Goal: Task Accomplishment & Management: Complete application form

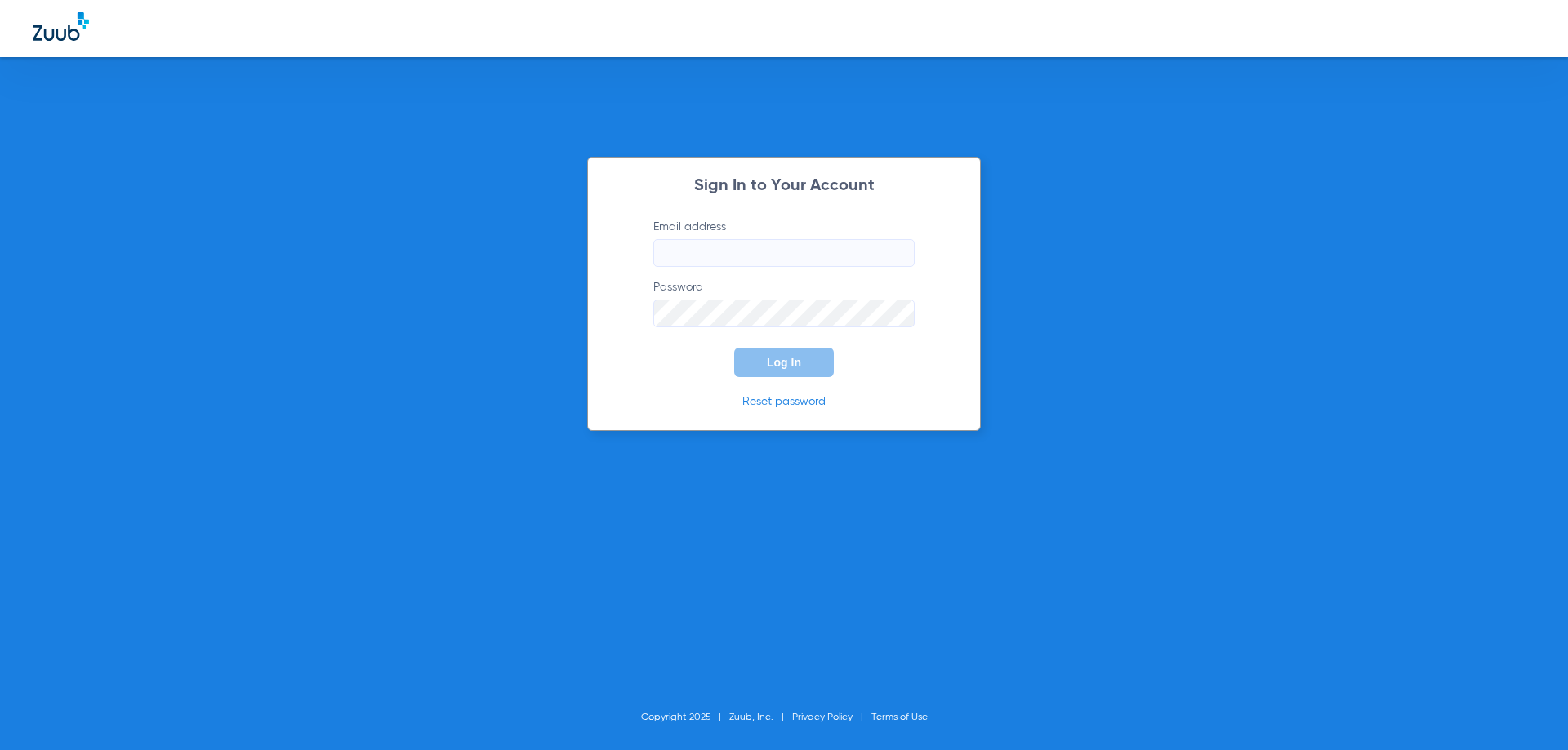
type input "[EMAIL_ADDRESS][DOMAIN_NAME]"
click at [782, 376] on button "Log In" at bounding box center [784, 363] width 100 height 29
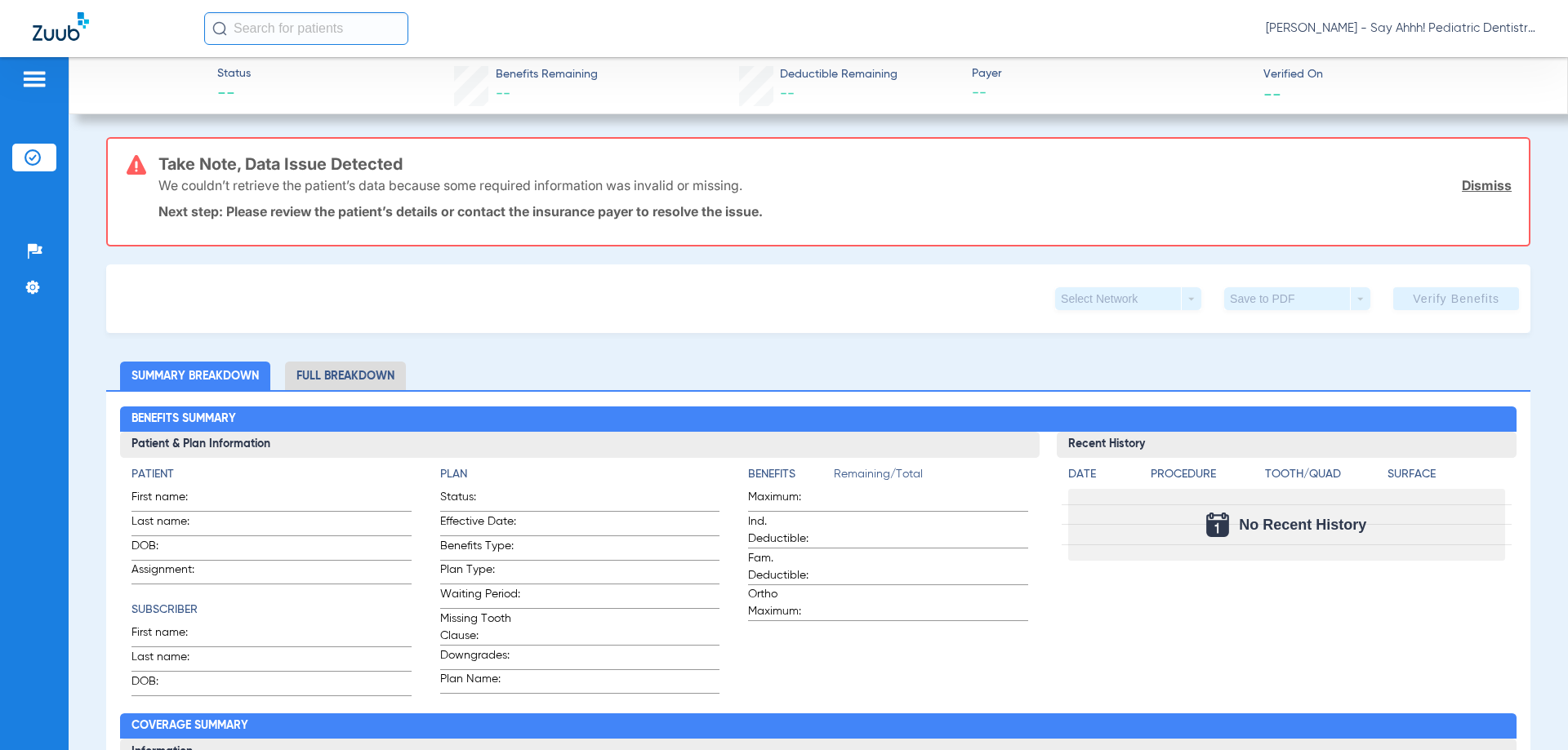
click at [61, 44] on div at bounding box center [118, 29] width 171 height 34
click at [63, 26] on img at bounding box center [61, 26] width 57 height 29
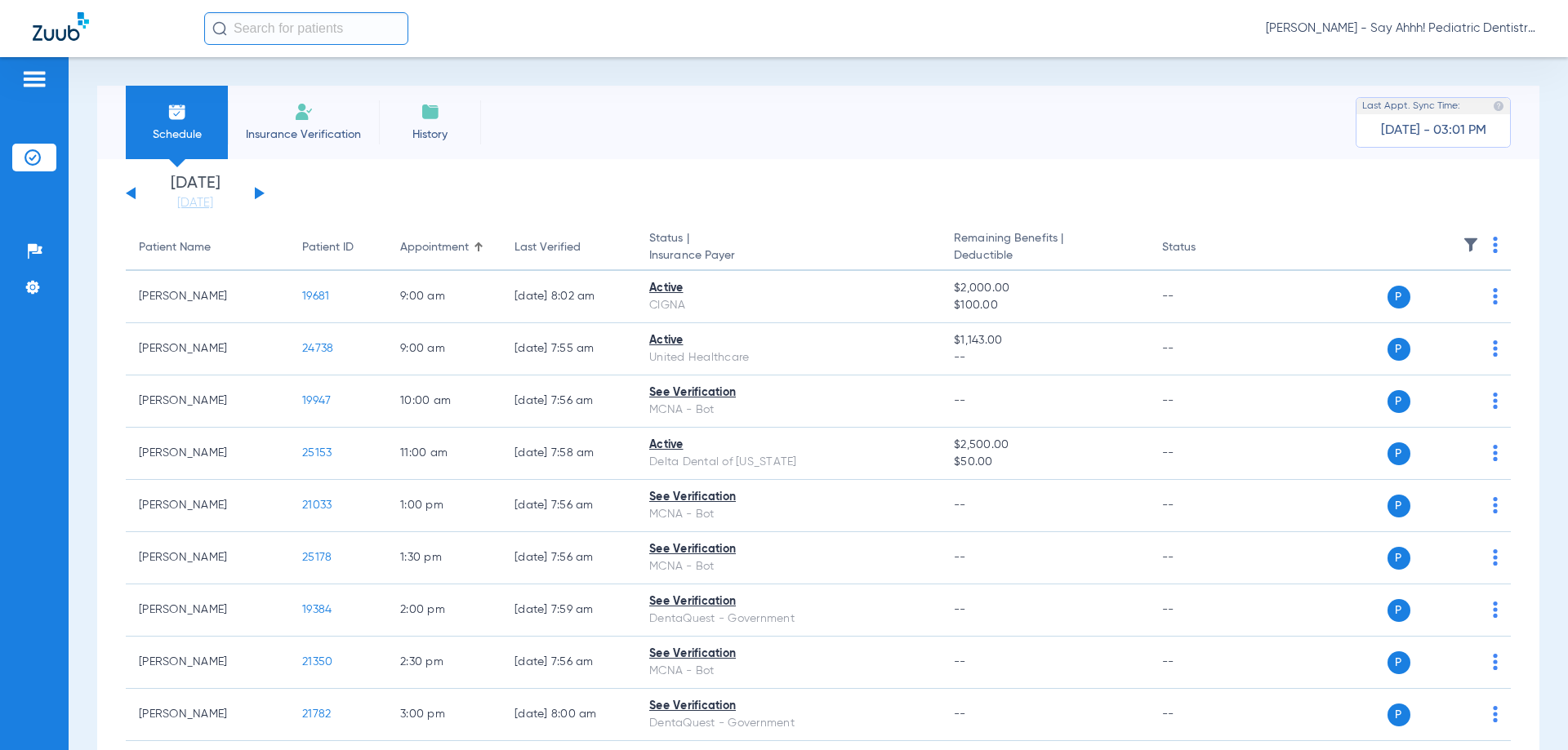
click at [256, 185] on div "[DATE] [DATE] [DATE] [DATE] [DATE] [DATE] [DATE] [DATE] [DATE] [DATE] [DATE] [D…" at bounding box center [195, 193] width 138 height 36
click at [254, 192] on div "[DATE] [DATE] [DATE] [DATE] [DATE] [DATE] [DATE] [DATE] [DATE] [DATE] [DATE] [D…" at bounding box center [195, 193] width 138 height 36
click at [256, 192] on button at bounding box center [260, 192] width 10 height 12
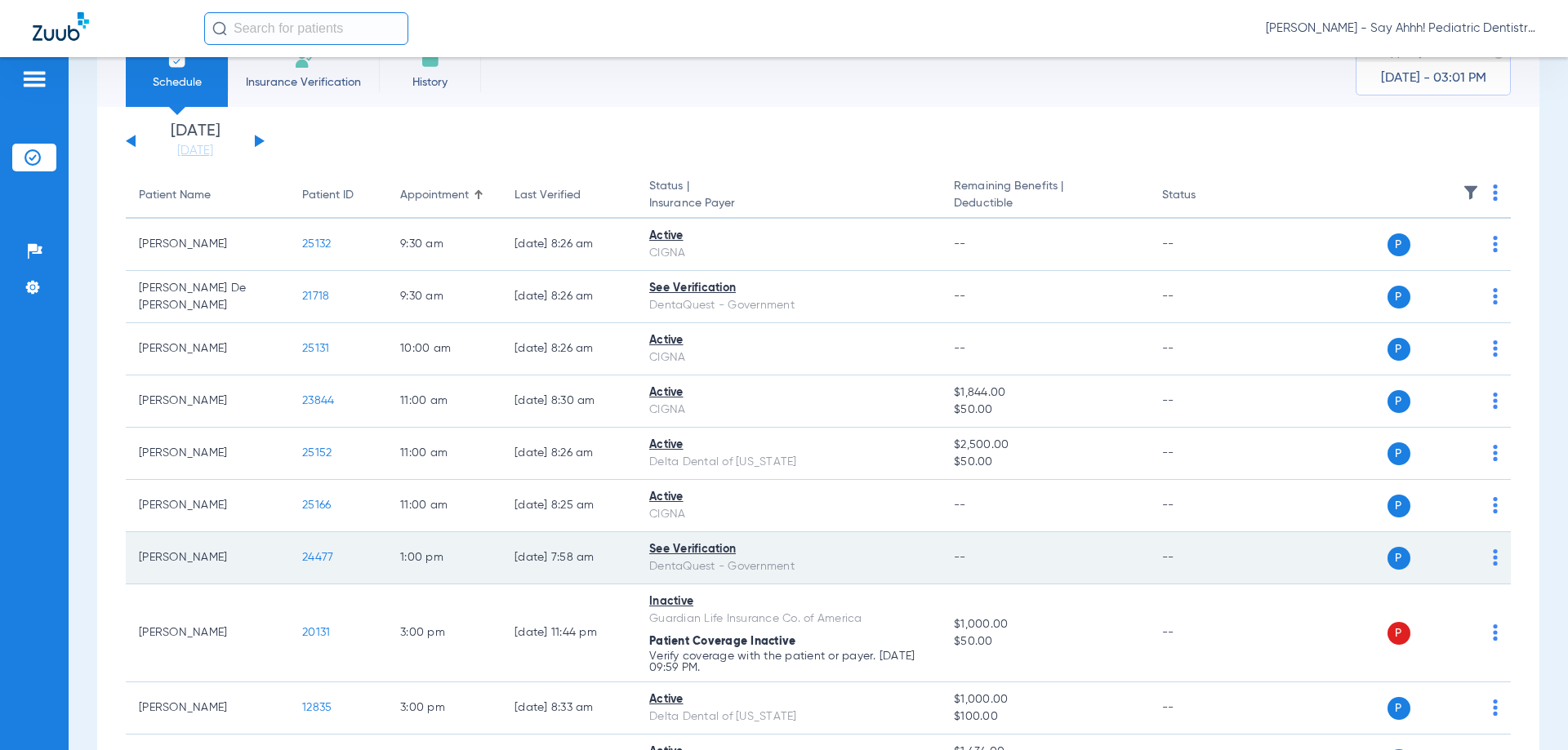
scroll to position [82, 0]
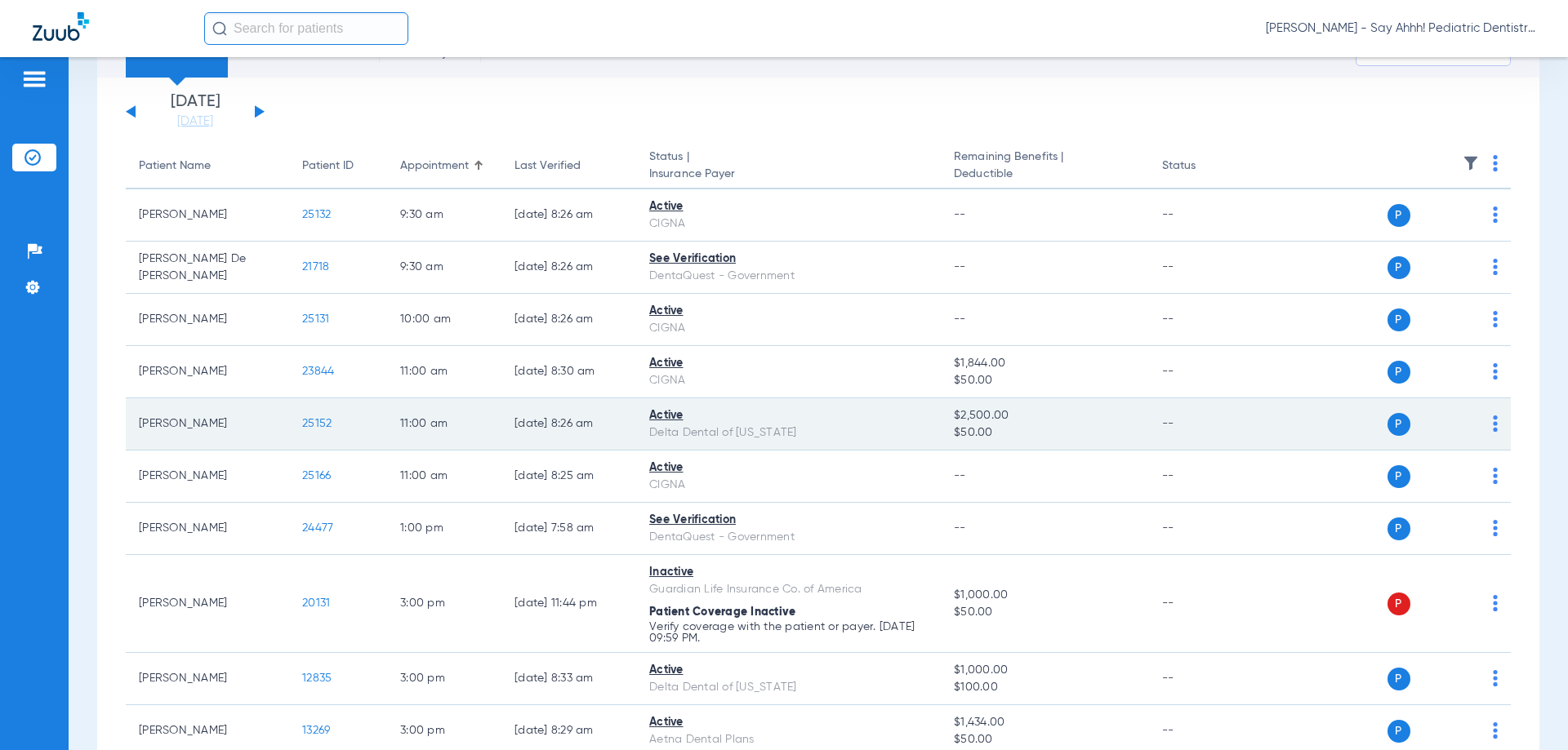
click at [316, 415] on td "25152" at bounding box center [338, 425] width 98 height 52
click at [314, 422] on span "25152" at bounding box center [317, 423] width 29 height 11
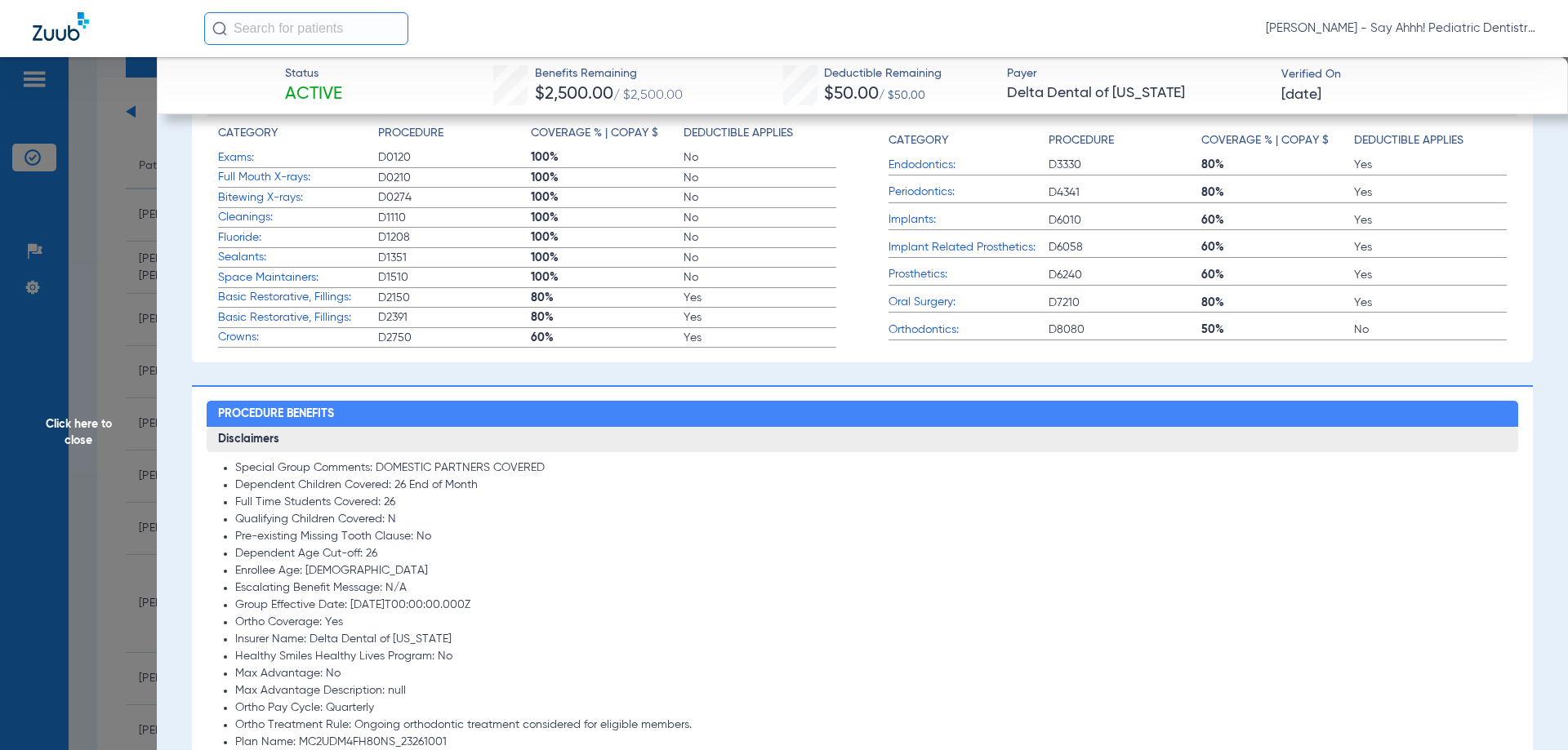
scroll to position [0, 0]
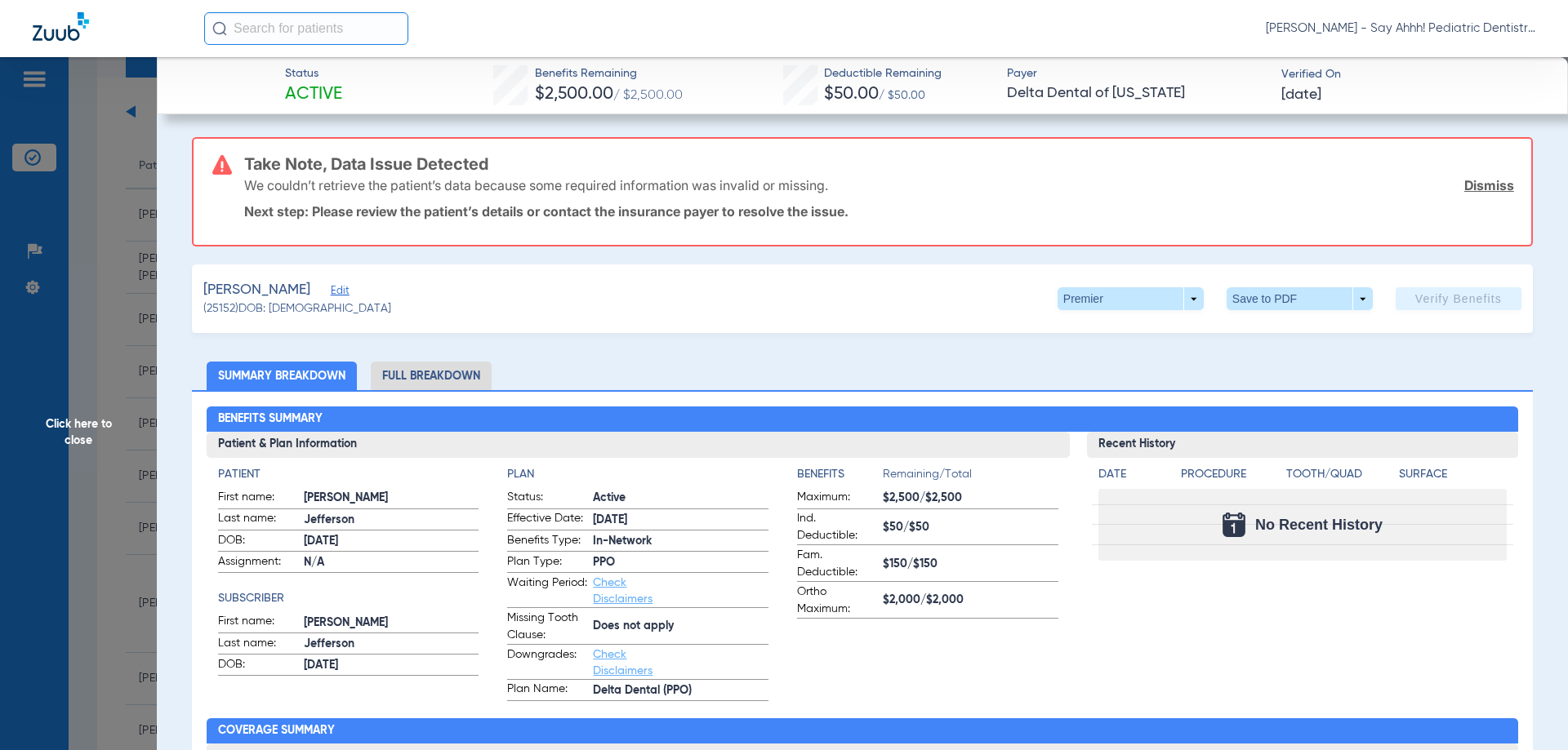
click at [424, 373] on li "Full Breakdown" at bounding box center [432, 376] width 121 height 29
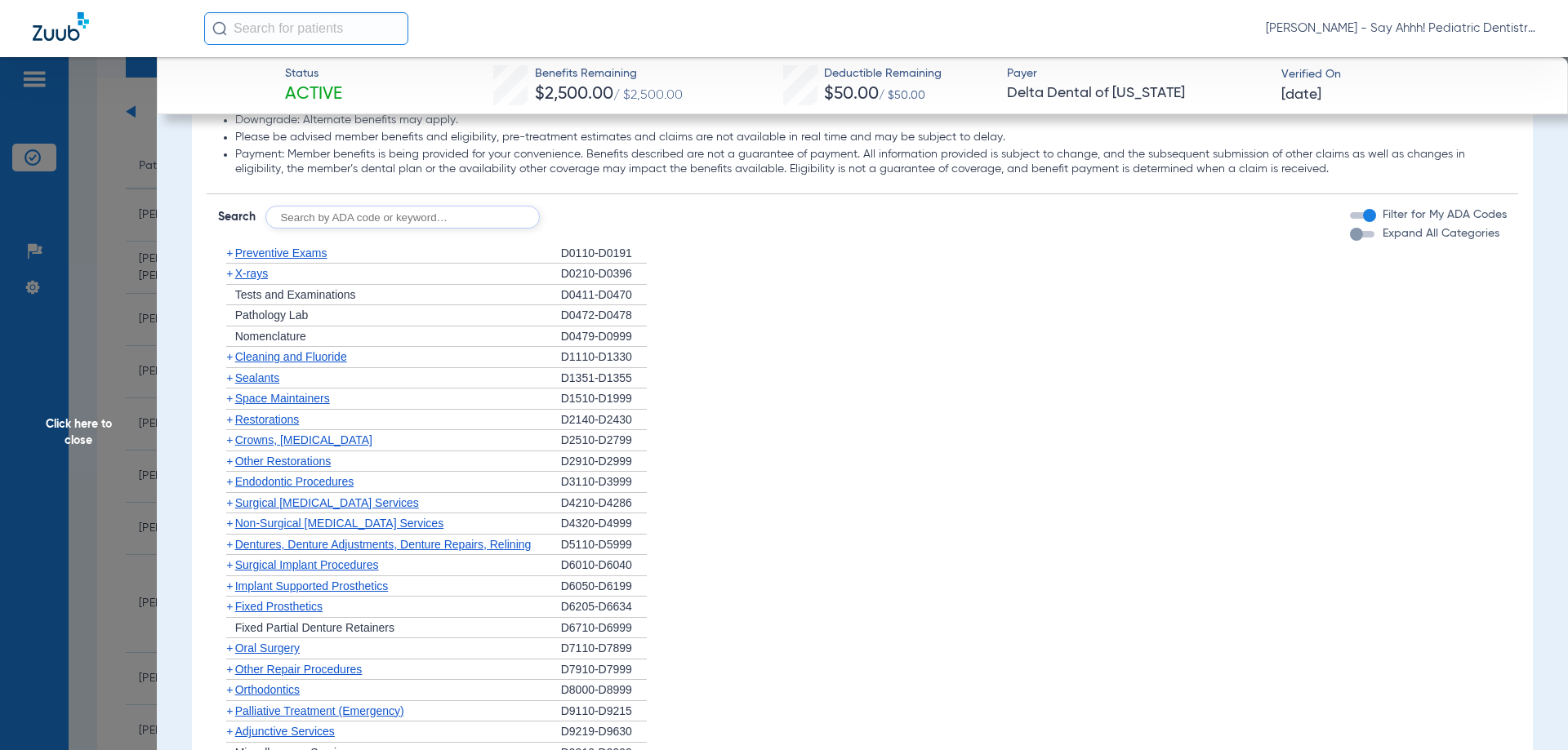
scroll to position [1611, 0]
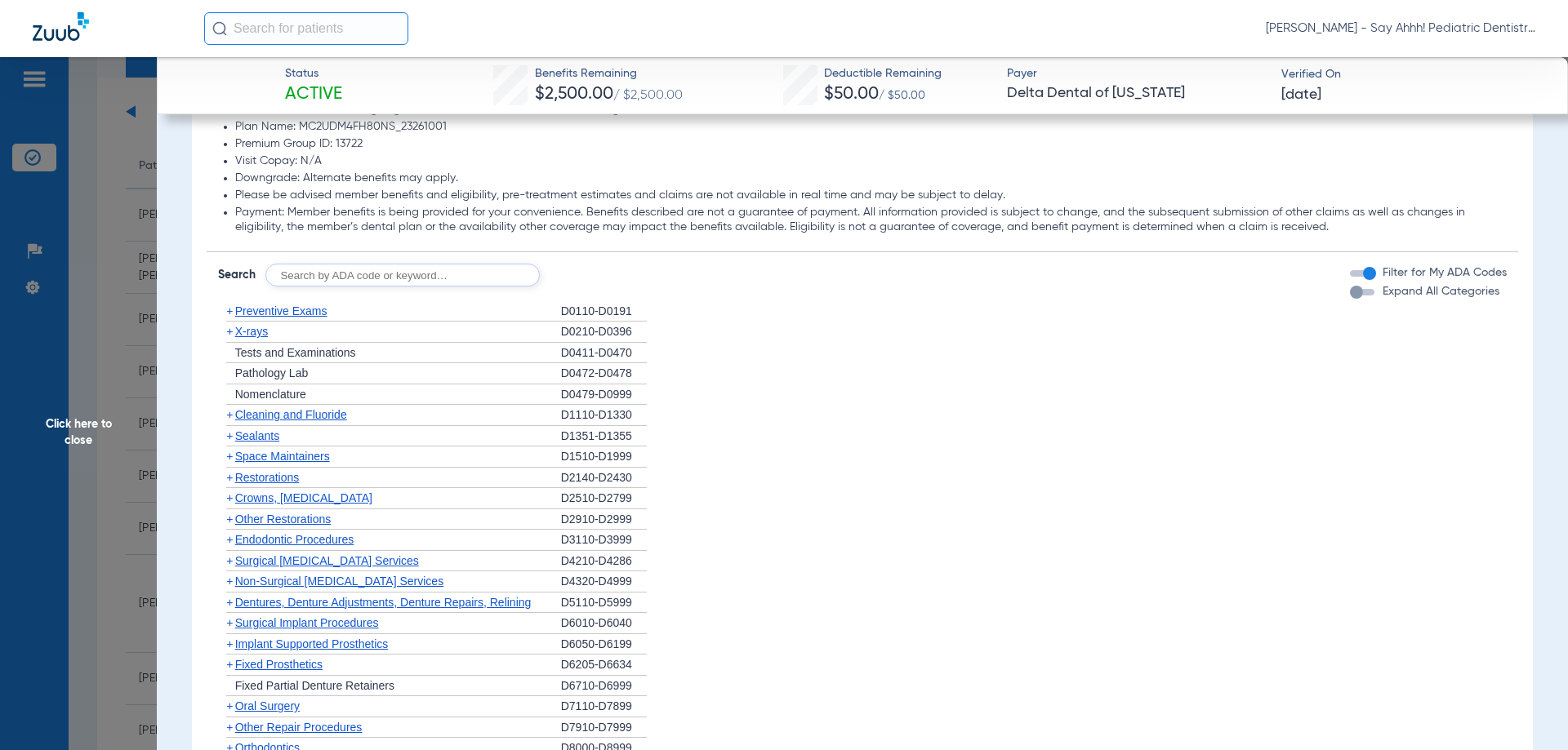
click at [331, 279] on input "text" at bounding box center [402, 275] width 274 height 23
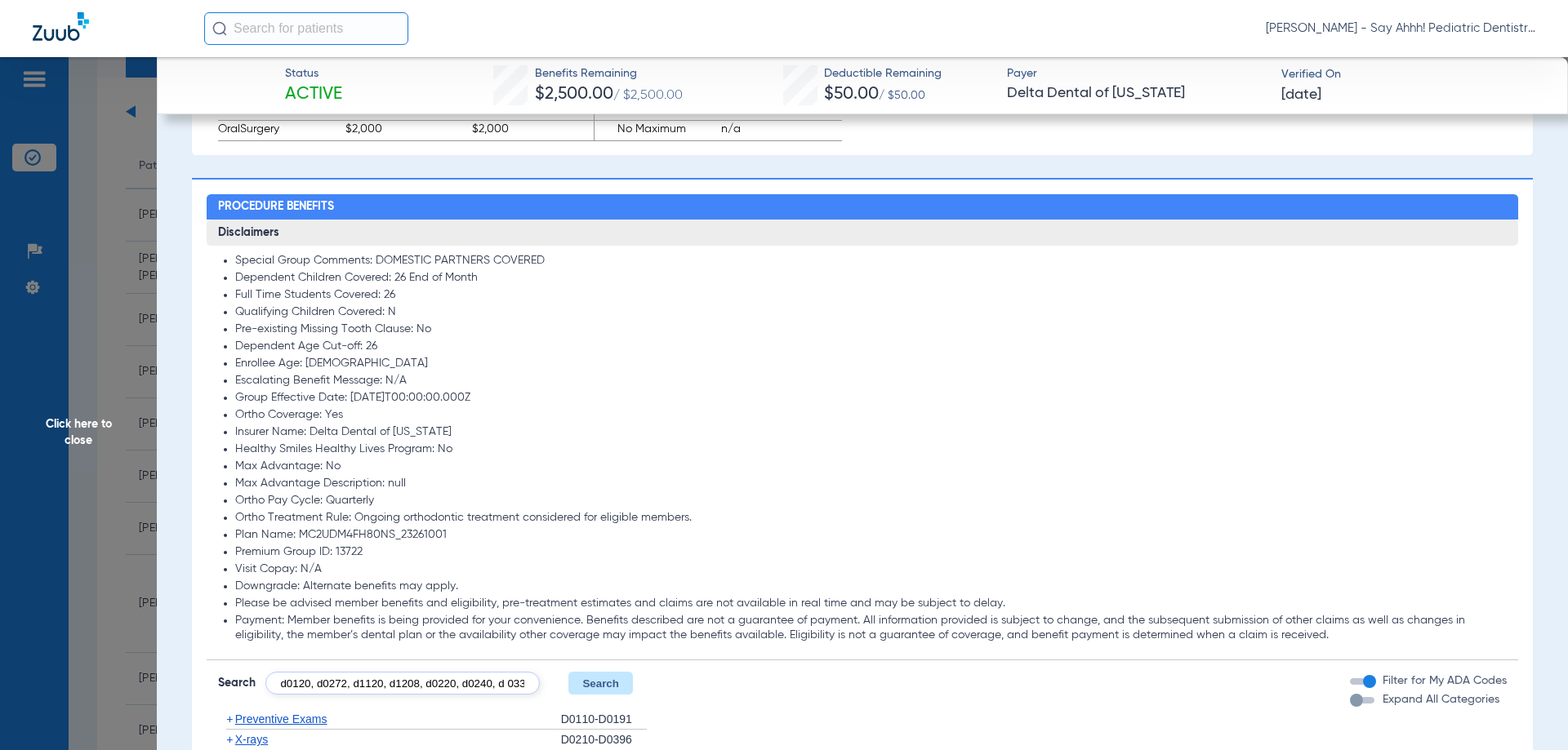
scroll to position [0, 6]
type input "d0120, d0272, d1120, d1208, d0220, d0240, d 0330"
click button "Search" at bounding box center [600, 683] width 65 height 23
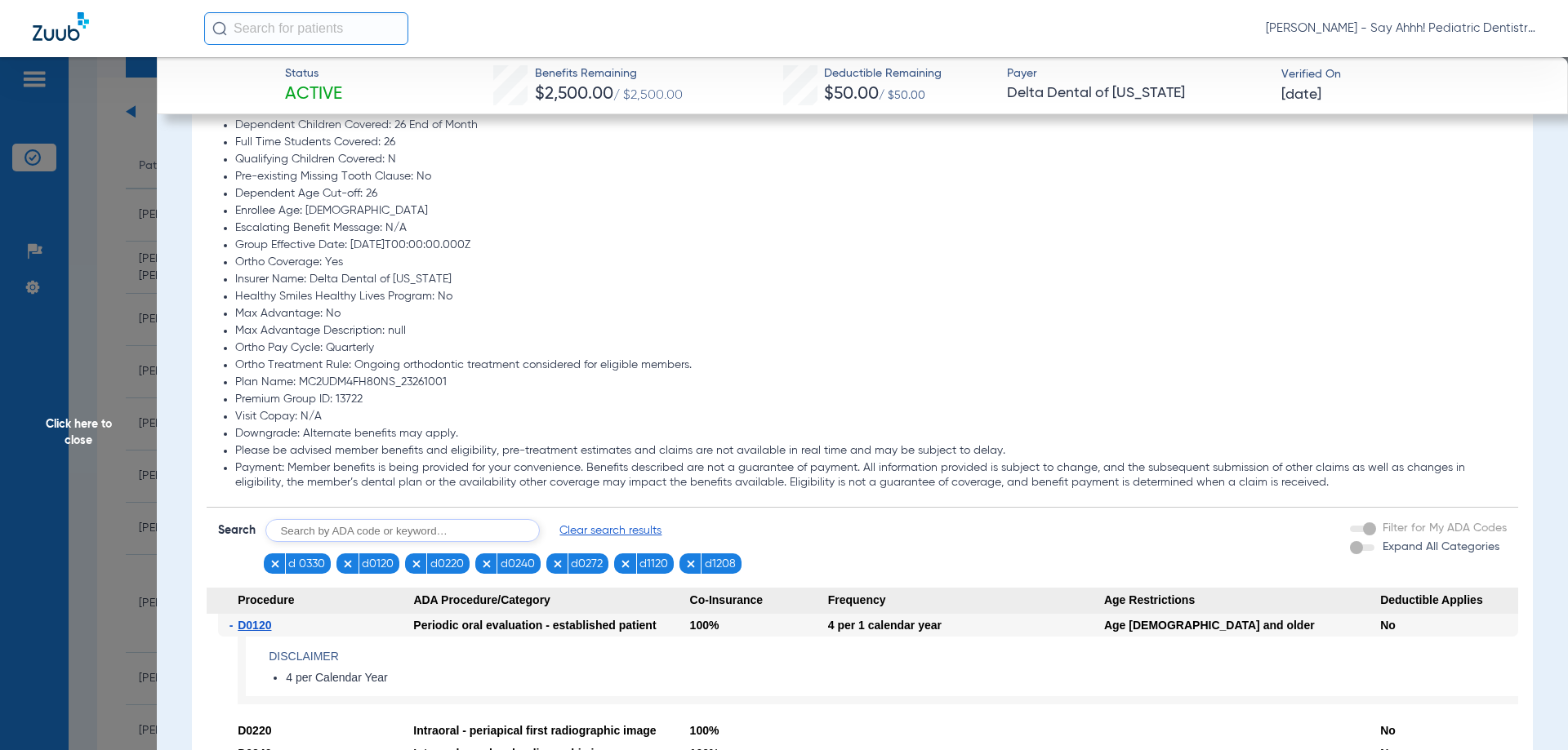
scroll to position [1285, 0]
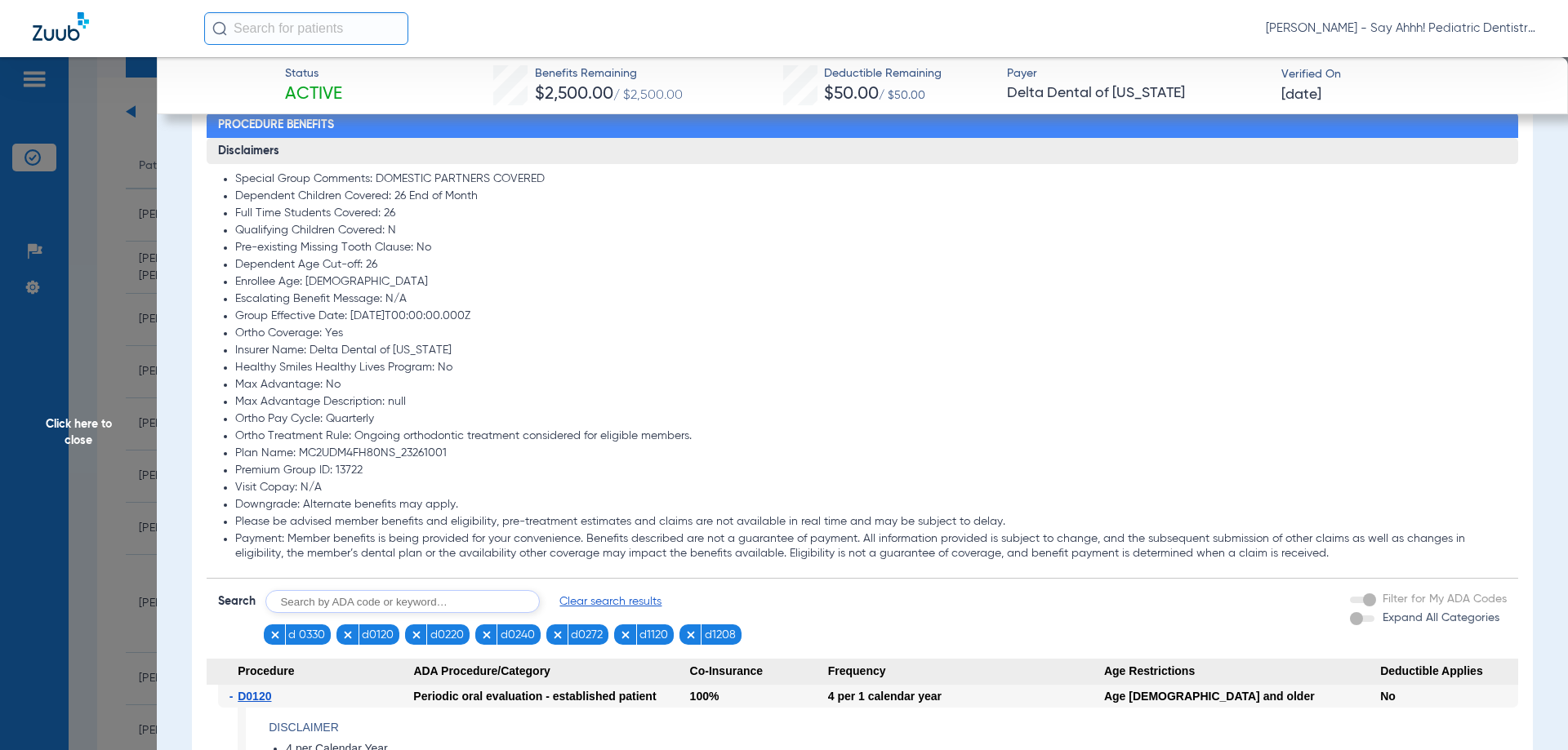
click at [624, 608] on span "Clear search results" at bounding box center [610, 602] width 102 height 16
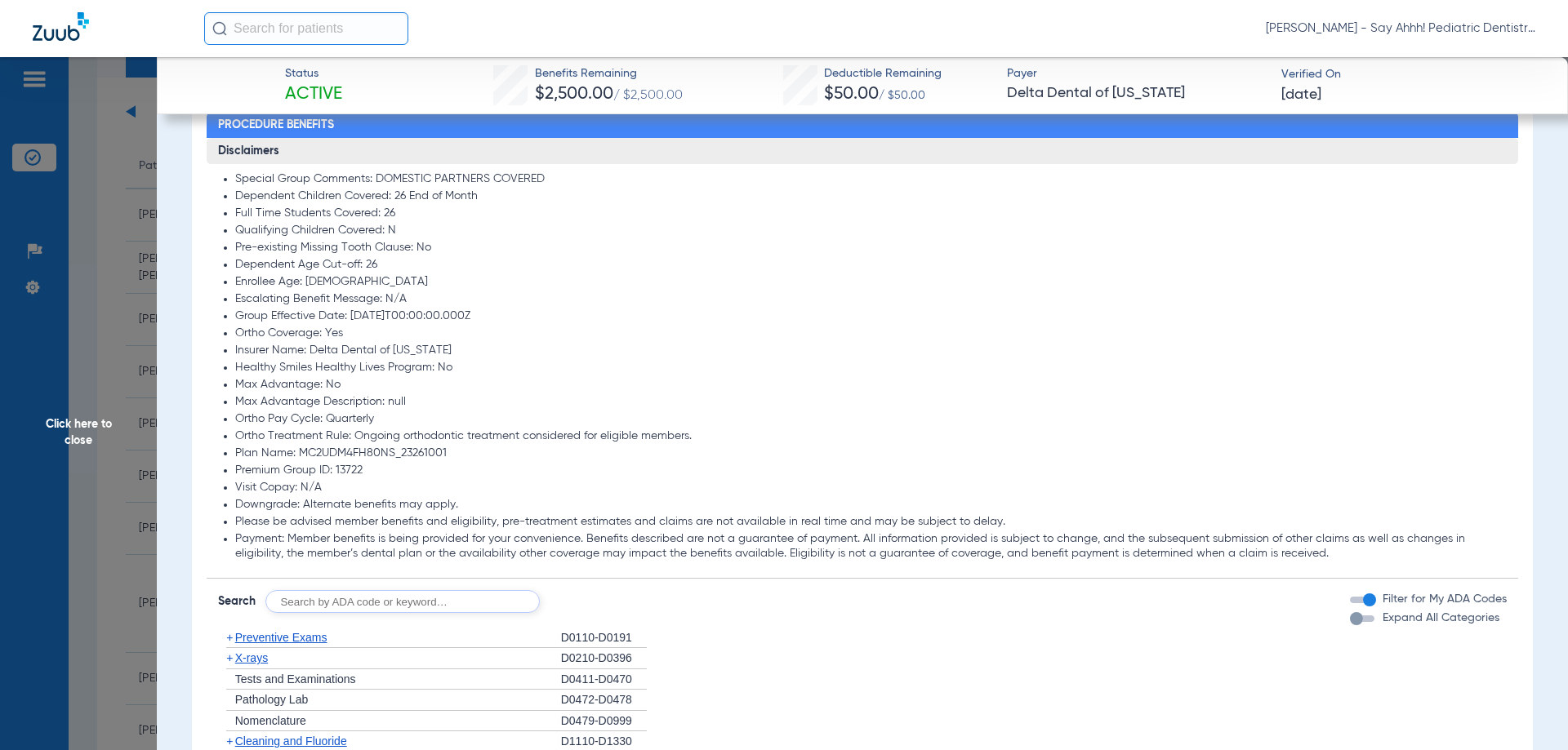
click at [315, 612] on input "text" at bounding box center [402, 602] width 274 height 23
type input "d0140, d0330"
click button "Search" at bounding box center [600, 602] width 65 height 23
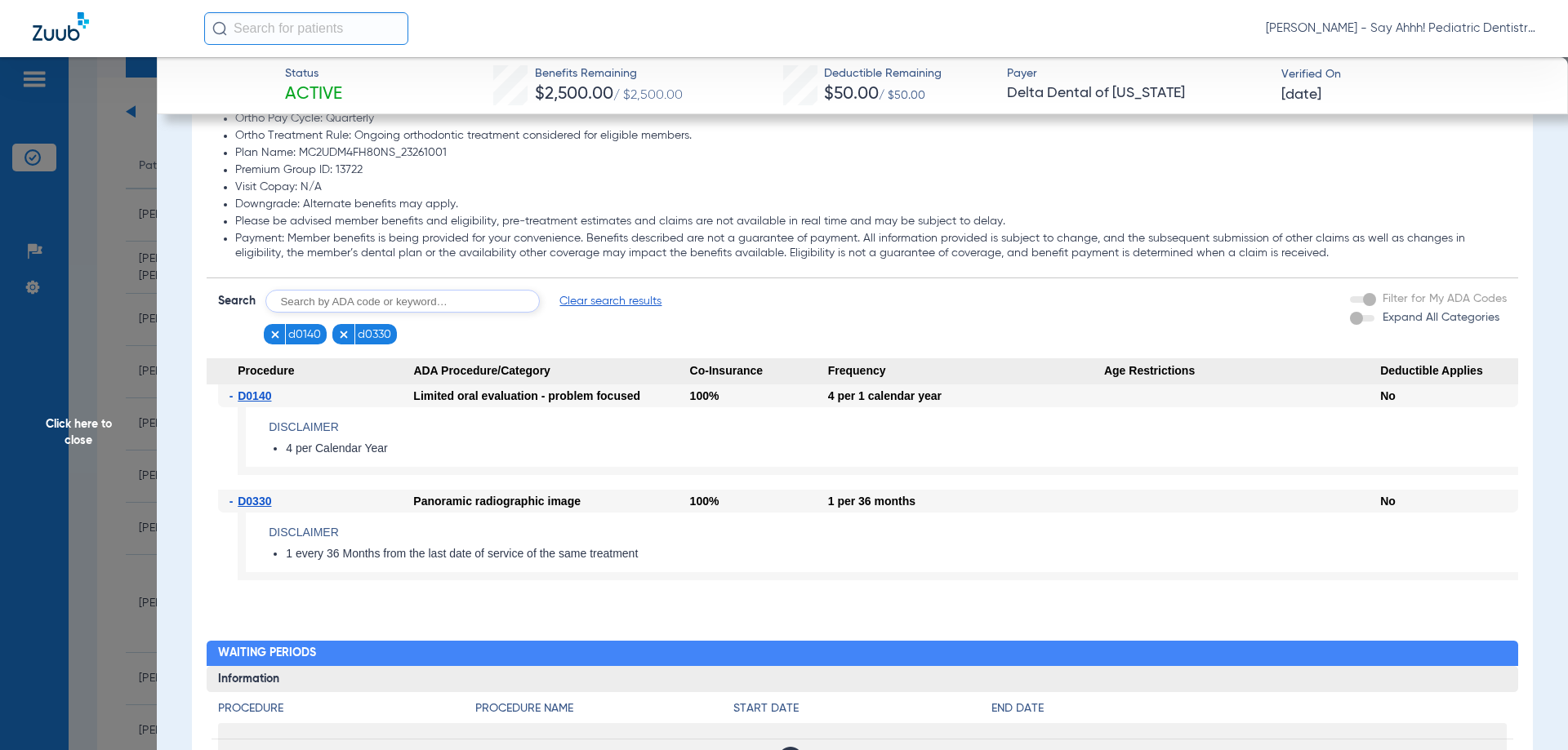
scroll to position [1611, 0]
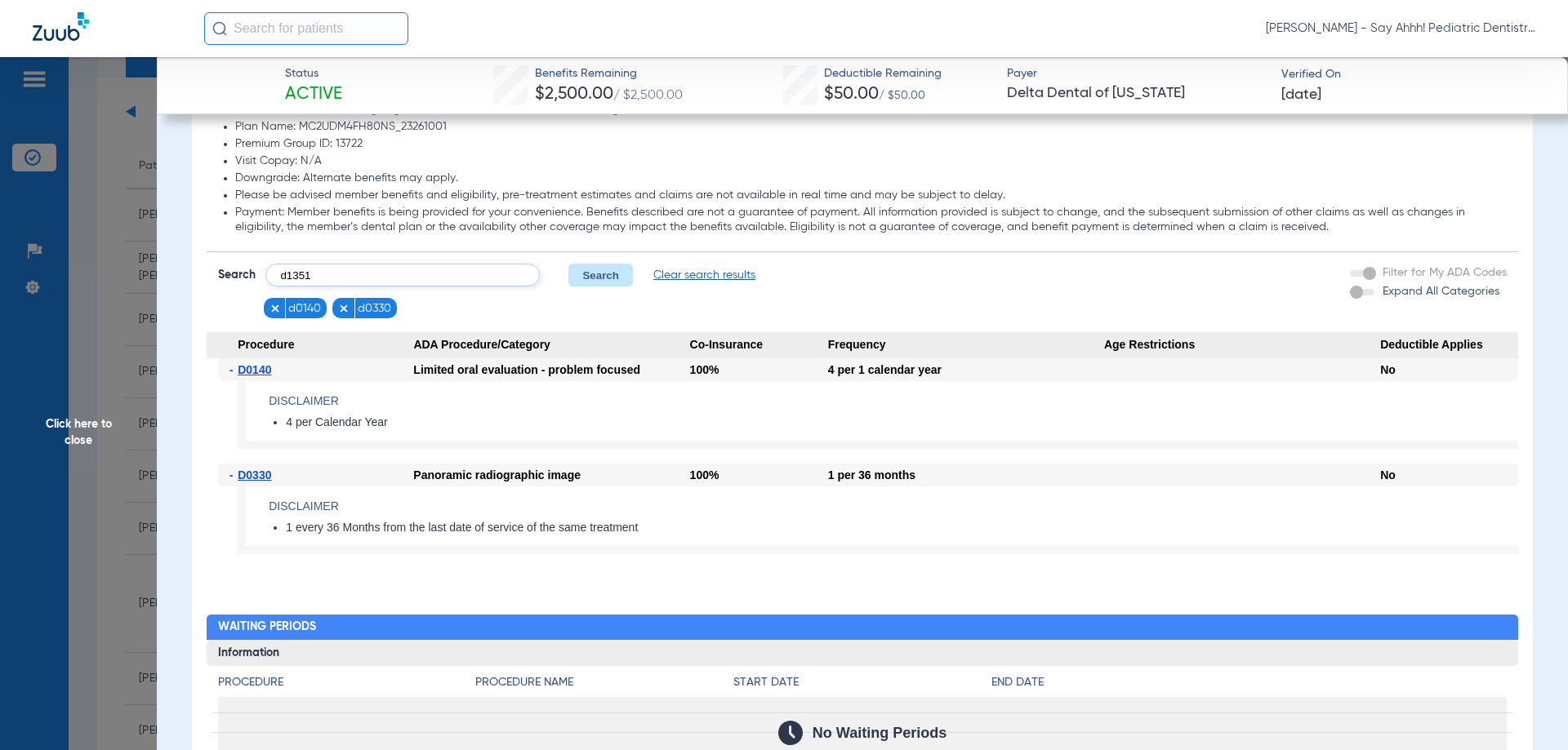
type input "d1351"
click at [630, 273] on button "Search" at bounding box center [600, 275] width 65 height 23
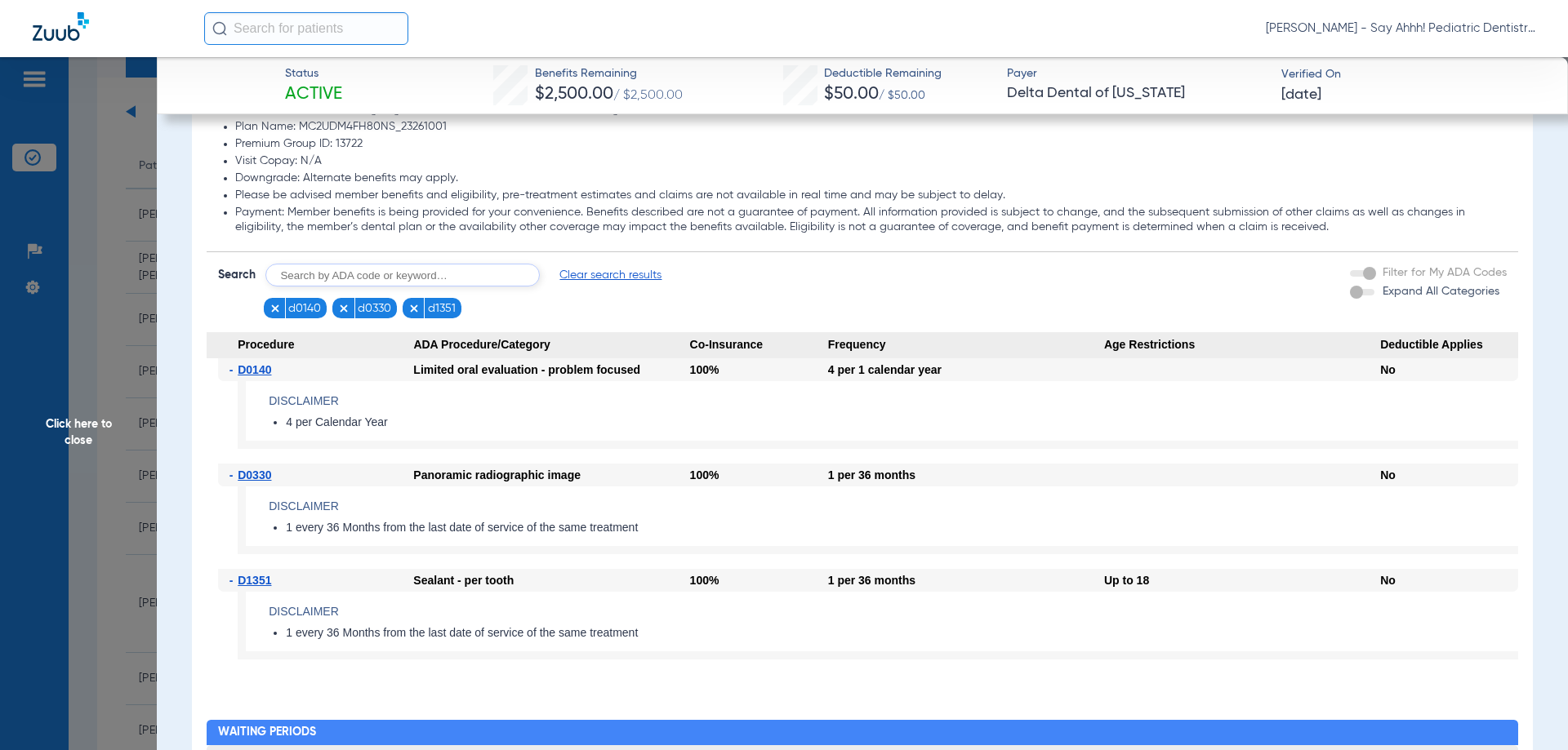
click at [379, 278] on input "text" at bounding box center [402, 275] width 274 height 23
type input "d1351"
click button "Search" at bounding box center [600, 275] width 65 height 23
click at [307, 273] on input "text" at bounding box center [402, 275] width 274 height 23
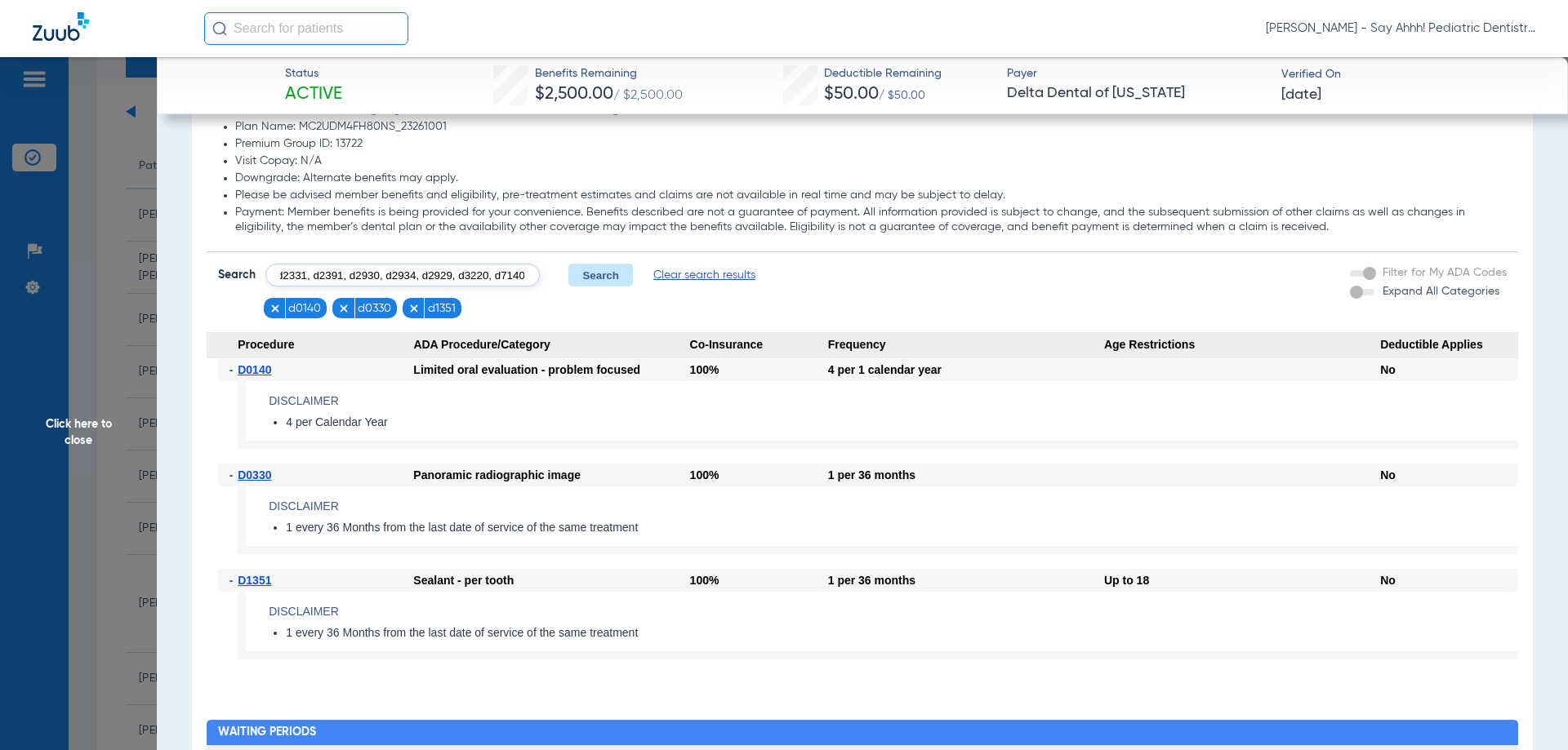
type input "d1510, d2331, d2391, d2930, d2934, d2929, d3220, d7140"
click button "Search" at bounding box center [600, 275] width 65 height 23
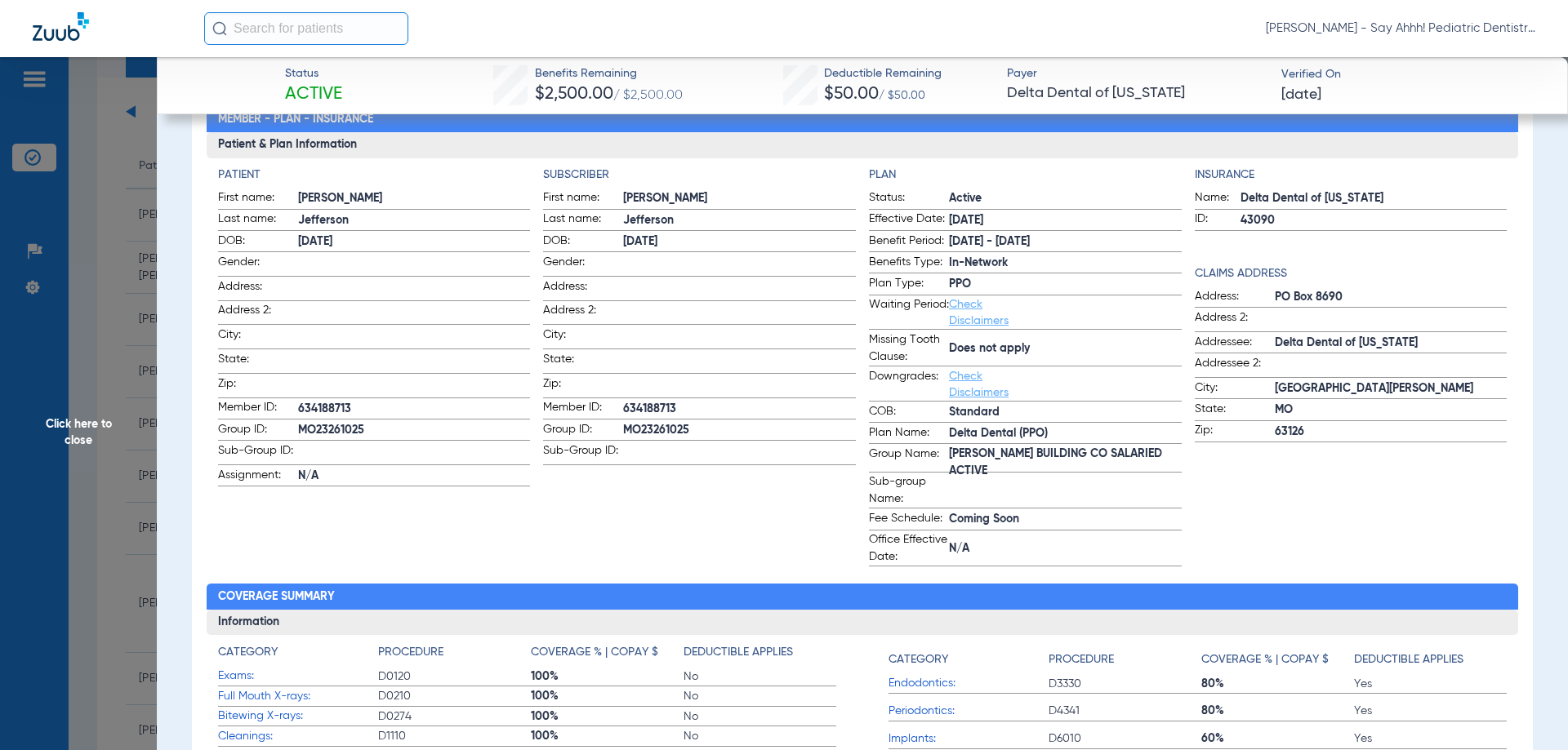
scroll to position [61, 0]
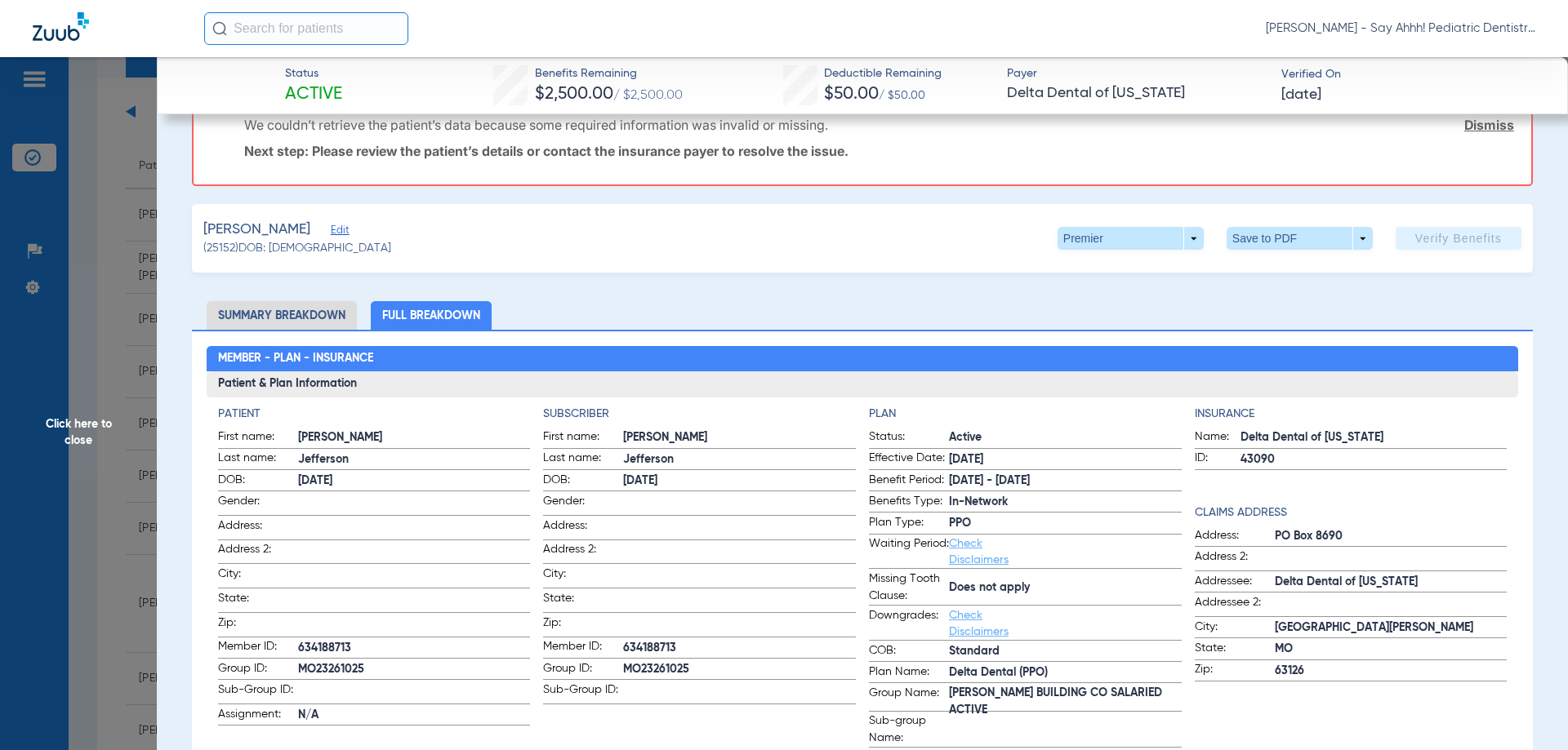
click at [129, 415] on span "Click here to close" at bounding box center [78, 432] width 156 height 750
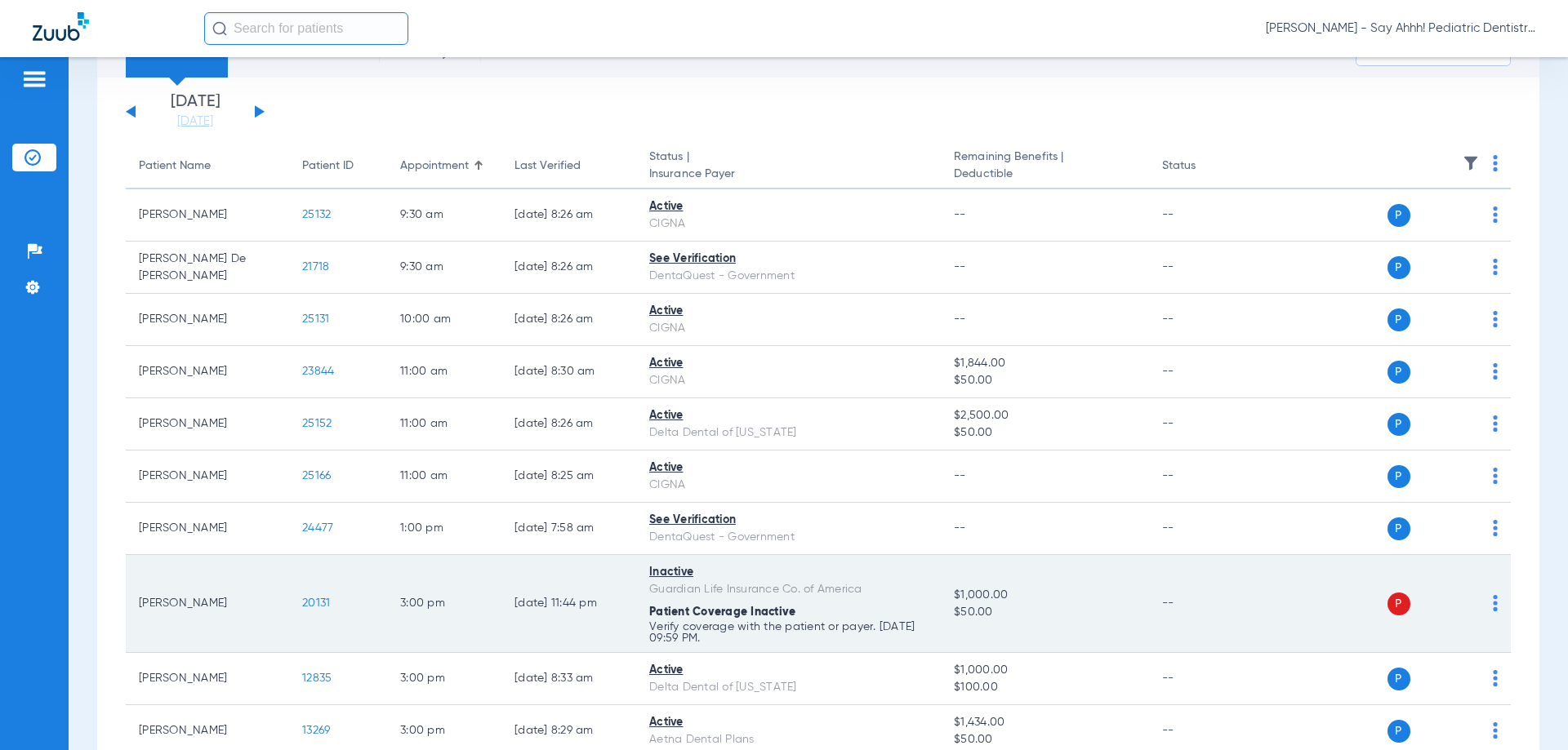
scroll to position [245, 0]
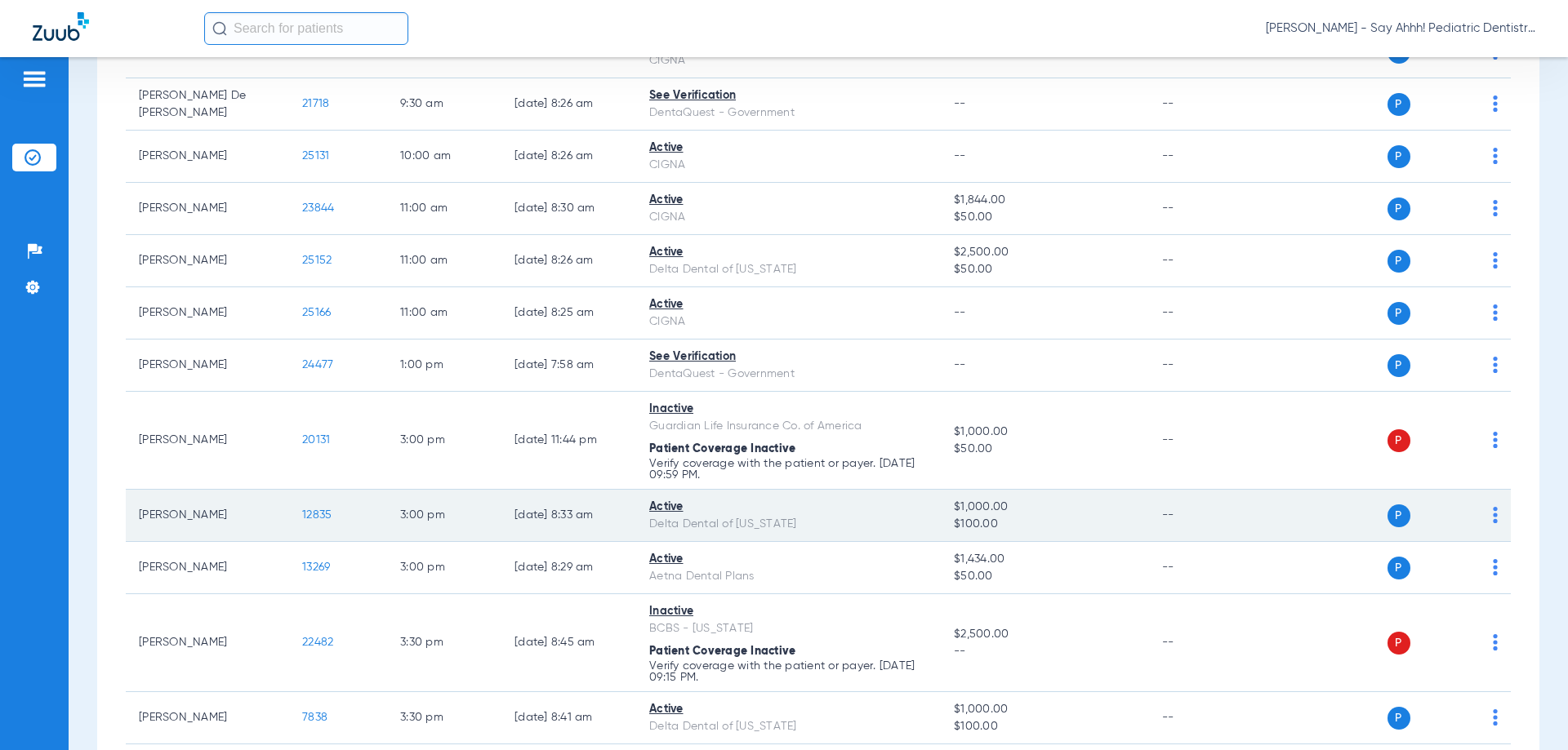
click at [321, 519] on span "12835" at bounding box center [317, 515] width 29 height 11
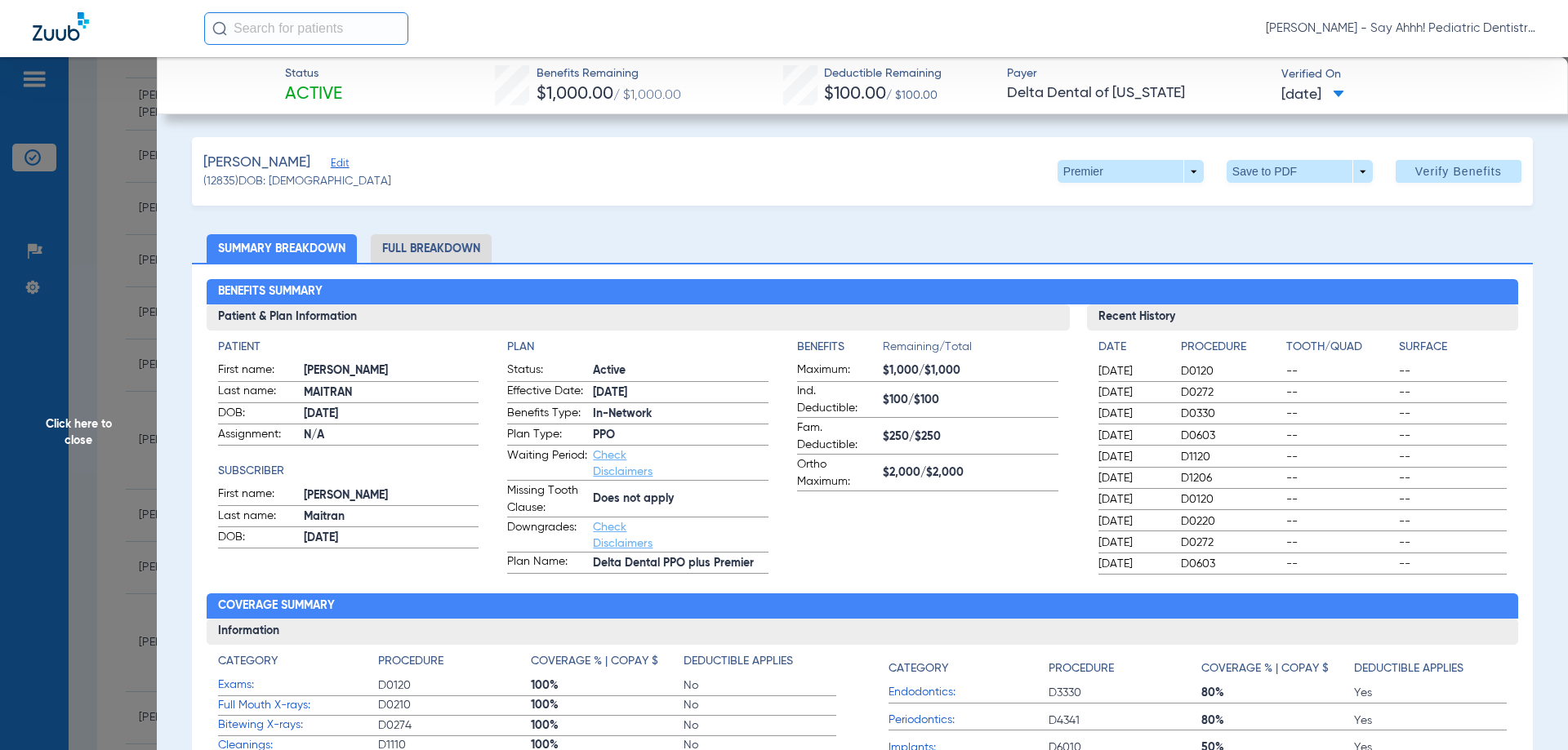
click at [416, 237] on li "Full Breakdown" at bounding box center [432, 248] width 121 height 29
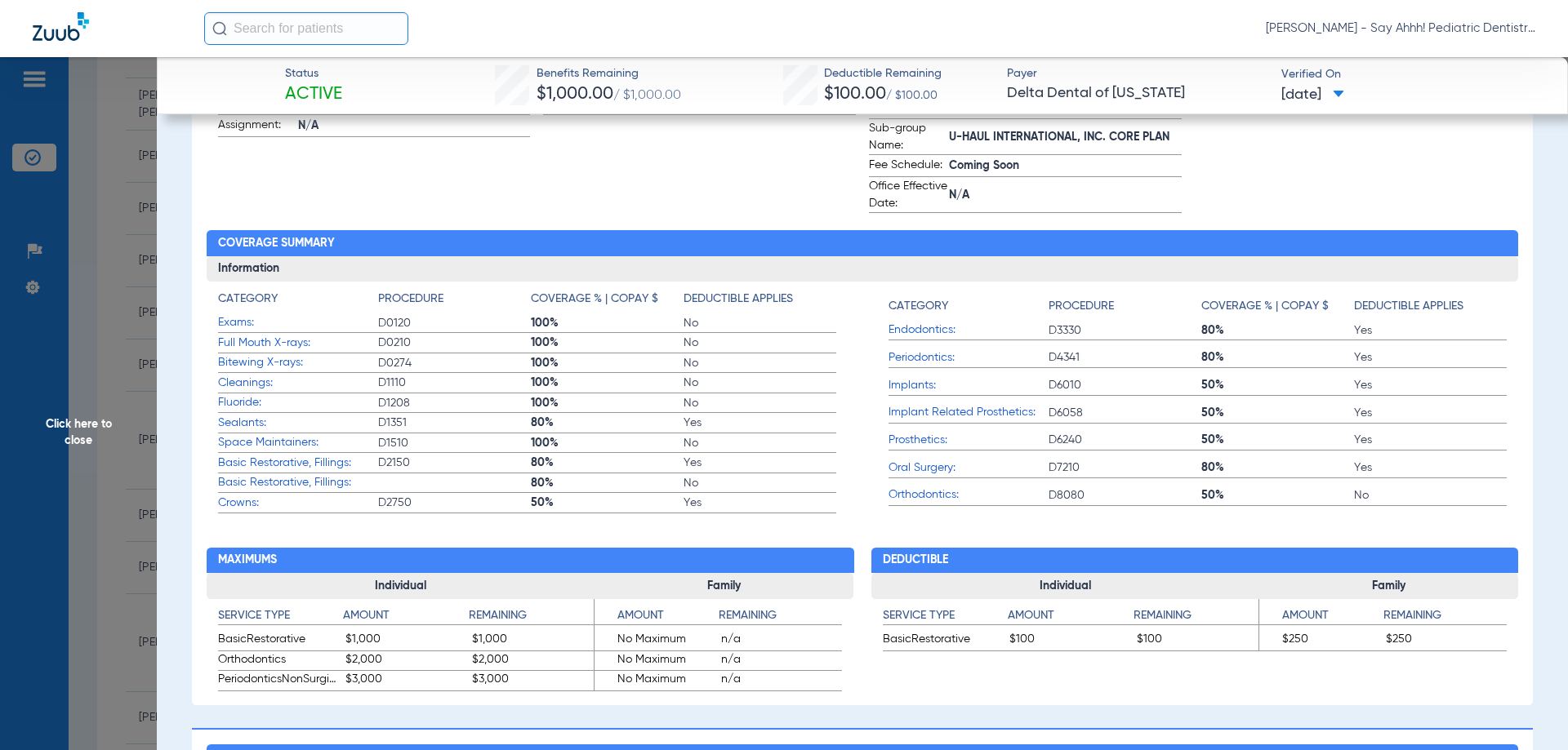
scroll to position [816, 0]
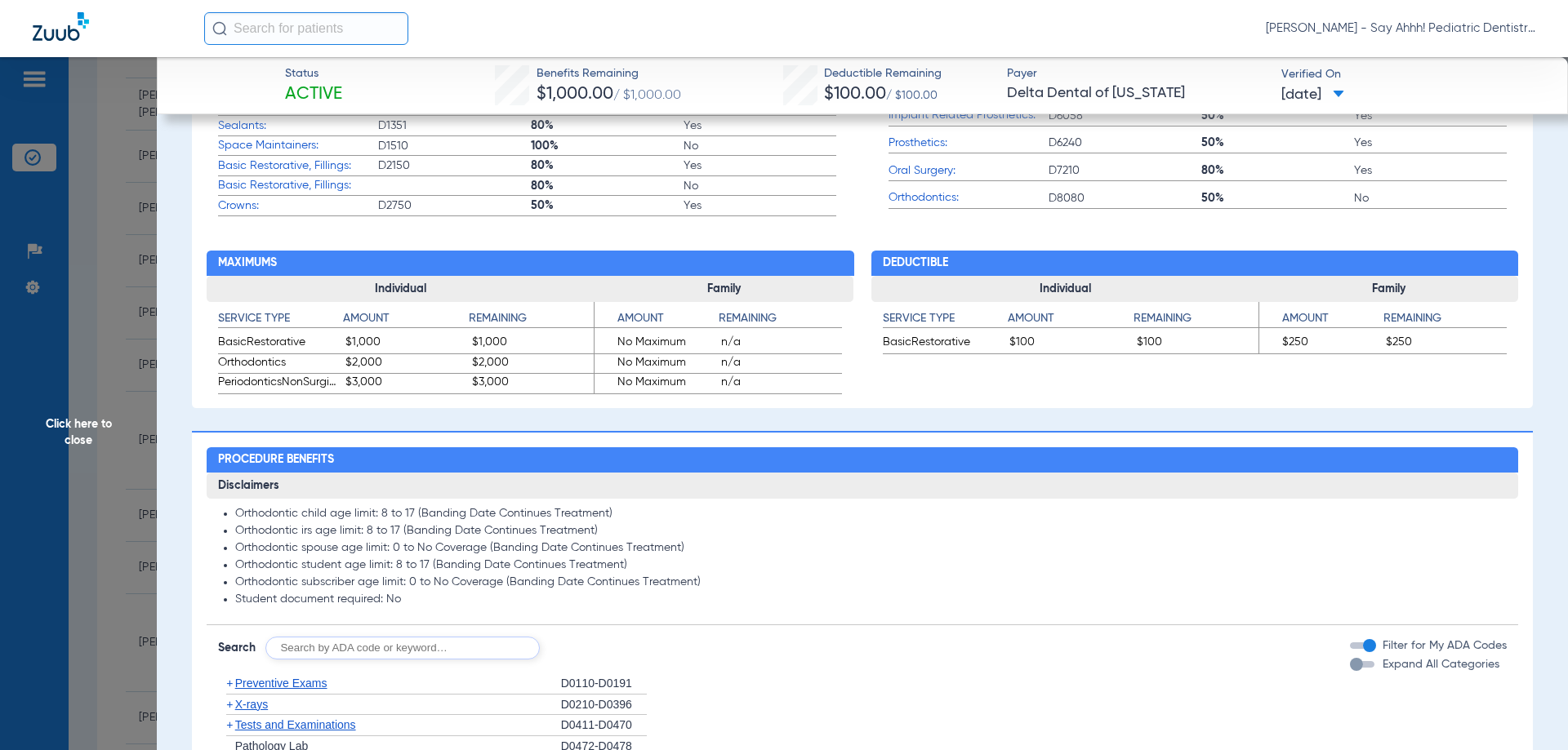
click at [448, 645] on input "text" at bounding box center [402, 648] width 274 height 23
type input "D0120, D0272, D1120, D1208"
click at [745, 615] on app-breakdown-subsection "Disclaimers Orthodontic child age limit: 8 to 17 (Banding Date Continues Treatm…" at bounding box center [863, 549] width 1312 height 152
click at [463, 646] on input "D0120, D0272, D1120, D1208" at bounding box center [402, 648] width 274 height 23
click at [584, 657] on button "Search" at bounding box center [600, 648] width 65 height 23
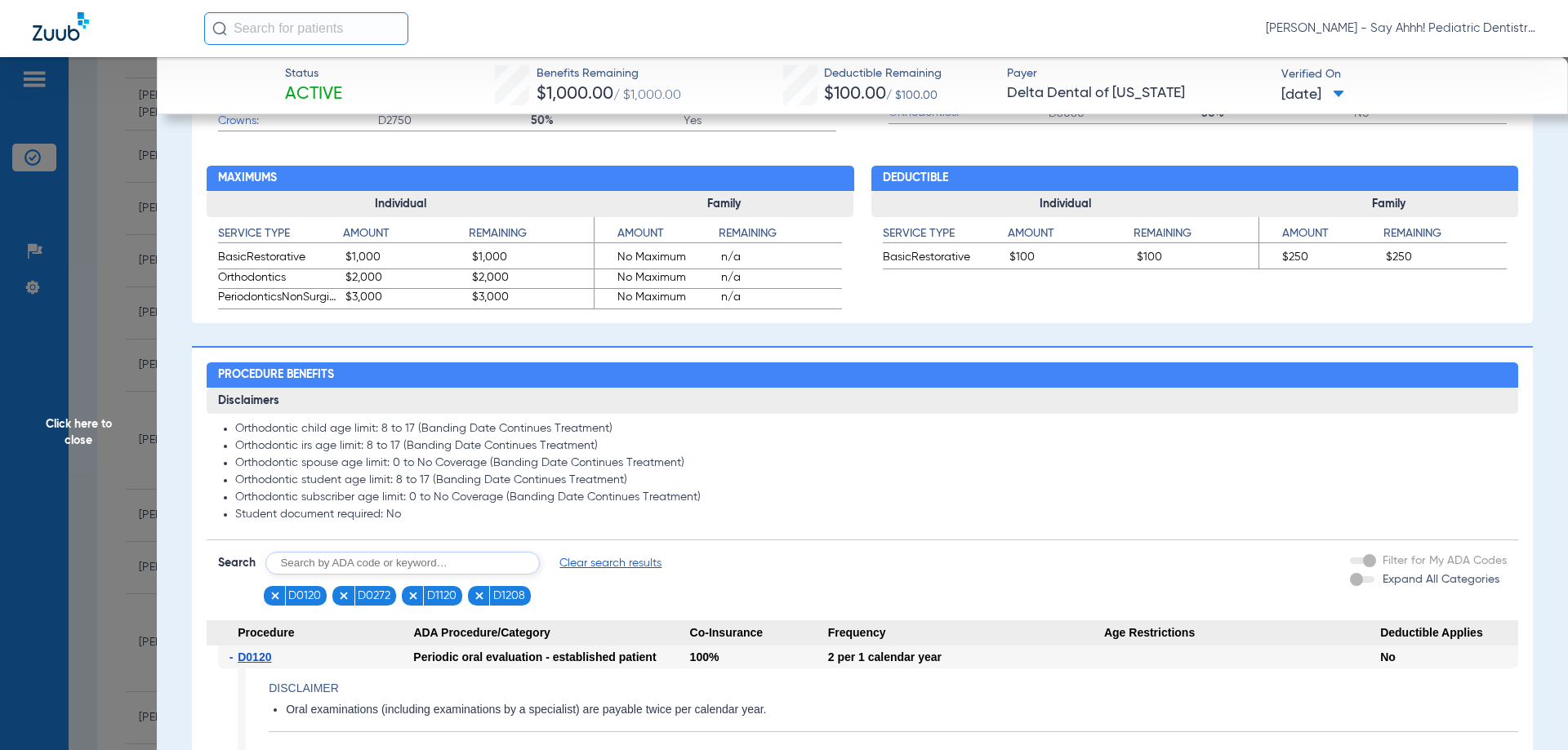
scroll to position [979, 0]
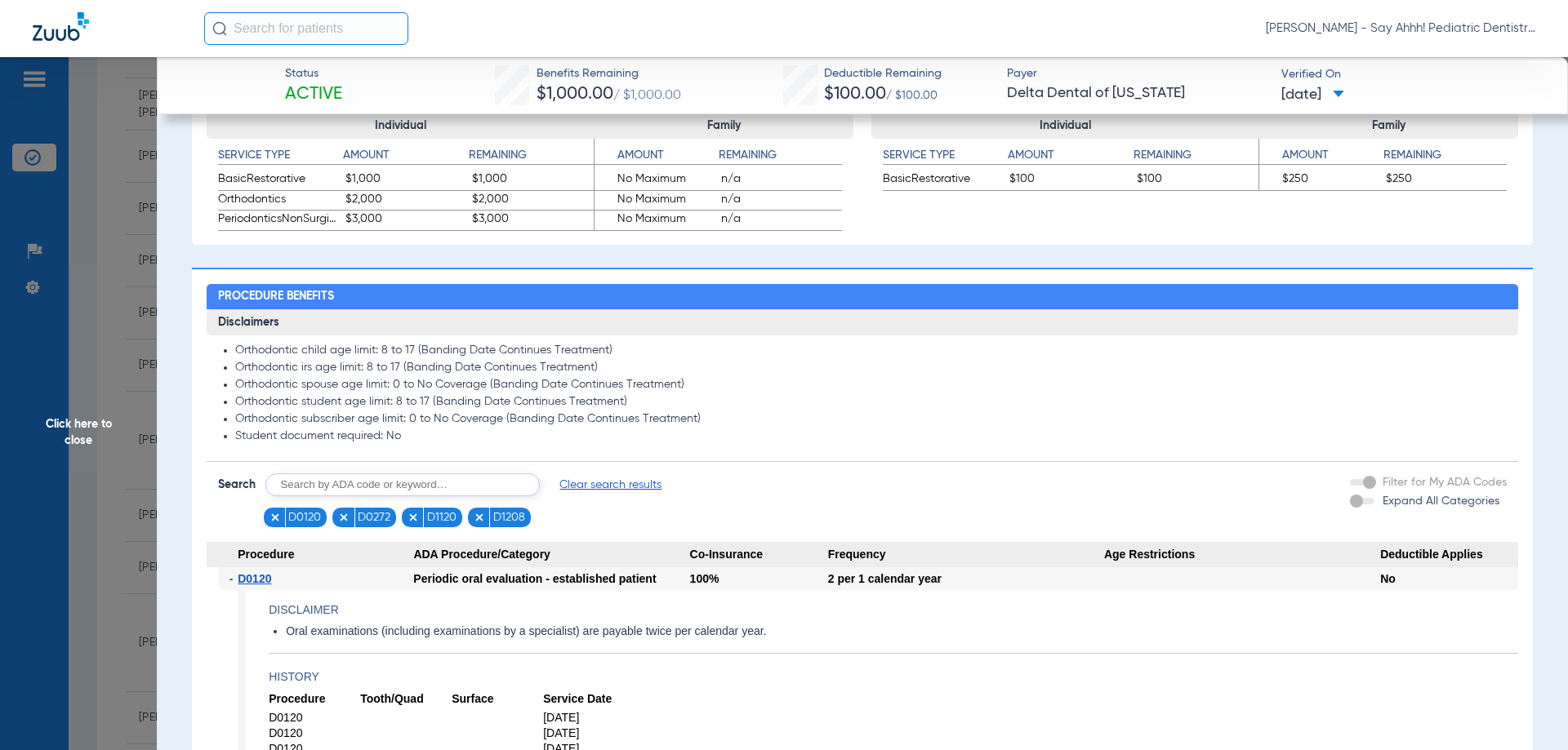
click at [347, 492] on input "text" at bounding box center [402, 485] width 274 height 23
type input "D1351, D0330"
click button "Search" at bounding box center [600, 485] width 65 height 23
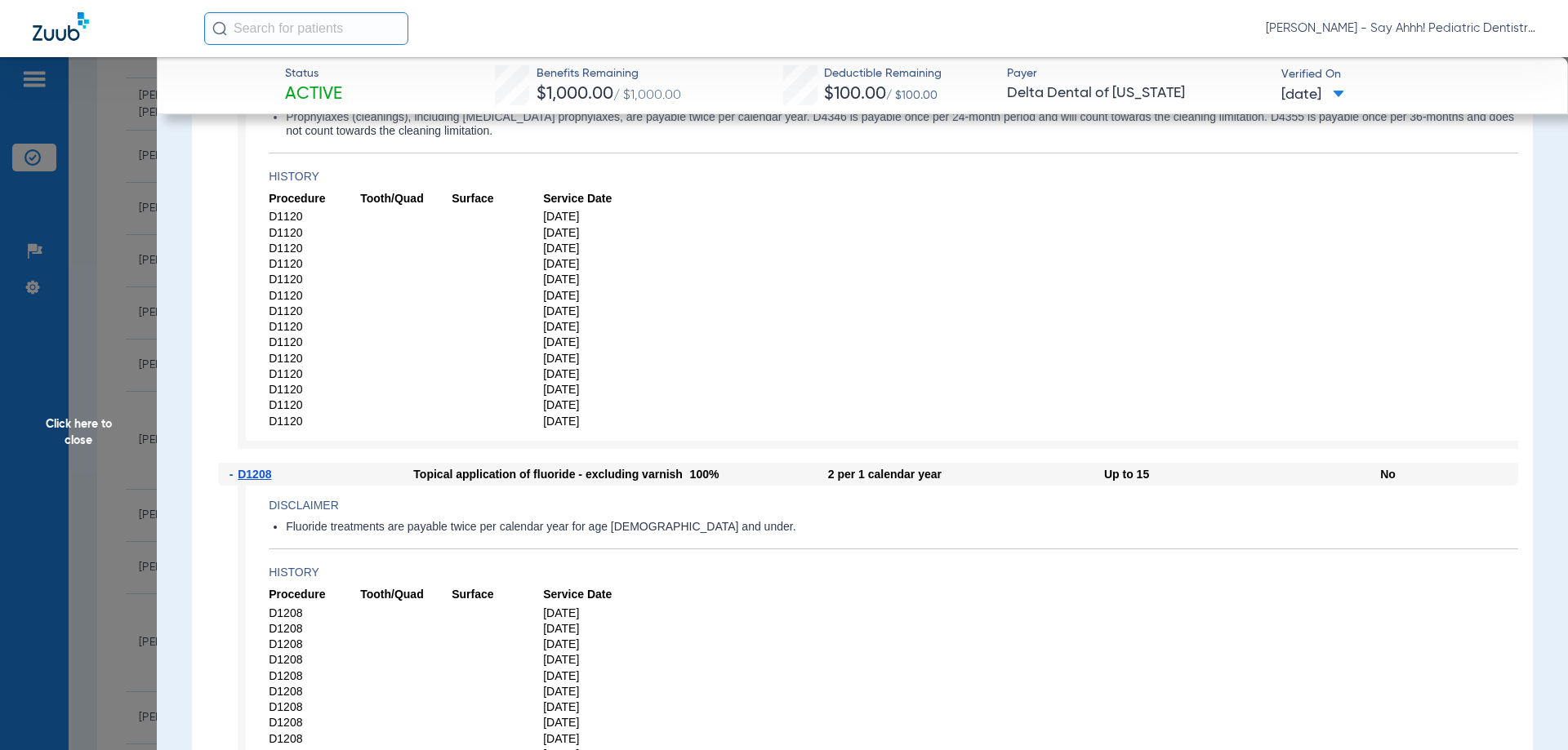
scroll to position [2531, 0]
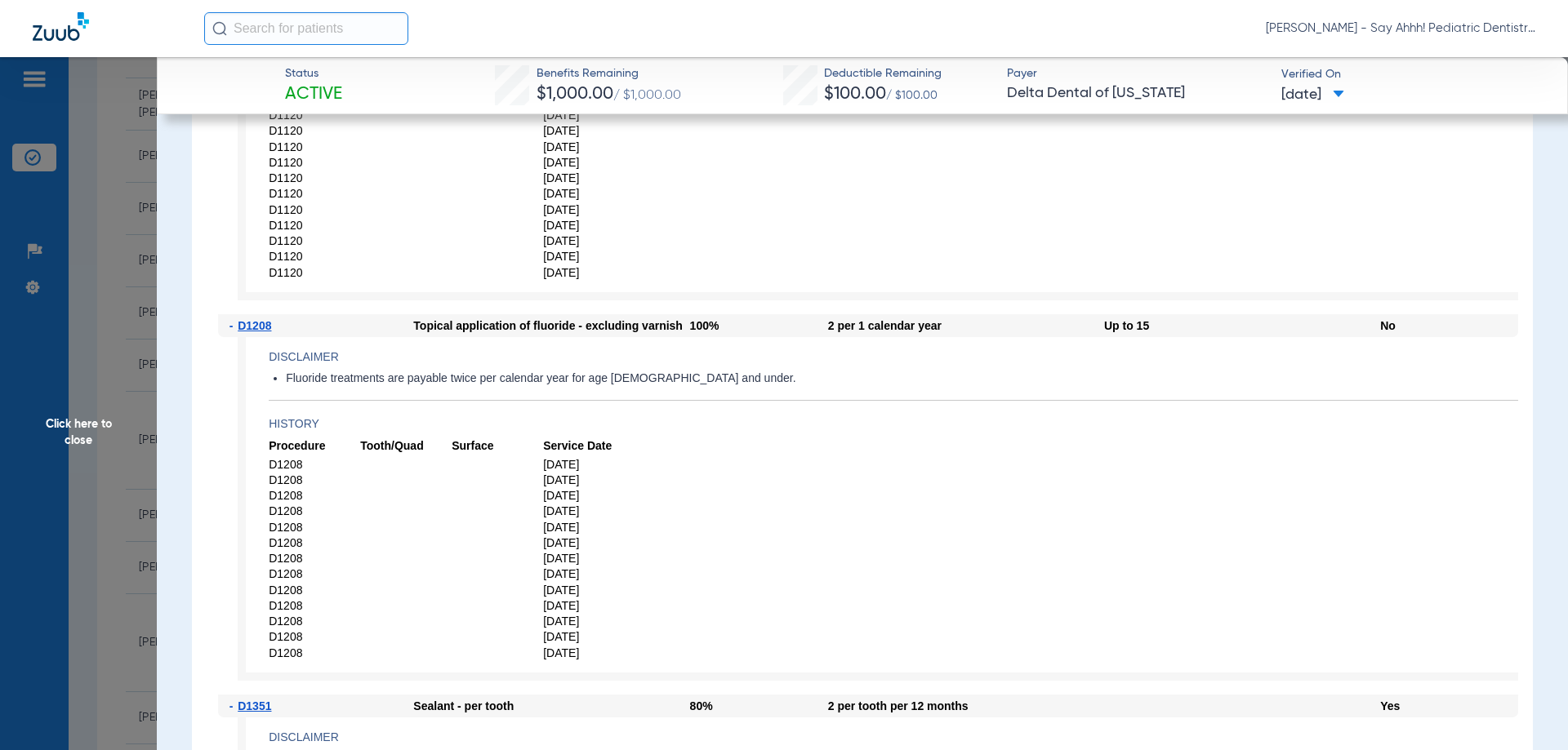
click at [120, 352] on span "Click here to close" at bounding box center [78, 432] width 156 height 750
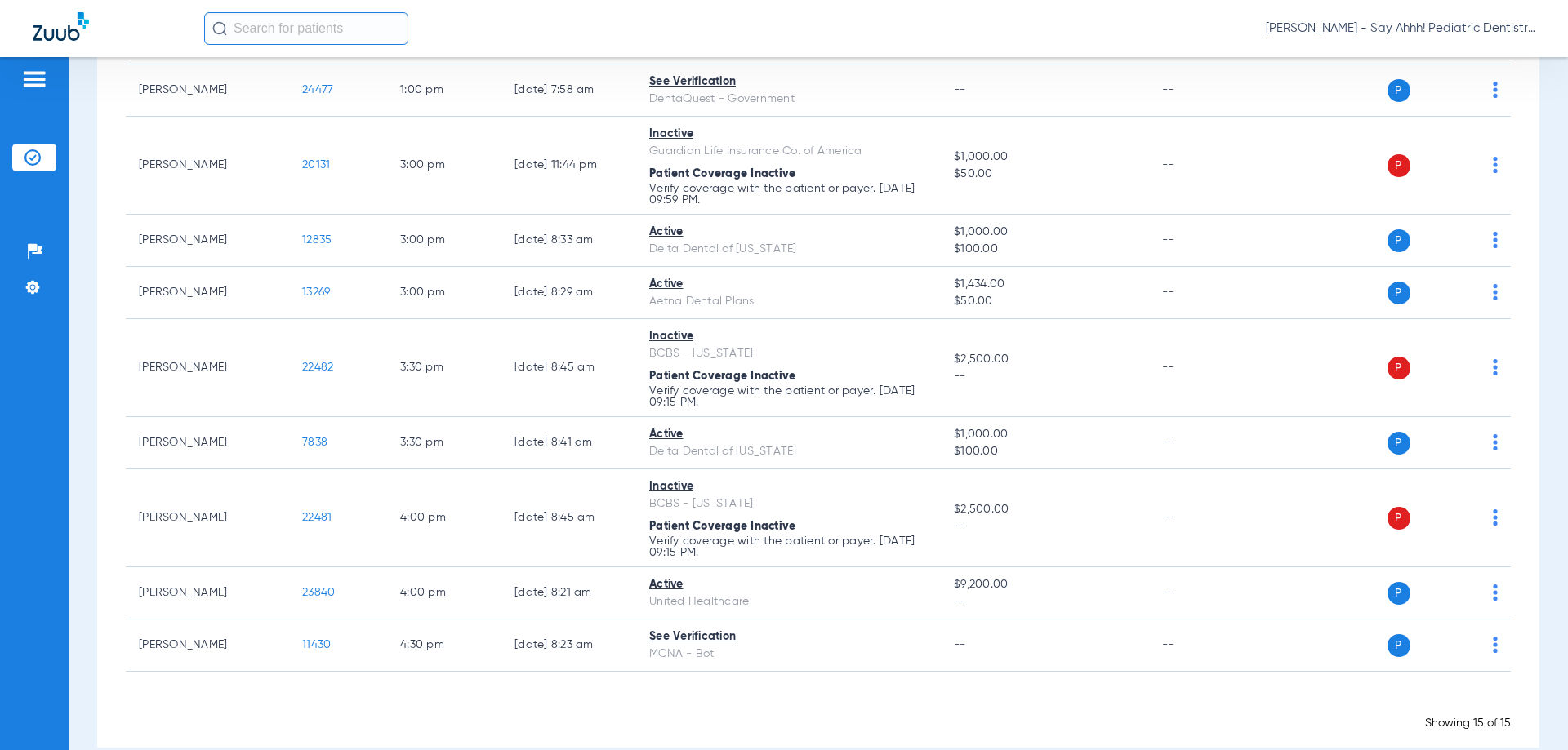
scroll to position [546, 0]
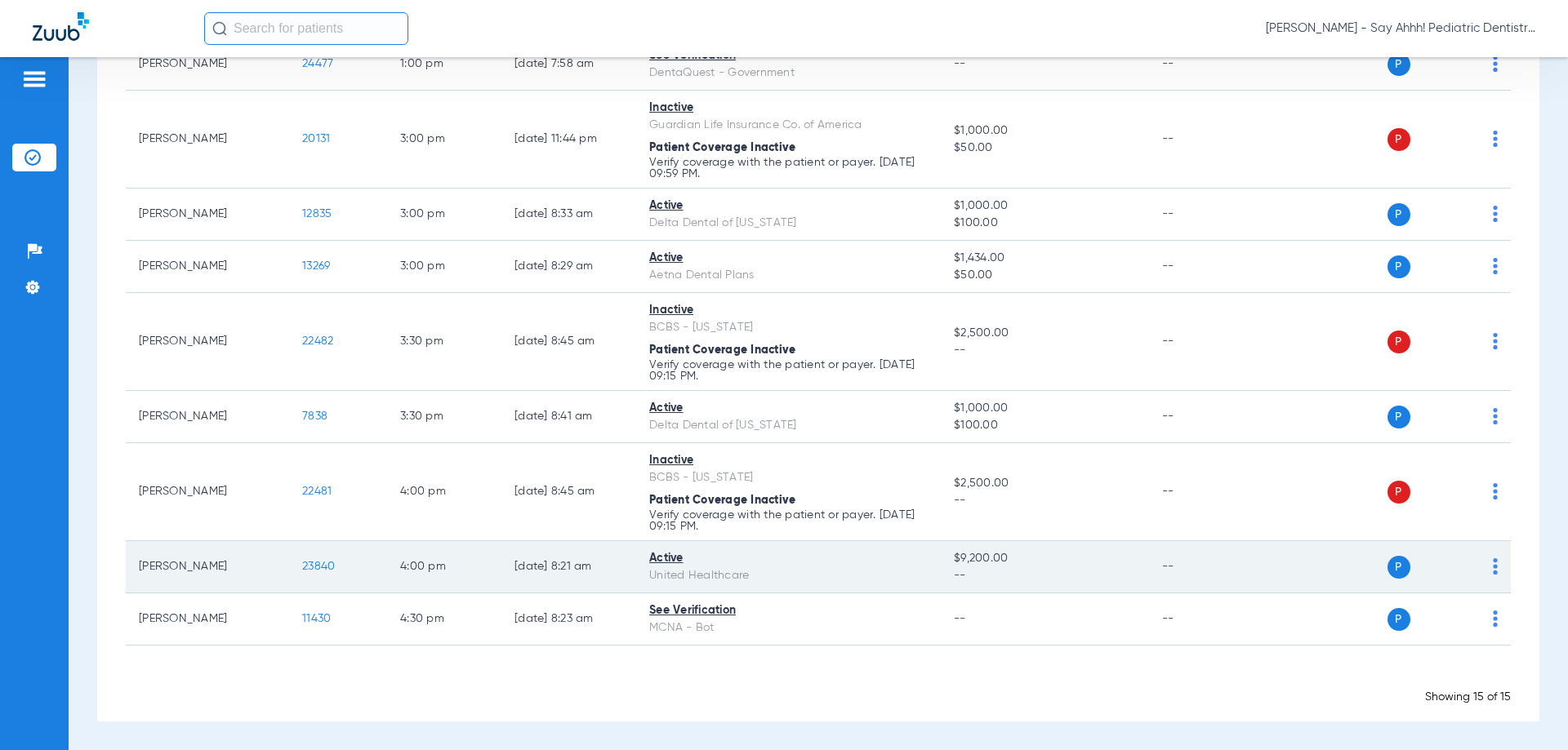
click at [312, 567] on span "23840" at bounding box center [319, 567] width 33 height 11
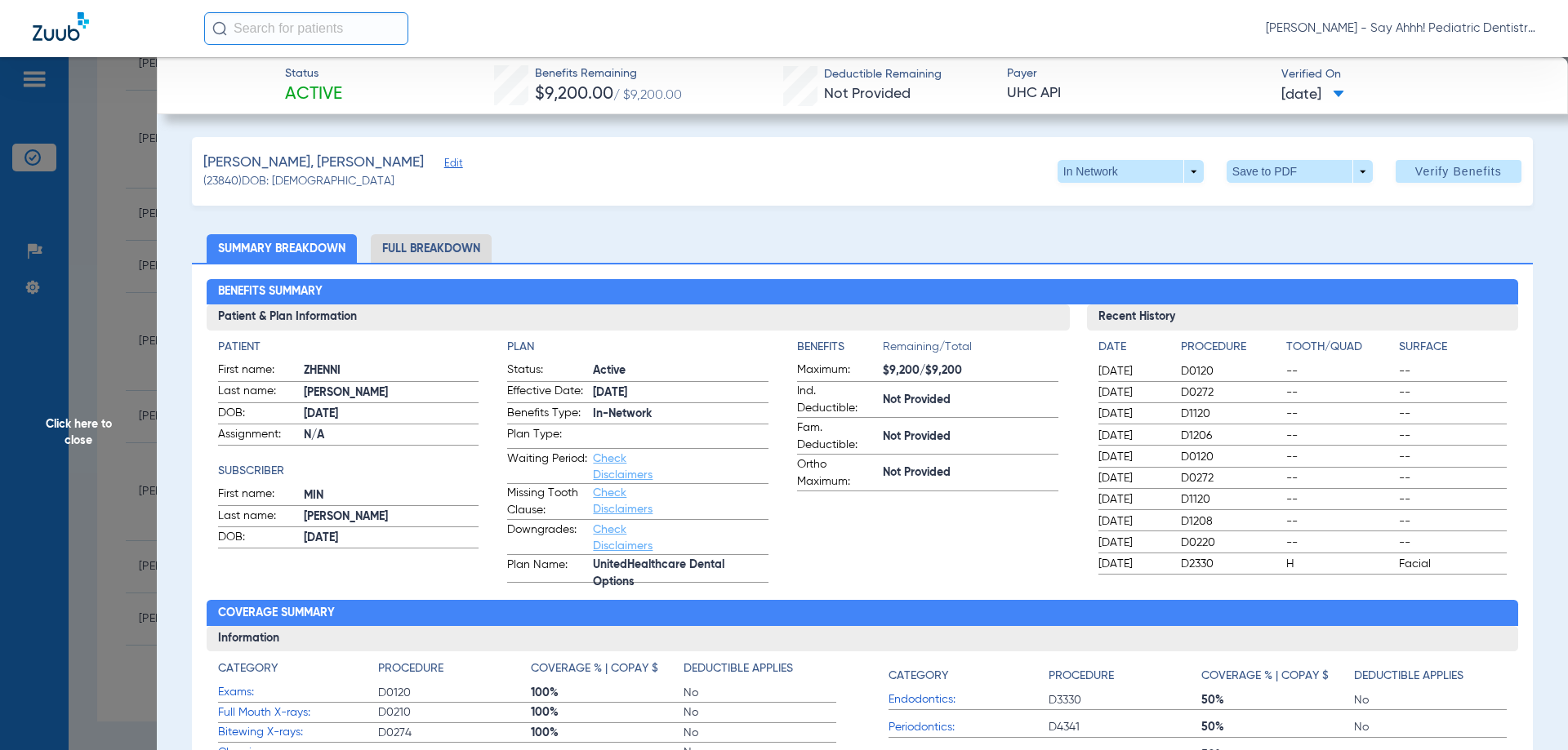
click at [470, 249] on li "Full Breakdown" at bounding box center [432, 248] width 121 height 29
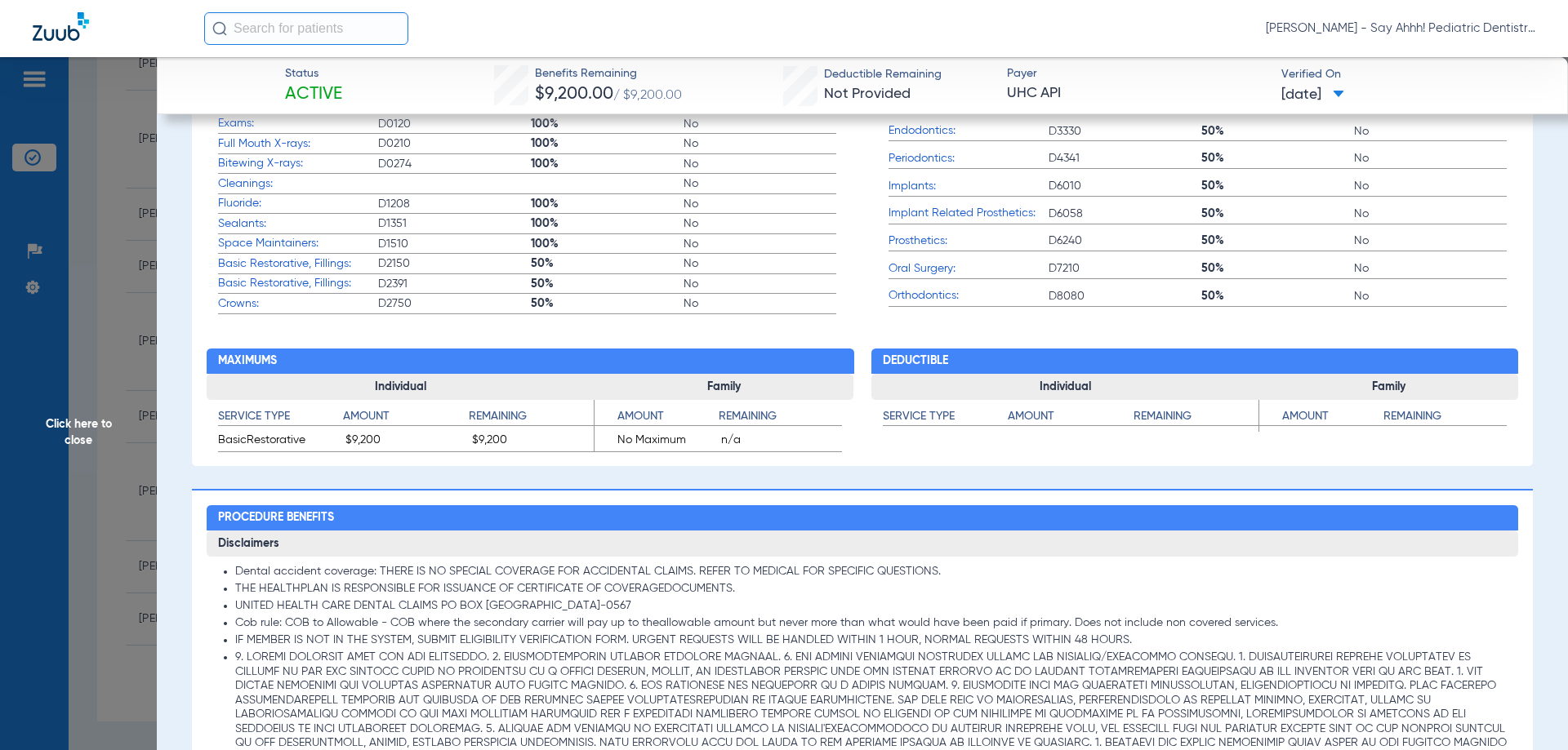
scroll to position [1061, 0]
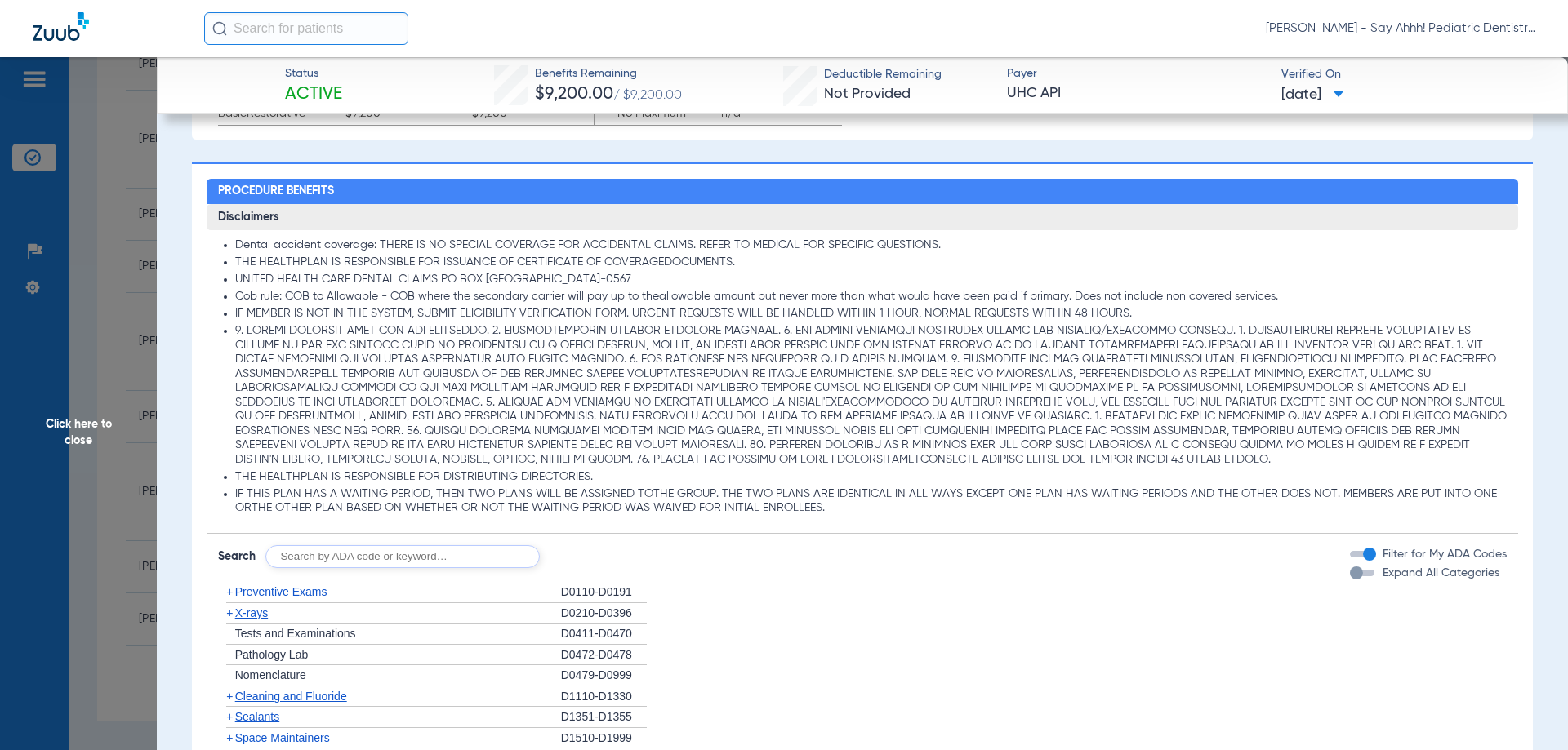
click at [369, 551] on input "text" at bounding box center [402, 557] width 274 height 23
type input "D0120, D0272, D1120, D1208, D1351"
click button "Search" at bounding box center [600, 557] width 65 height 23
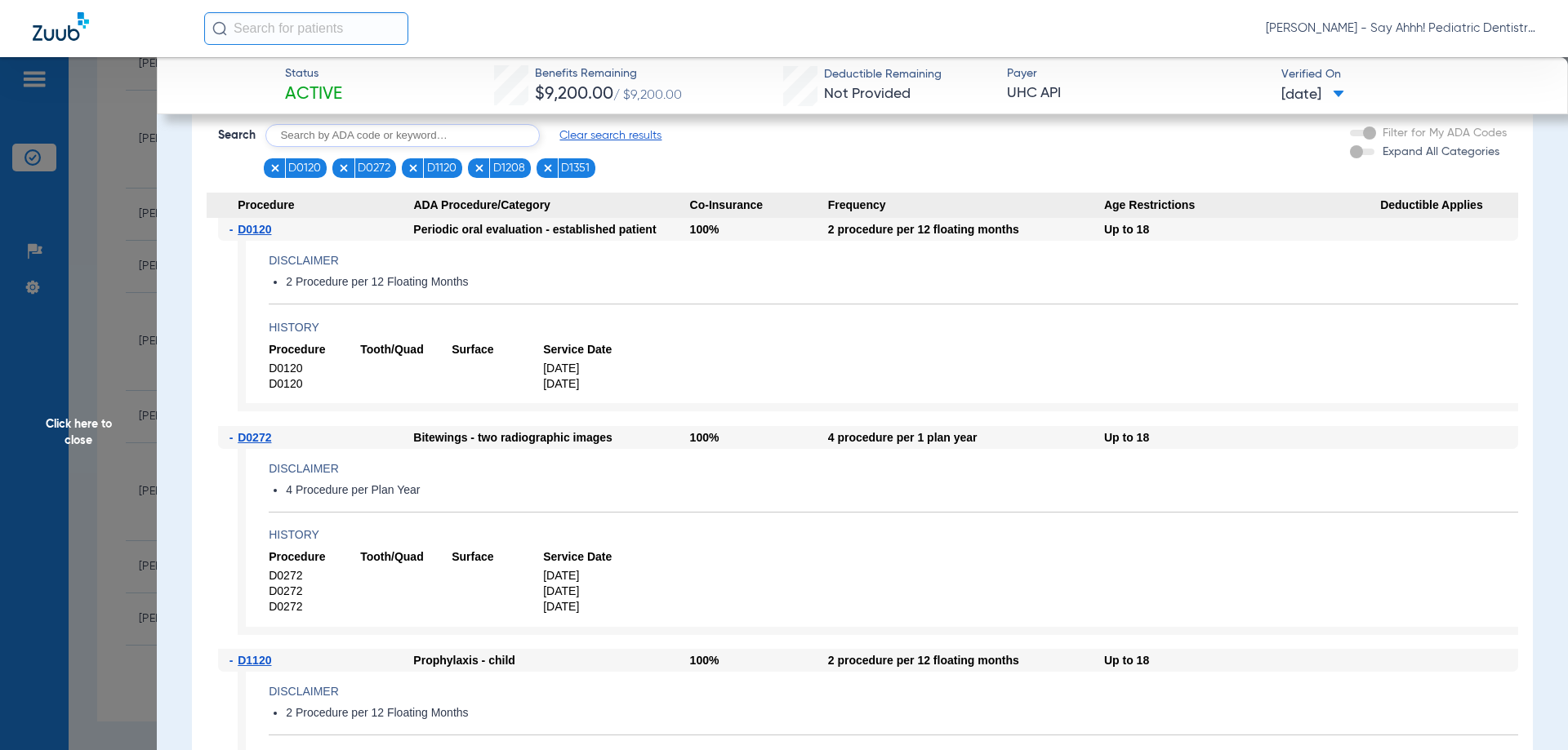
scroll to position [1470, 0]
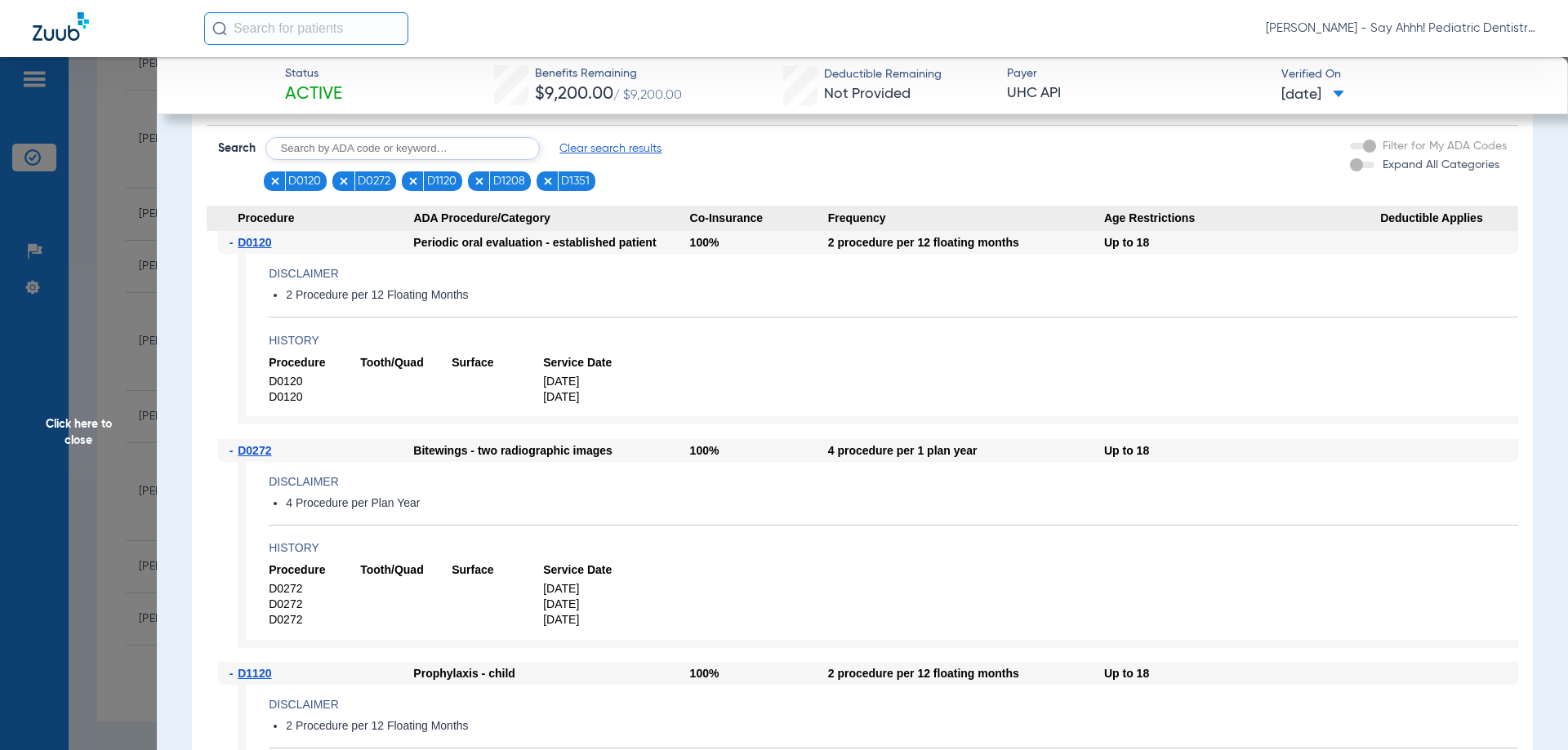
click at [415, 138] on input "text" at bounding box center [402, 148] width 274 height 23
type input "D0330"
click button "Search" at bounding box center [600, 148] width 65 height 23
click at [123, 484] on span "Click here to close" at bounding box center [78, 432] width 156 height 750
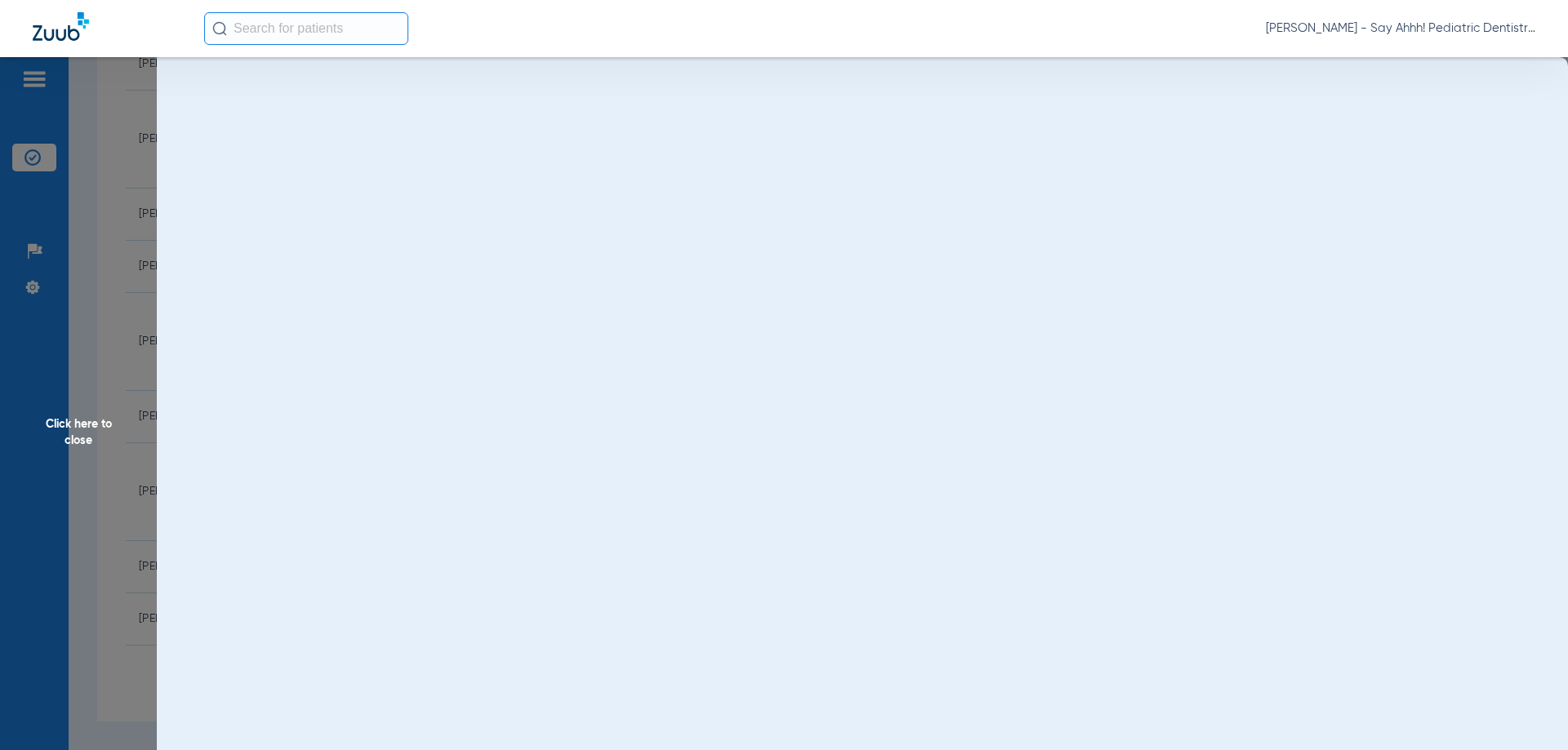
scroll to position [0, 0]
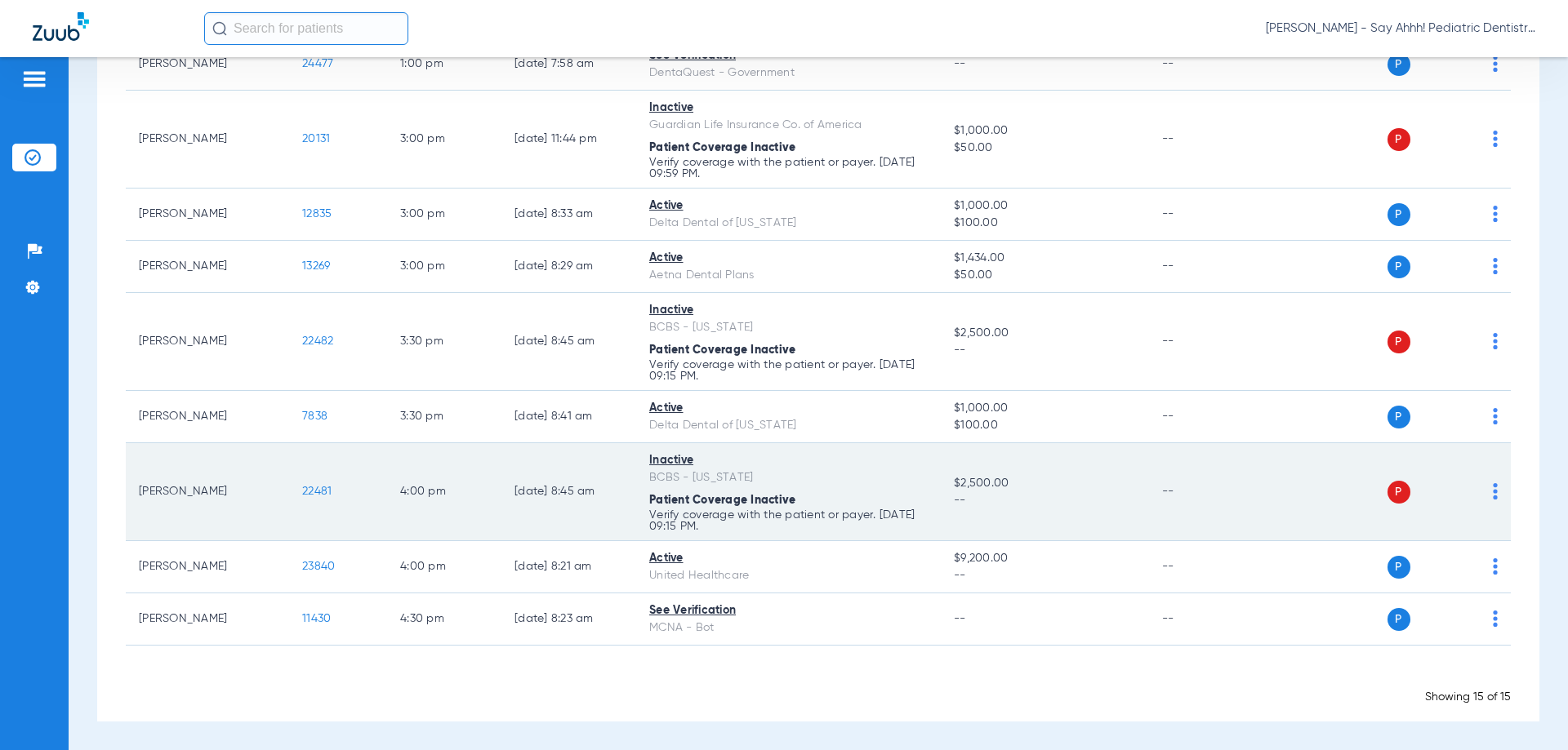
click at [755, 179] on p "Verify coverage with the patient or payer. [DATE] 09:15 PM." at bounding box center [789, 168] width 279 height 23
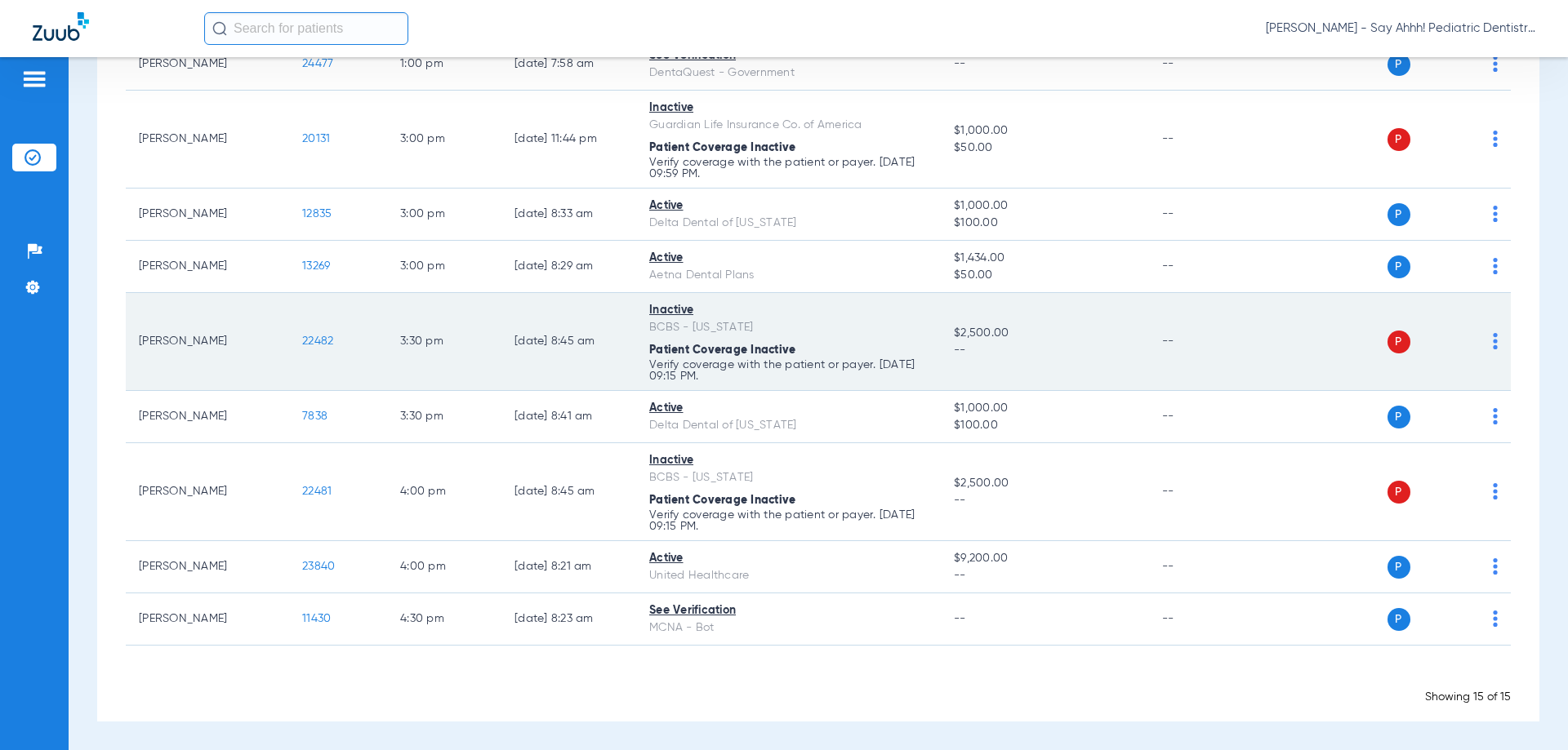
click at [699, 153] on span "Patient Coverage Inactive" at bounding box center [723, 147] width 146 height 11
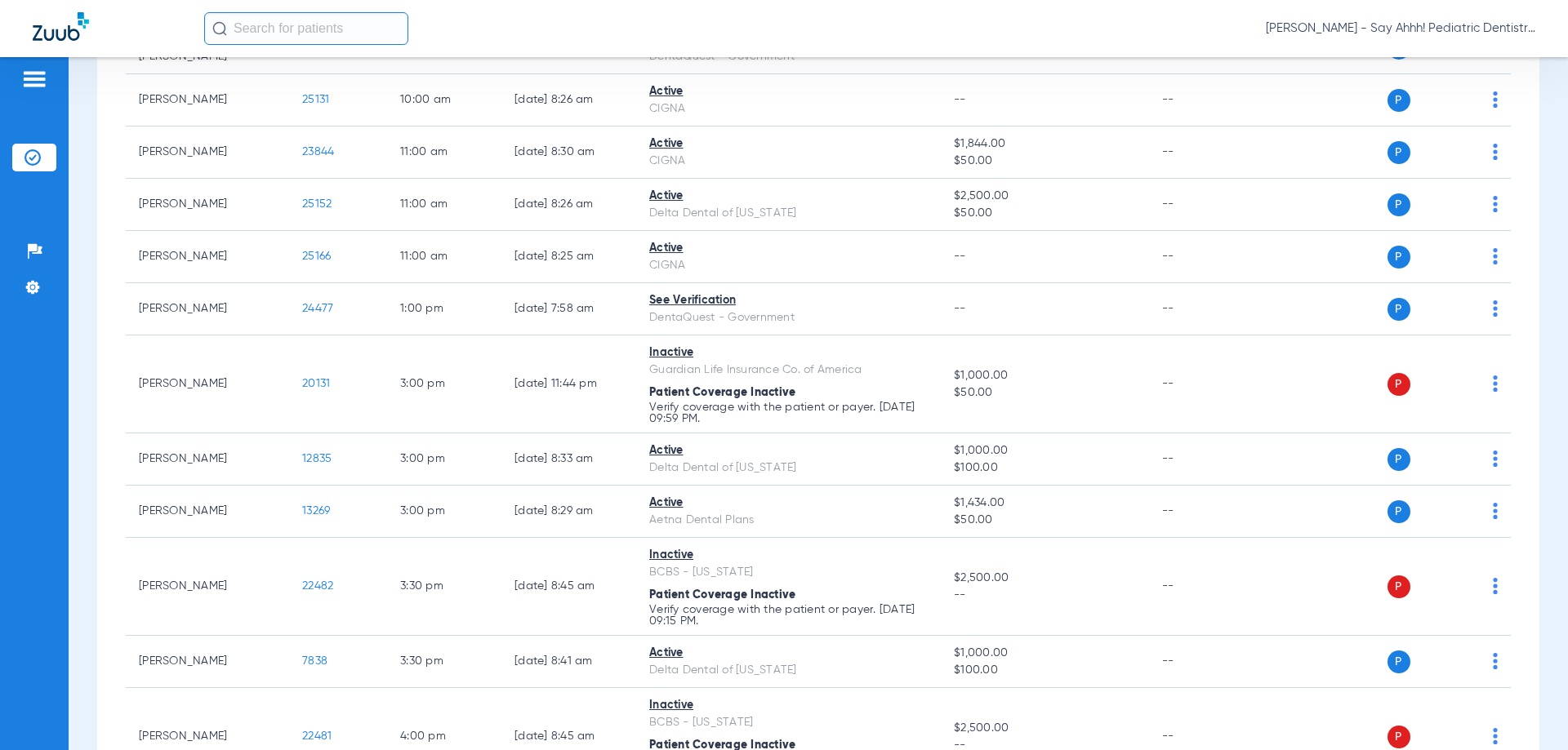
scroll to position [546, 0]
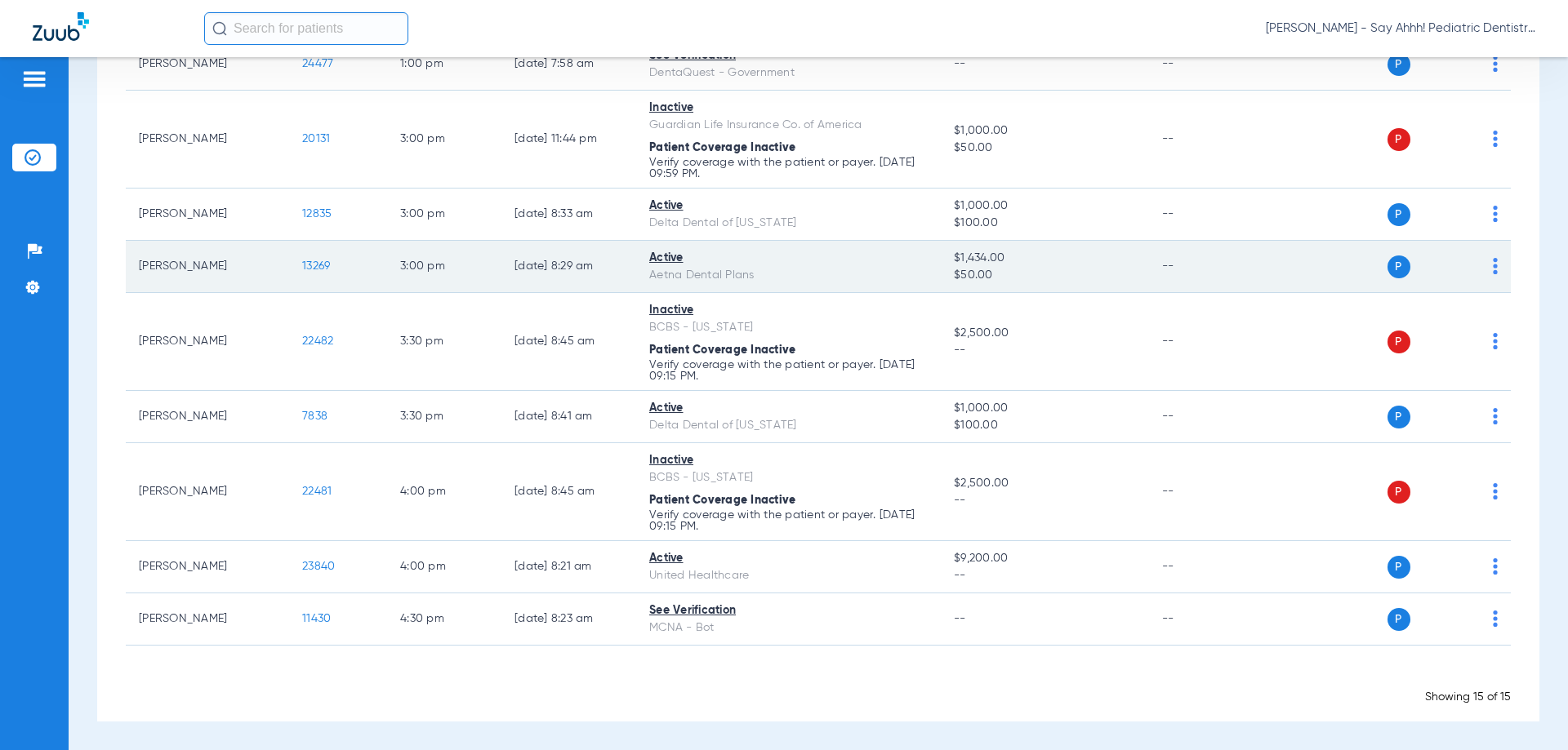
click at [322, 266] on span "13269" at bounding box center [316, 266] width 28 height 11
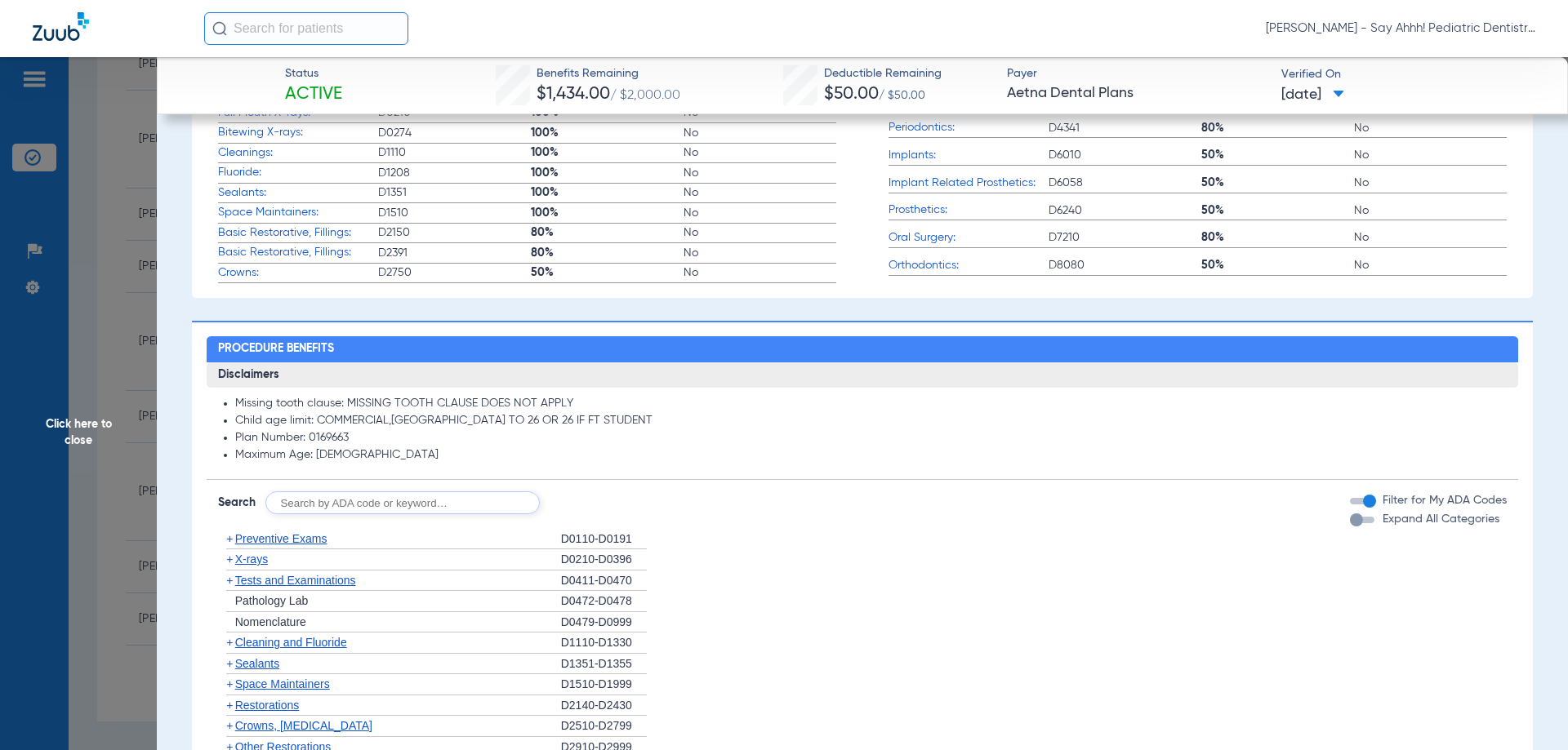
scroll to position [653, 0]
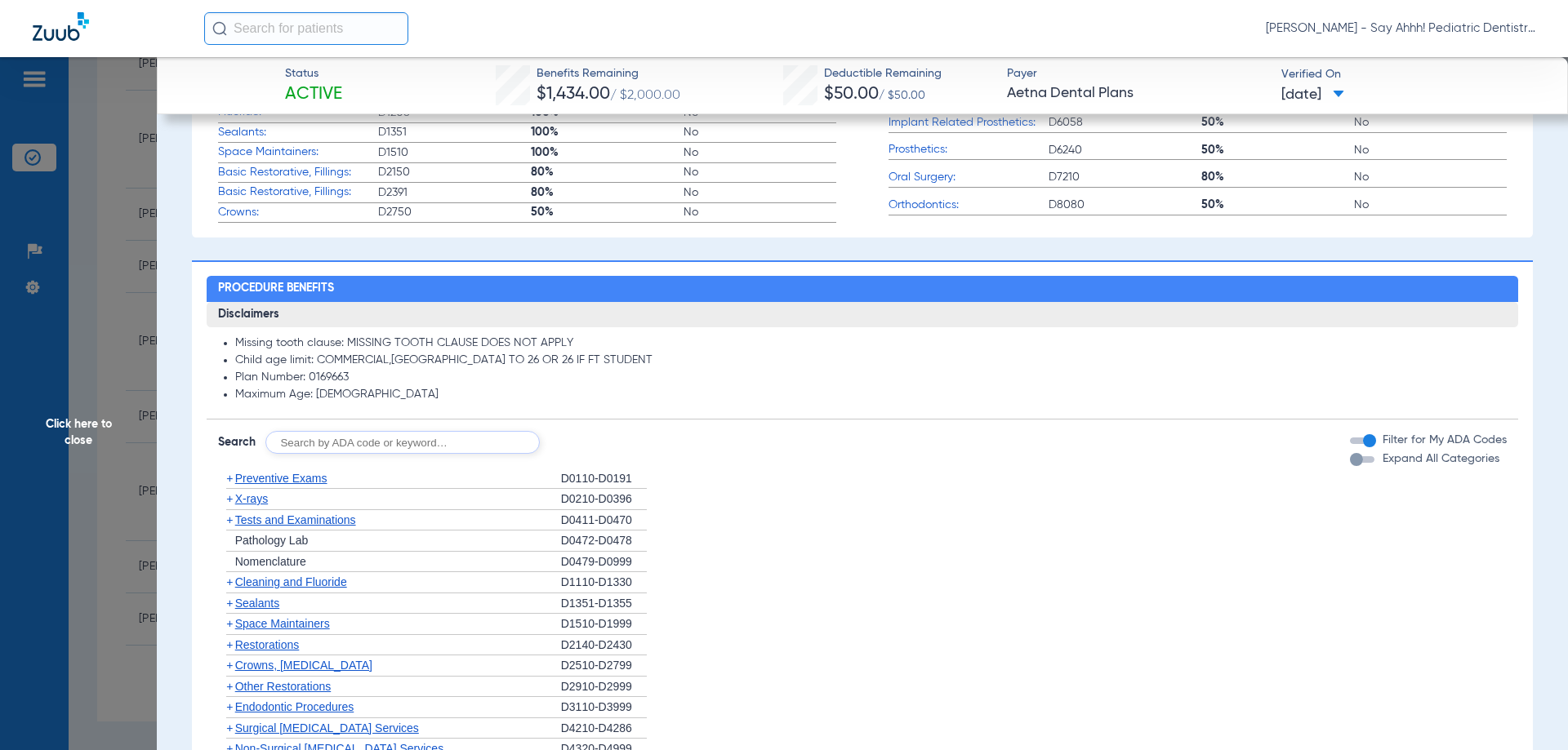
click at [77, 404] on span "Click here to close" at bounding box center [78, 432] width 156 height 750
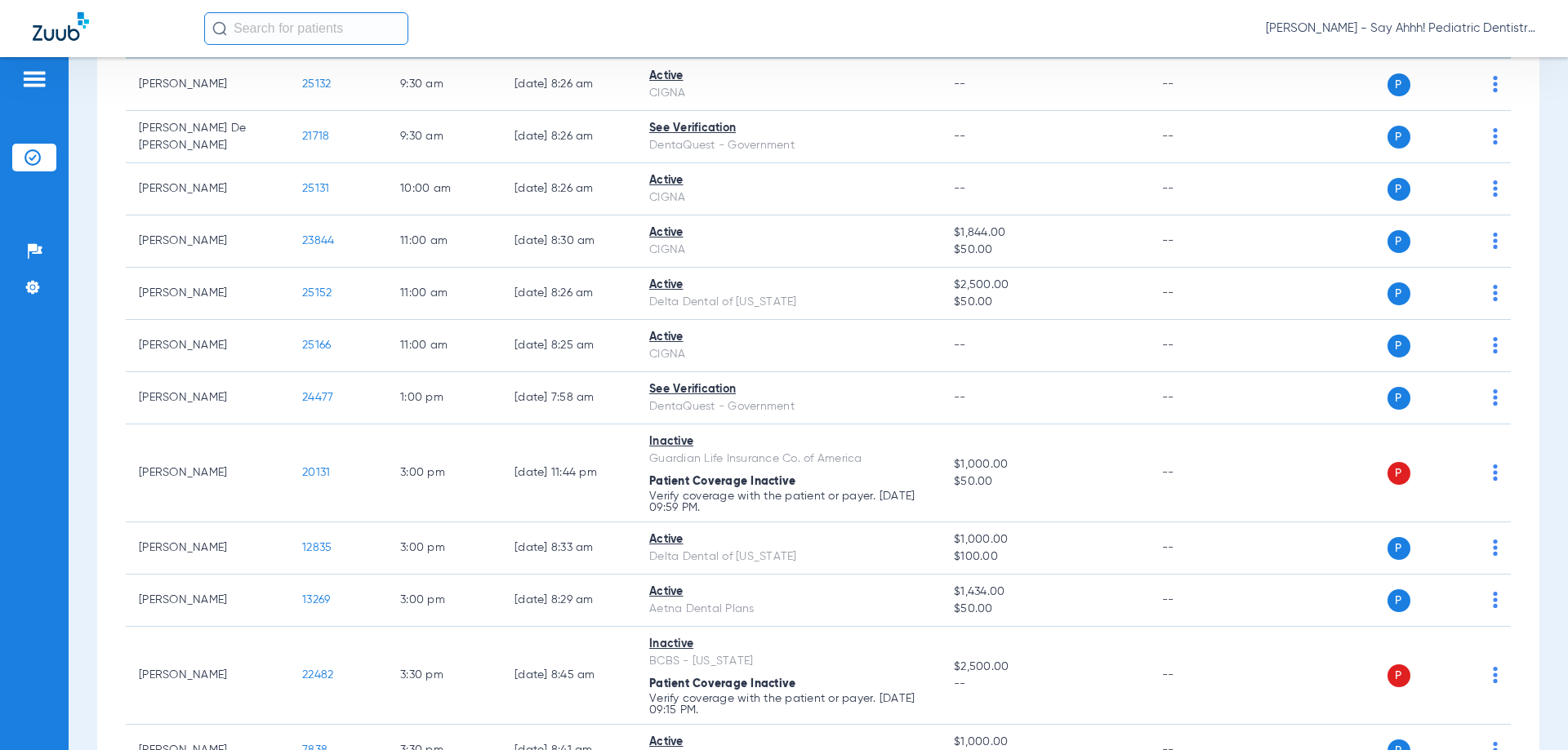
scroll to position [0, 0]
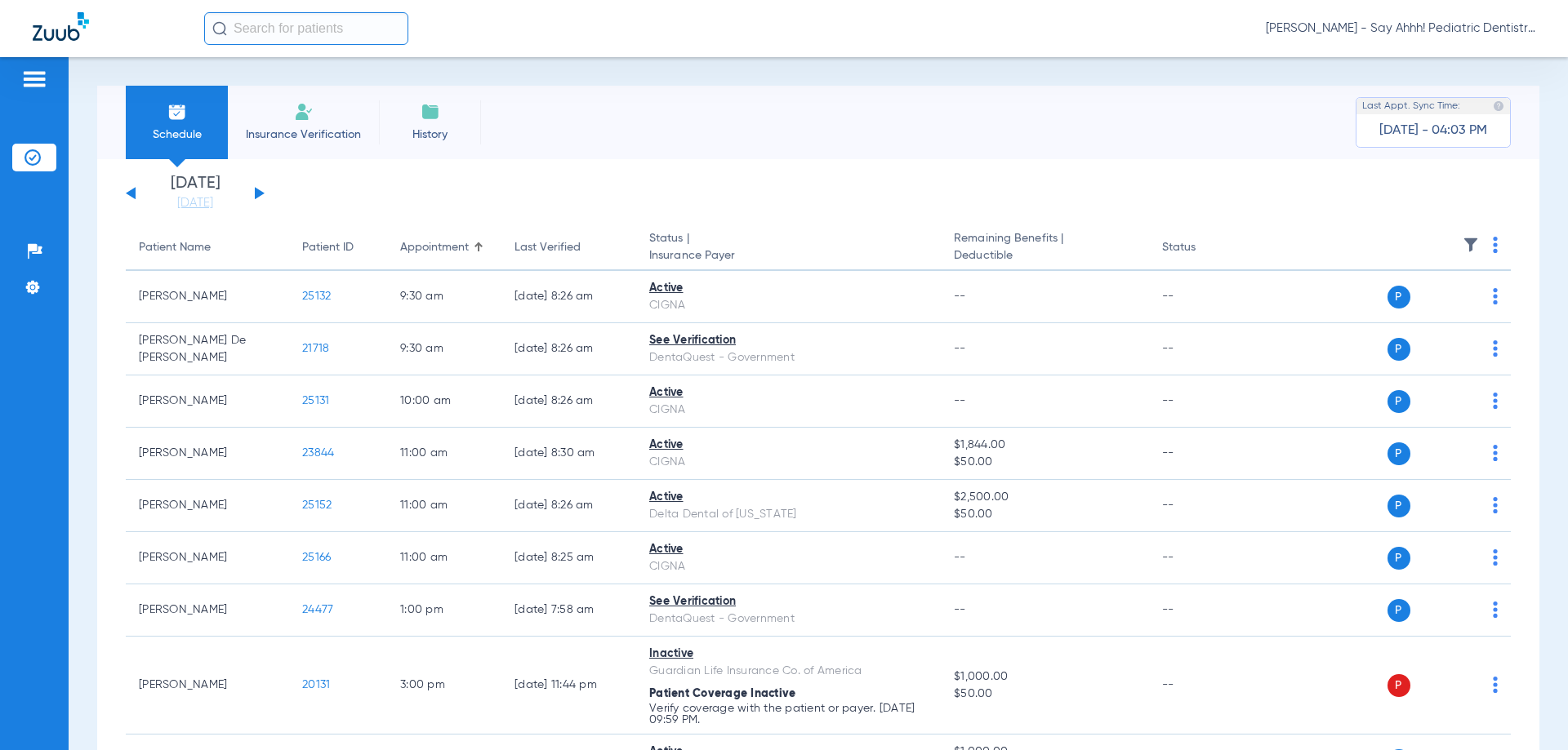
click at [303, 134] on span "Insurance Verification" at bounding box center [303, 135] width 127 height 16
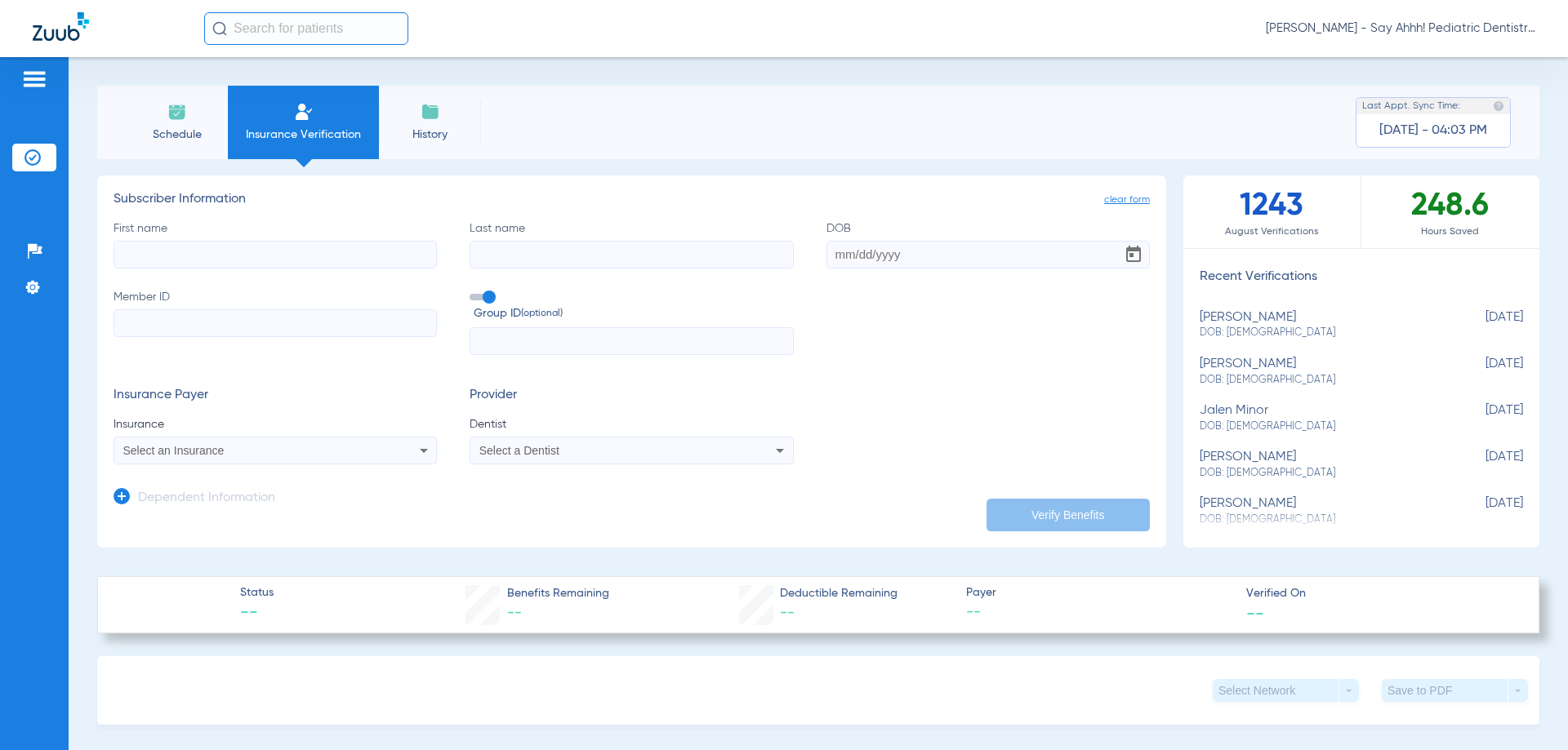
click at [163, 251] on input "First name" at bounding box center [275, 255] width 324 height 28
type input "[PERSON_NAME]"
paste input "Potlongo"
type input "Potlongo"
click at [909, 253] on input "DOB" at bounding box center [988, 255] width 324 height 28
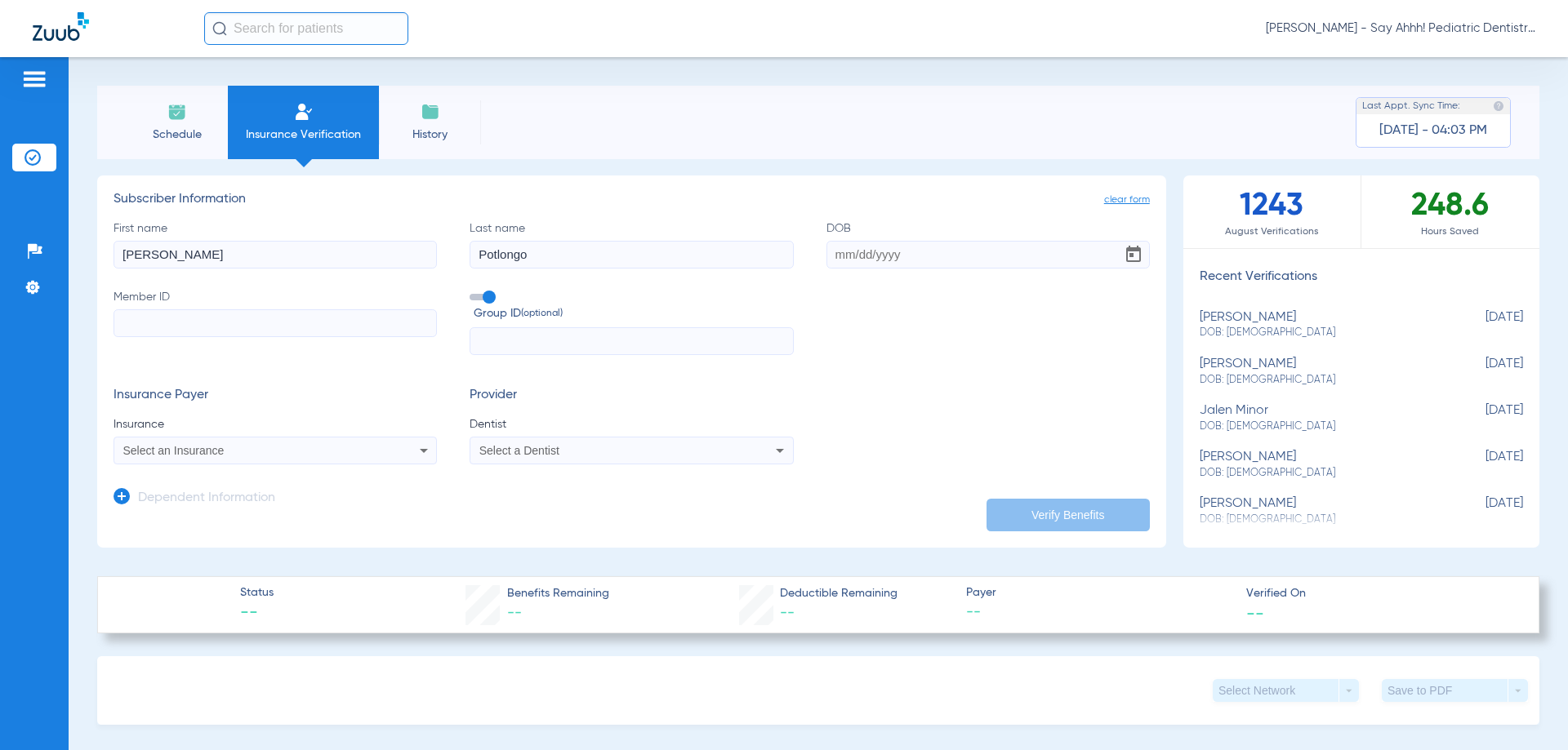
paste input "[DATE]"
type input "[DATE]"
click at [187, 321] on input "Member ID" at bounding box center [275, 323] width 324 height 28
paste input "CG3K0015740414"
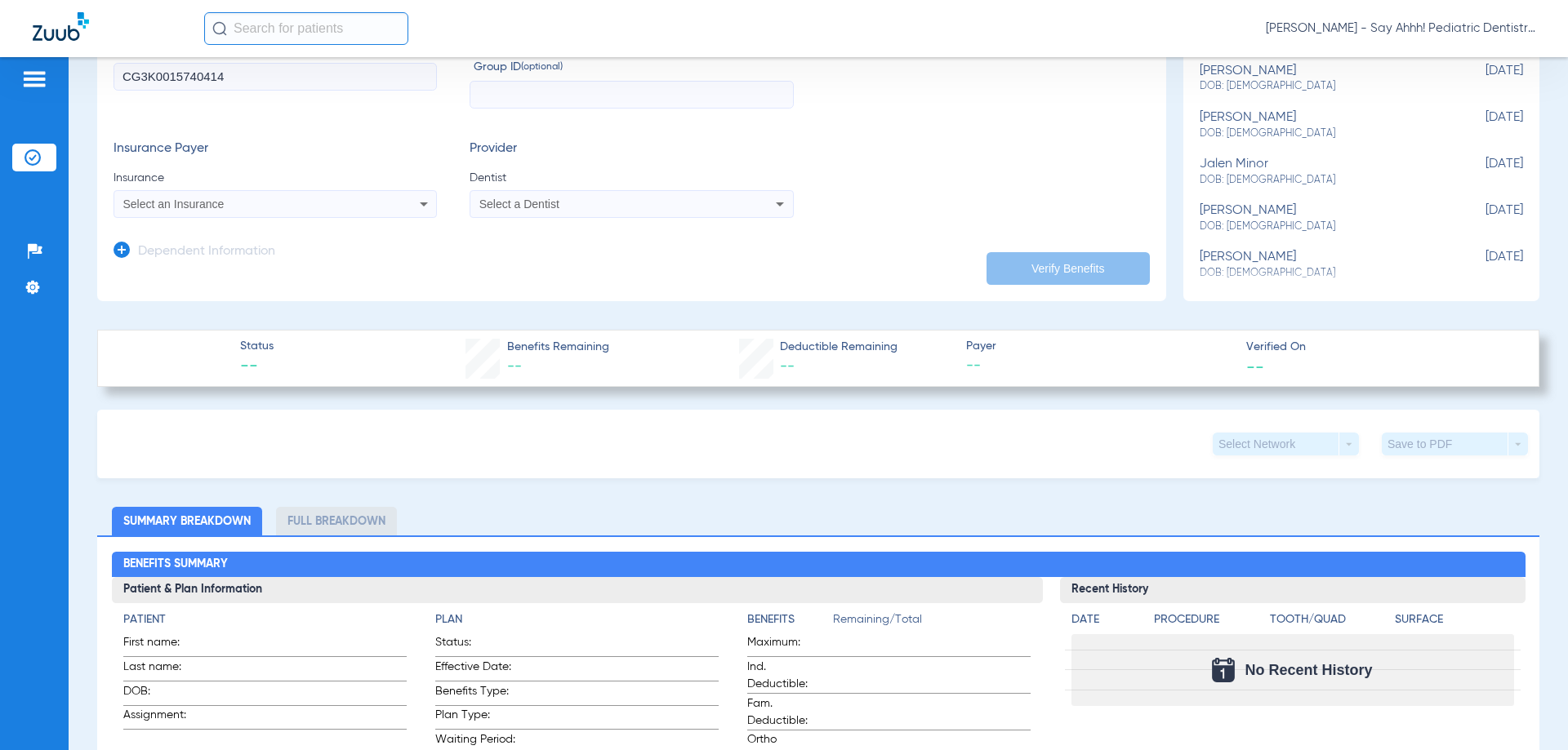
scroll to position [245, 0]
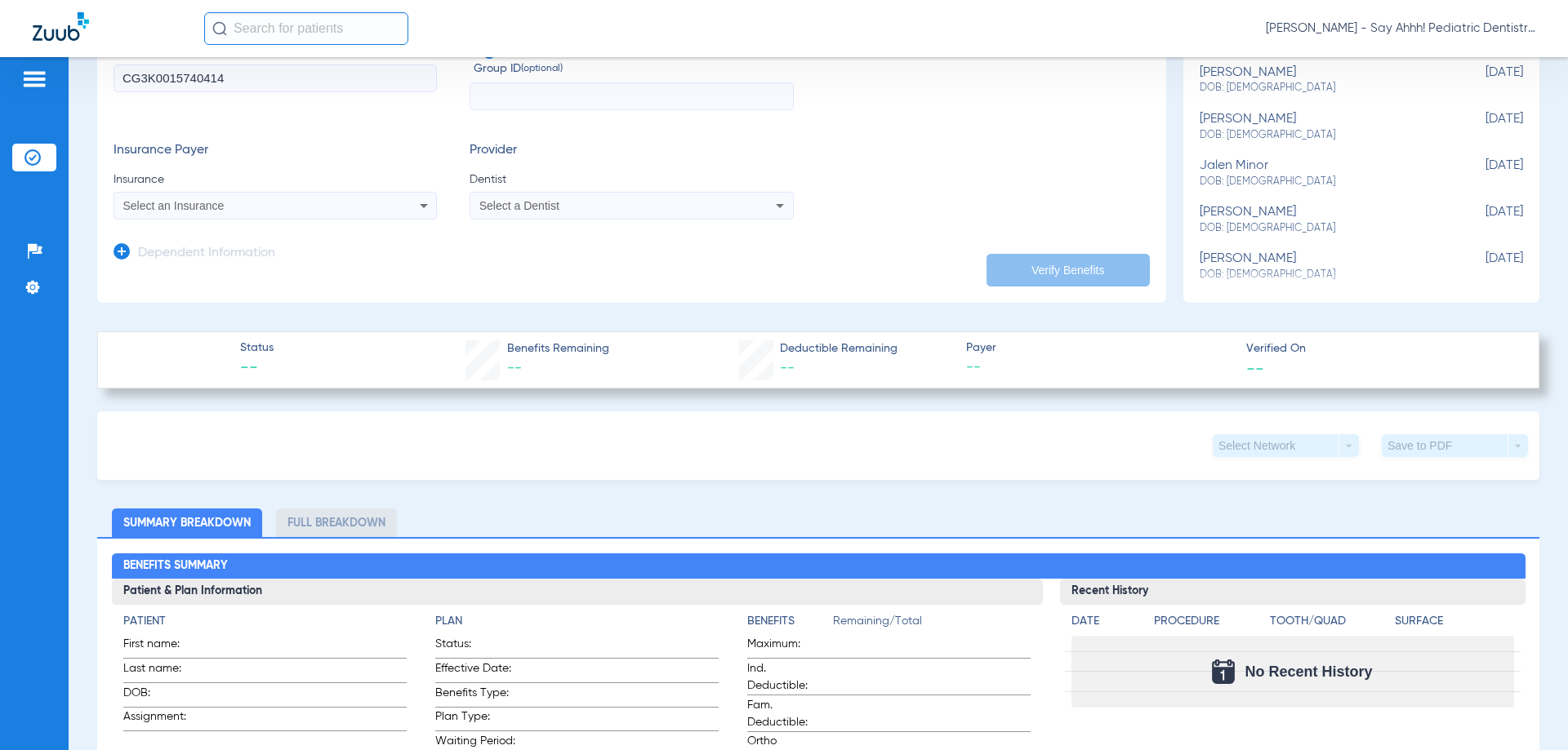
type input "CG3K0015740414"
click at [182, 215] on mat-select "Select an Insurance" at bounding box center [275, 206] width 324 height 28
click at [188, 200] on span "Select an Insurance" at bounding box center [174, 206] width 102 height 13
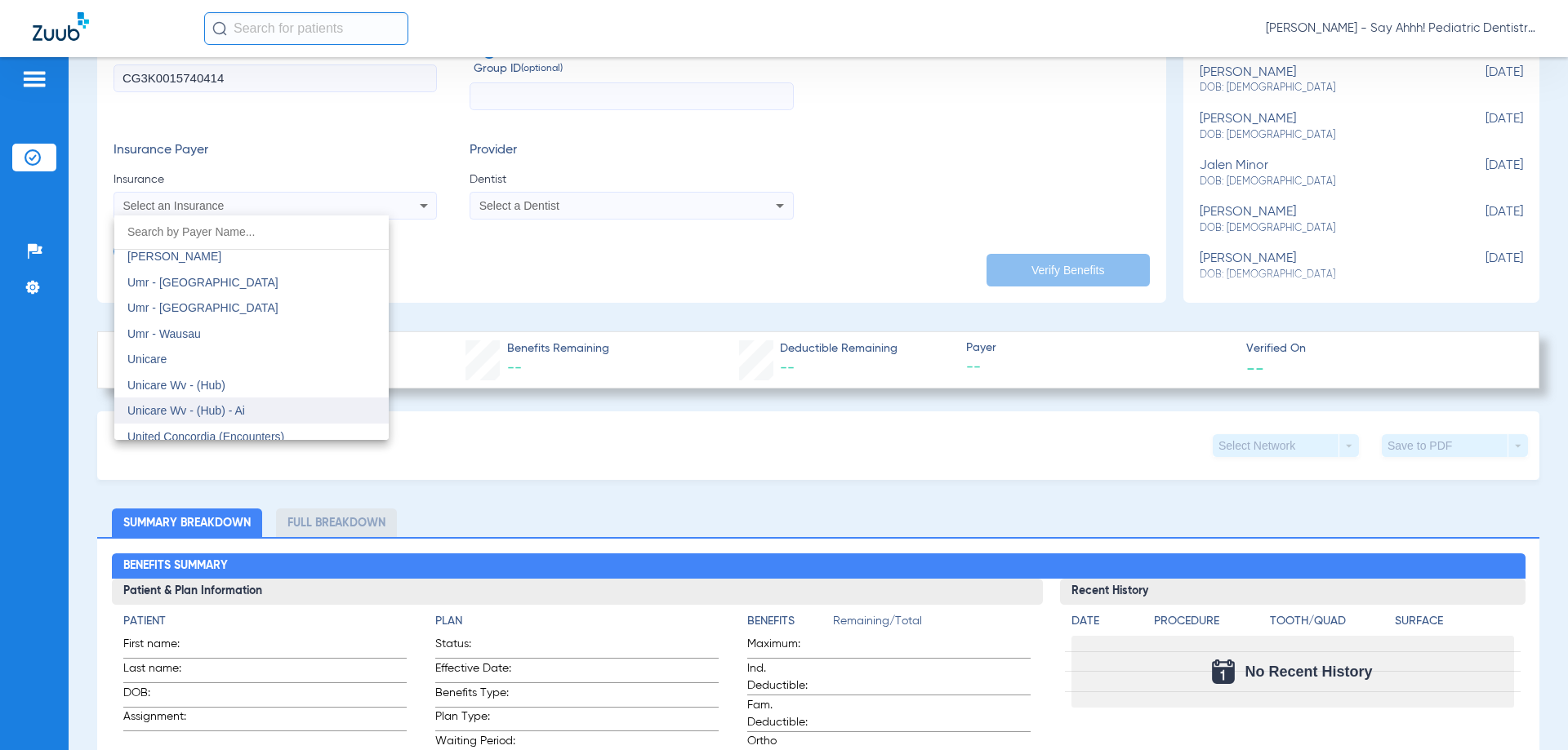
scroll to position [9550, 0]
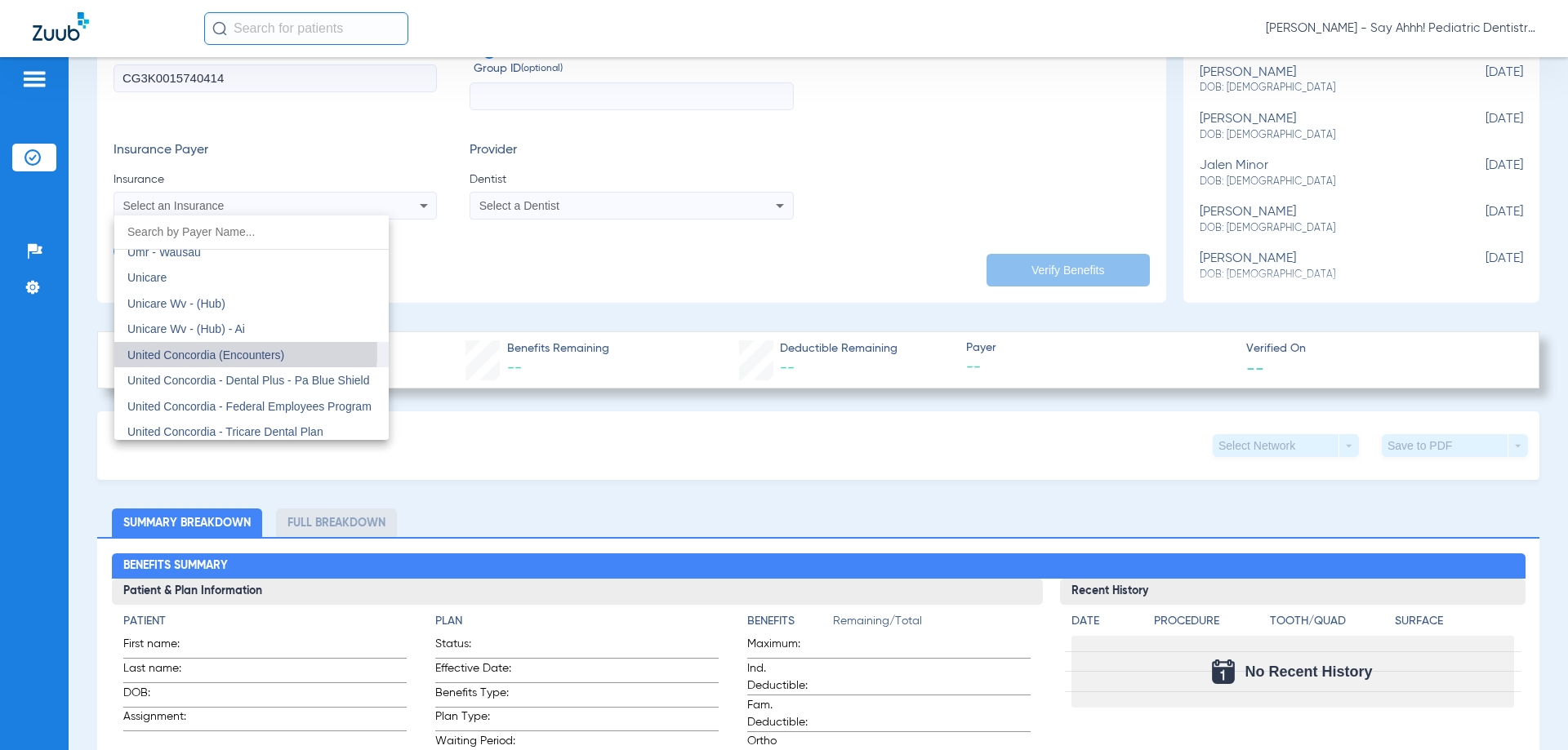
click at [187, 351] on span "United Concordia (Encounters)" at bounding box center [206, 355] width 156 height 13
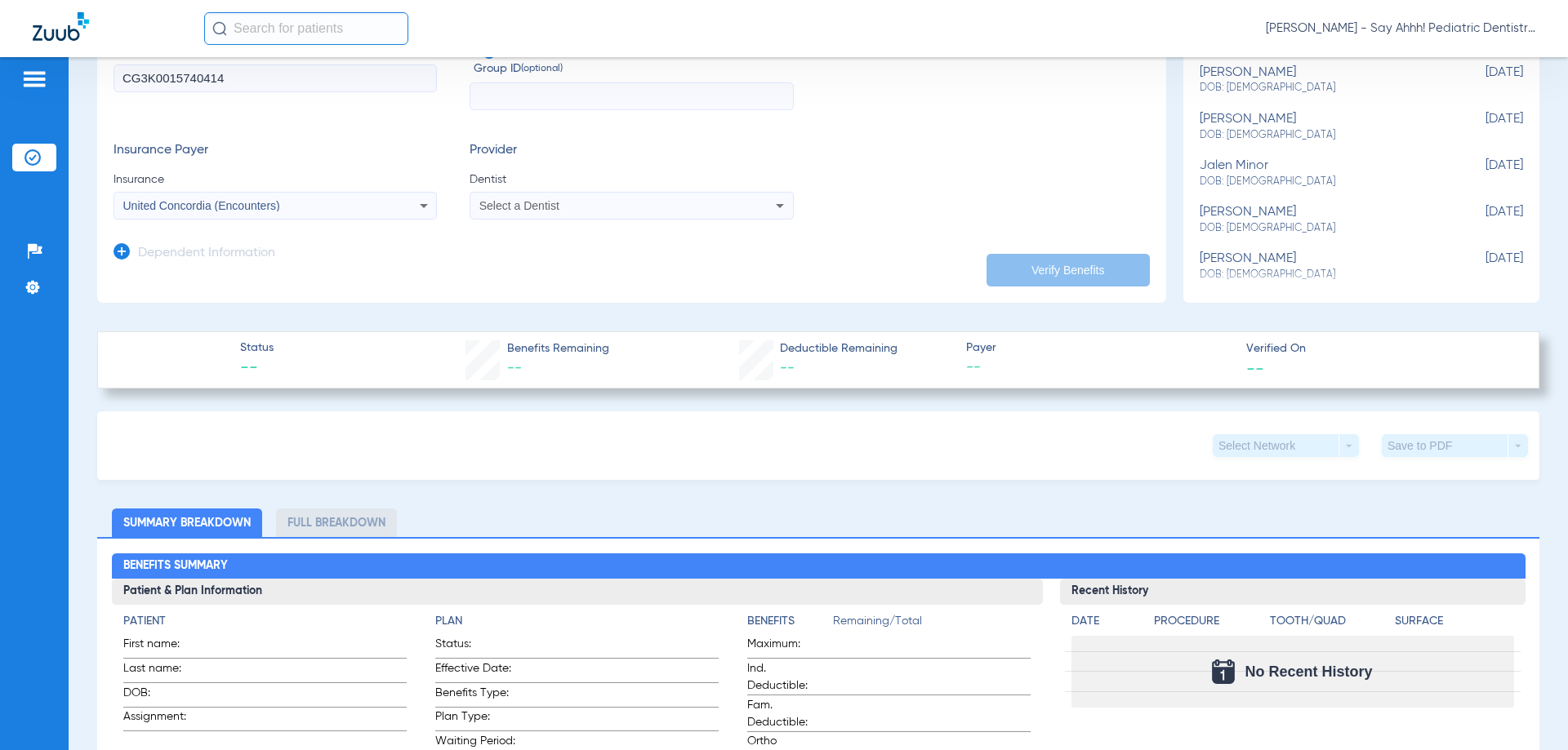
click at [546, 212] on div "Select a Dentist" at bounding box center [631, 206] width 322 height 20
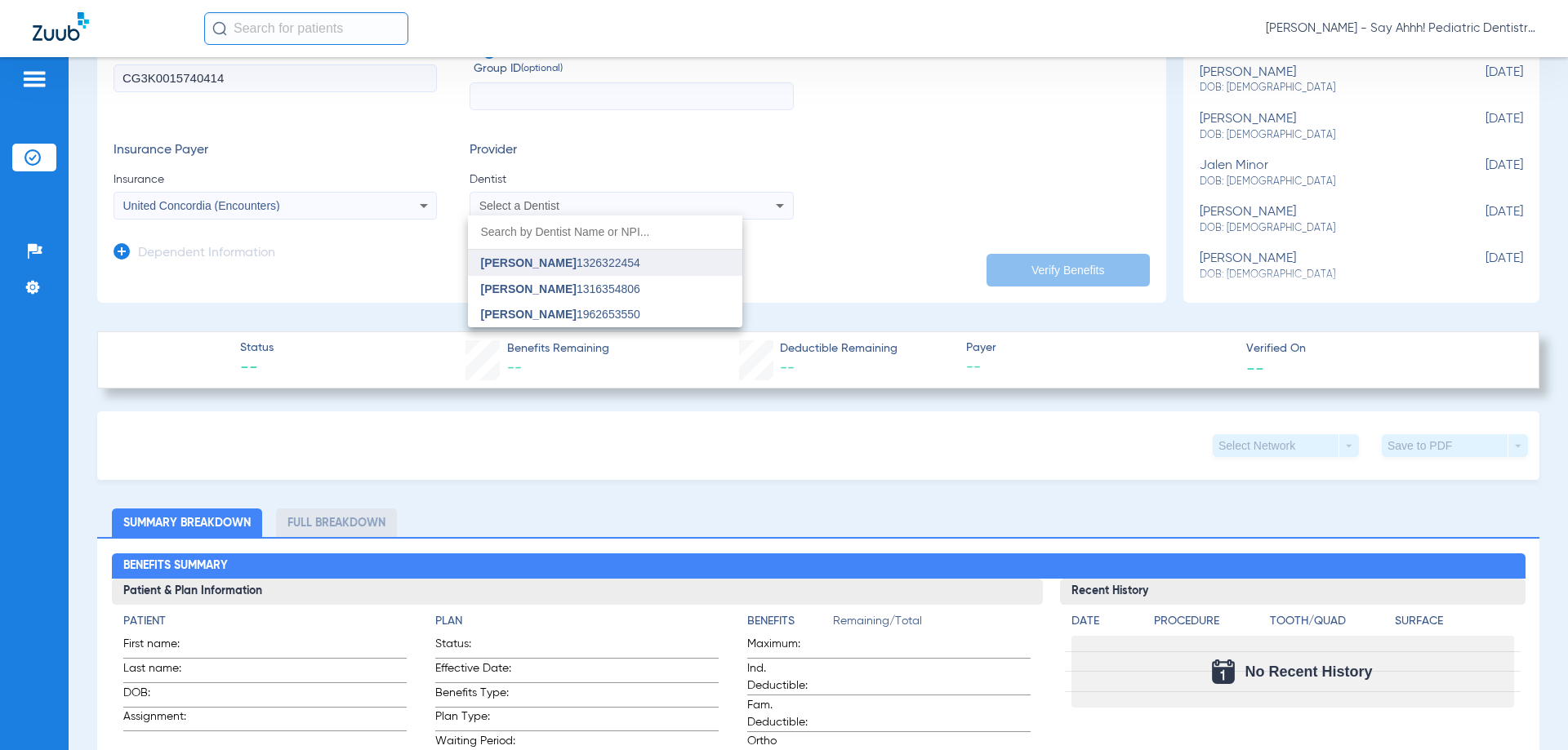
click at [547, 266] on span "[PERSON_NAME]" at bounding box center [528, 263] width 96 height 13
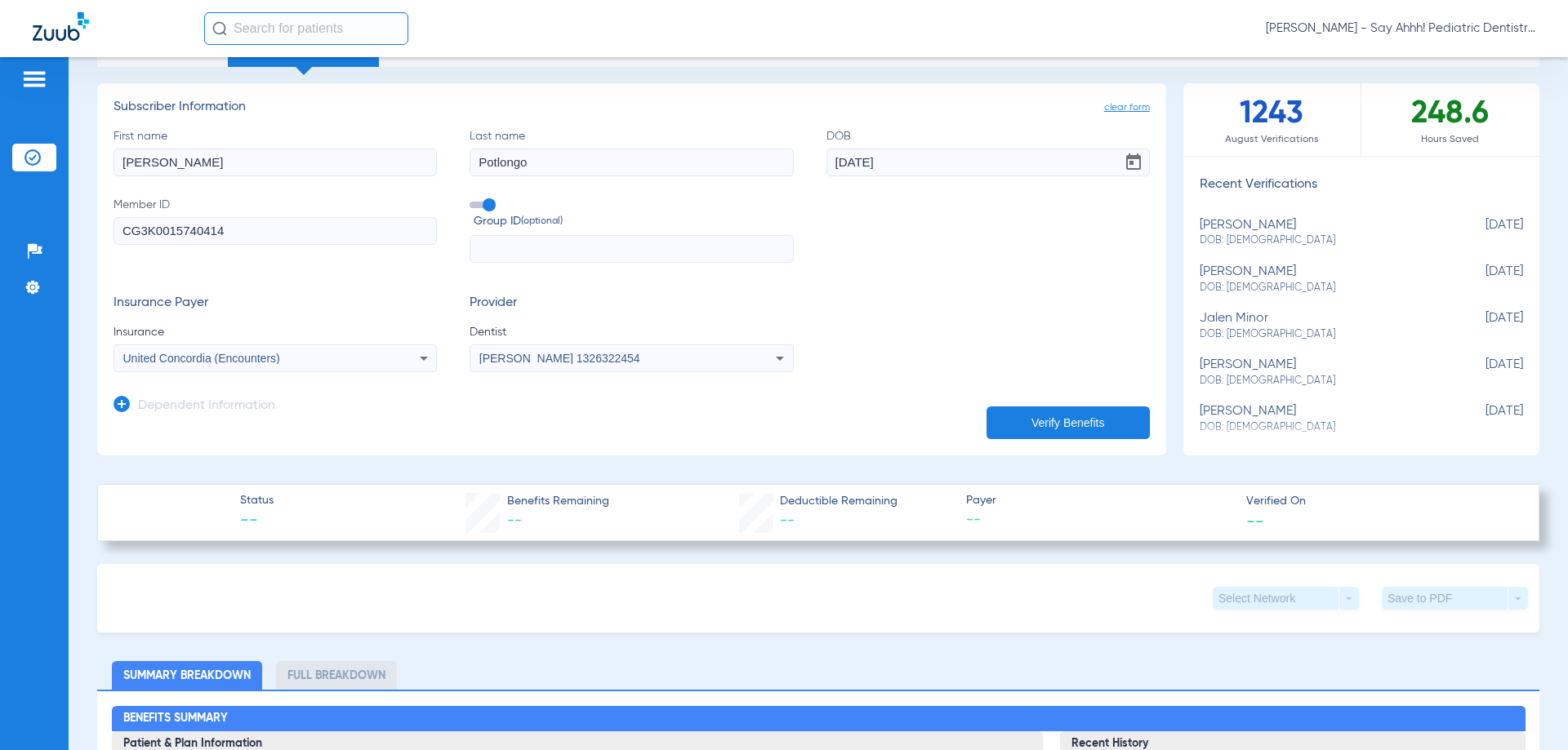
scroll to position [82, 0]
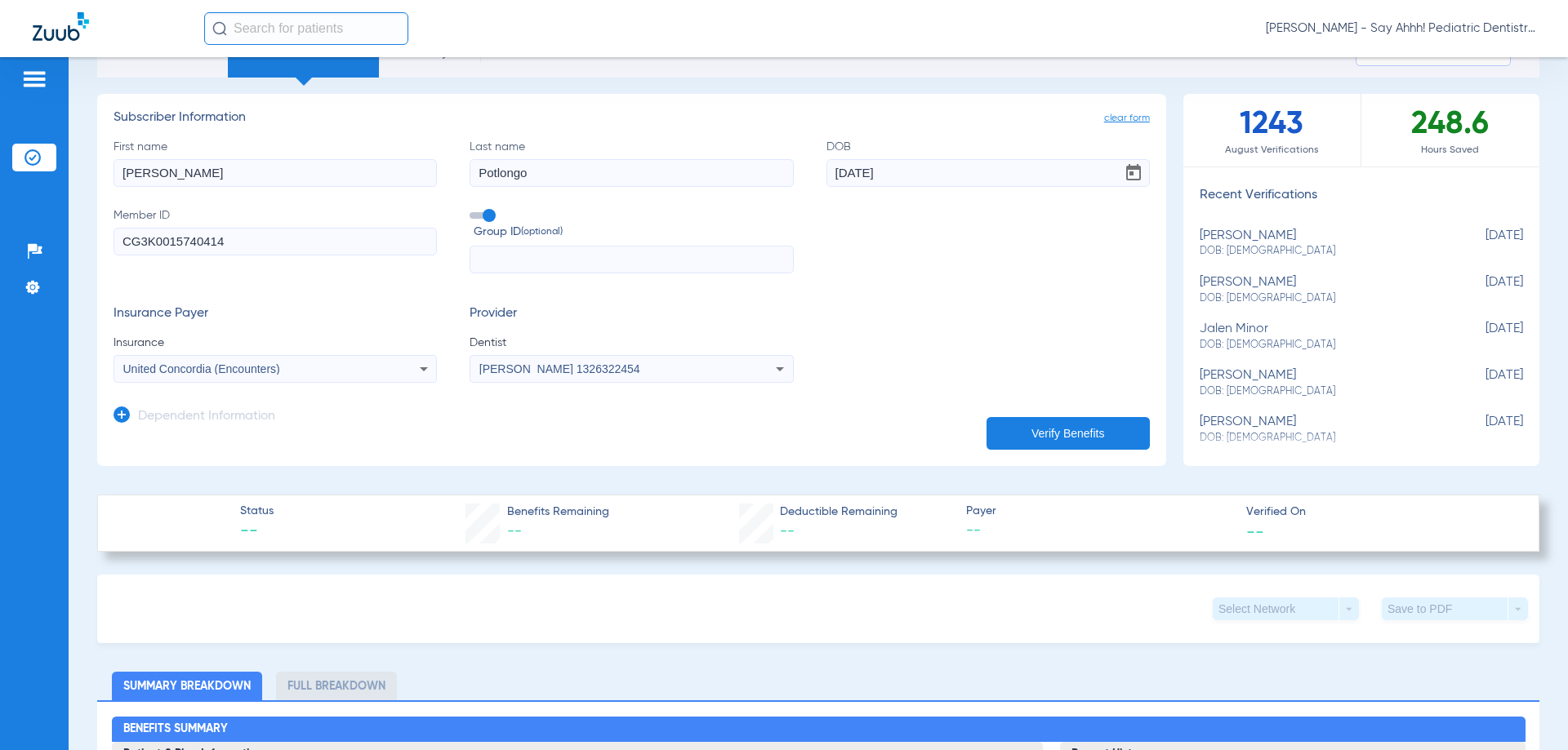
click at [397, 309] on h3 "Insurance Payer" at bounding box center [275, 314] width 324 height 16
click at [1038, 437] on button "Verify Benefits" at bounding box center [1067, 433] width 163 height 33
click at [198, 375] on span "United Concordia (Encounters)" at bounding box center [202, 369] width 156 height 13
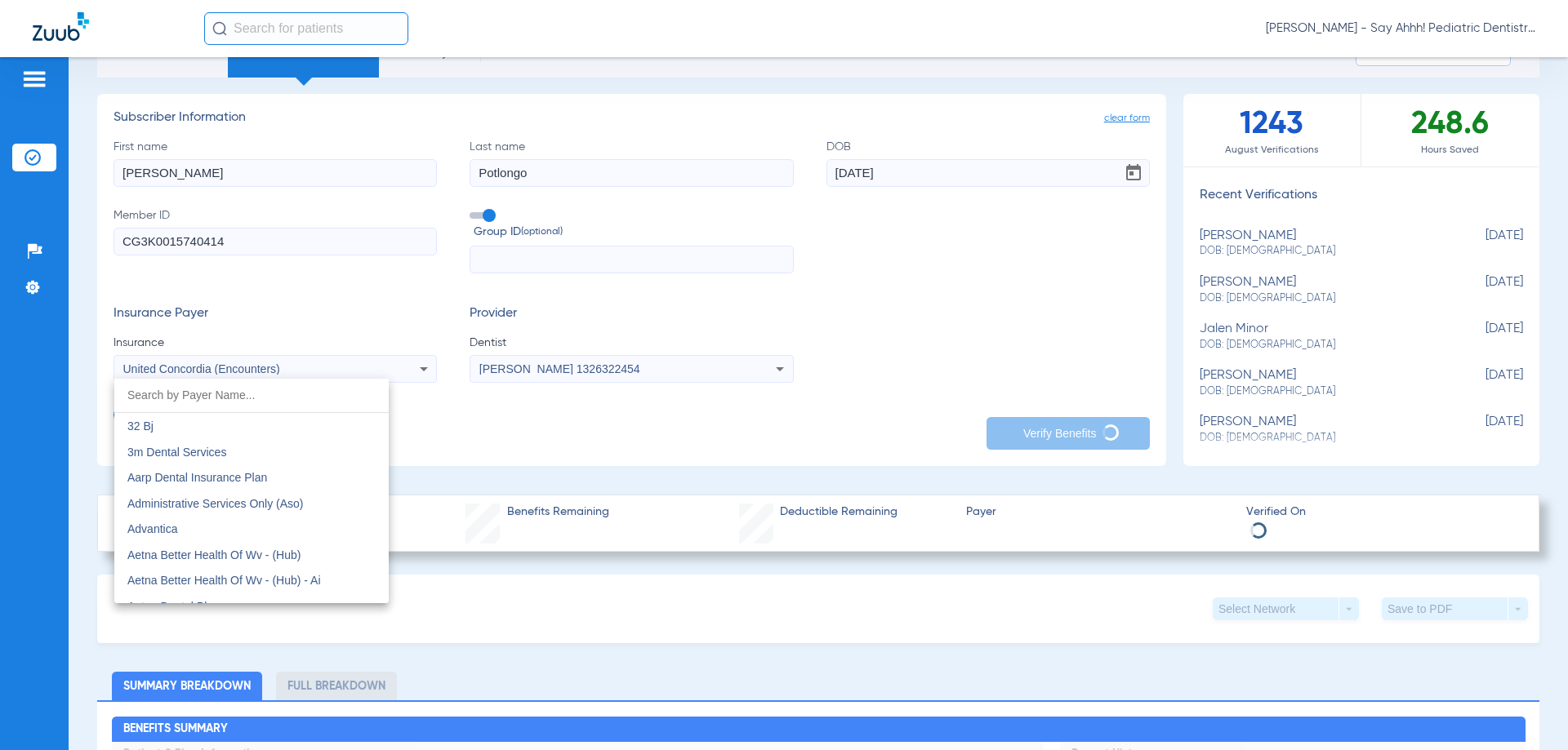
scroll to position [9479, 0]
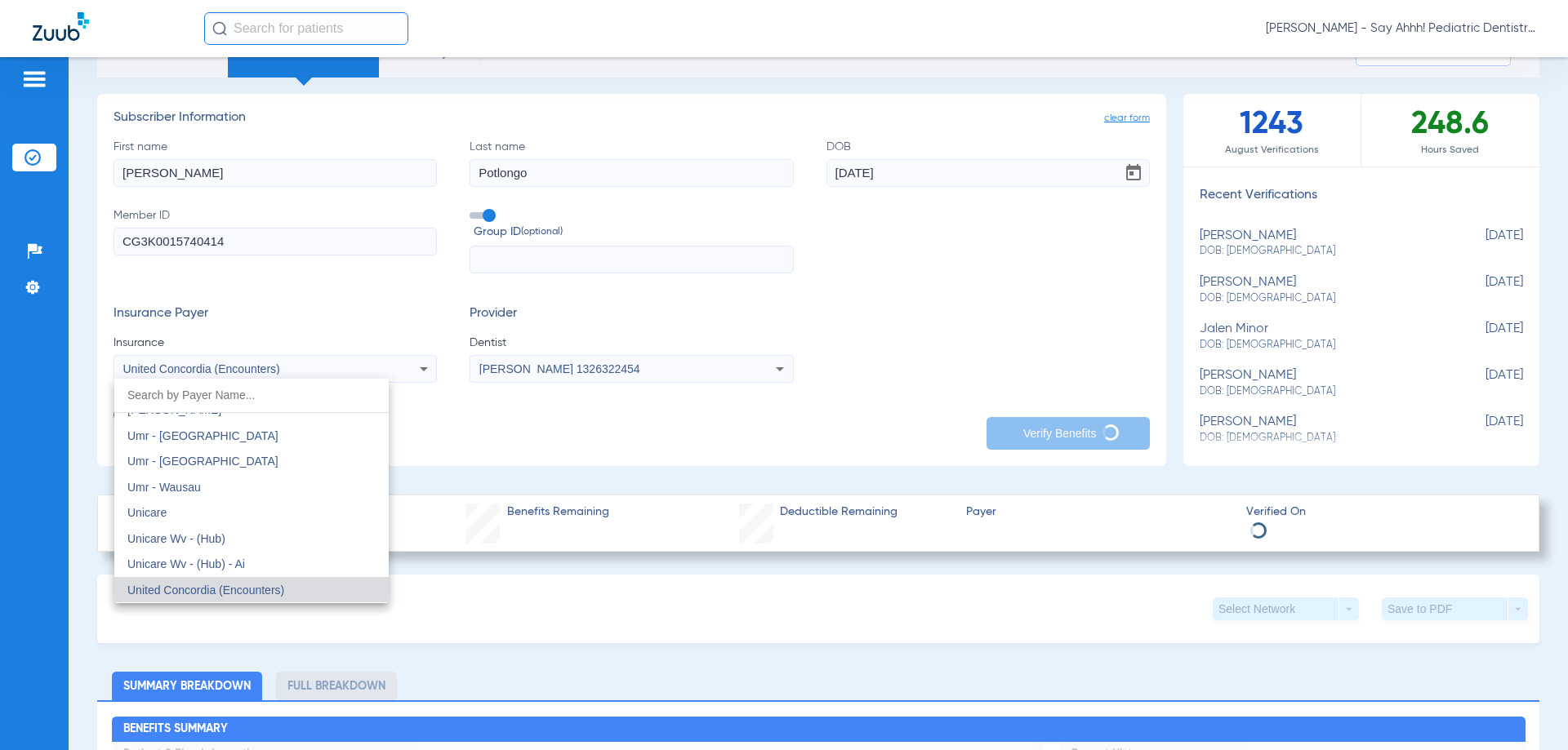
click at [700, 326] on div at bounding box center [784, 375] width 1568 height 750
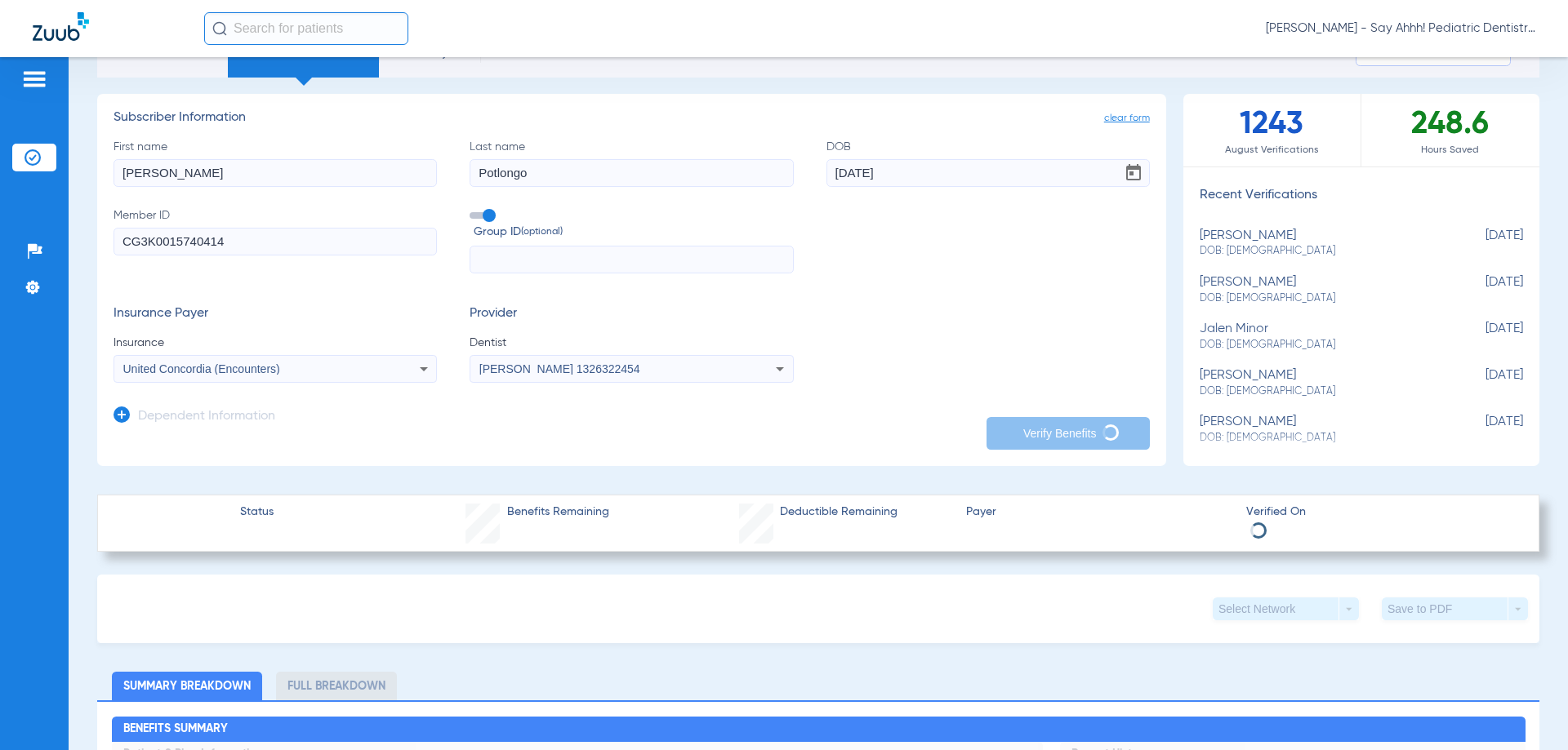
scroll to position [0, 0]
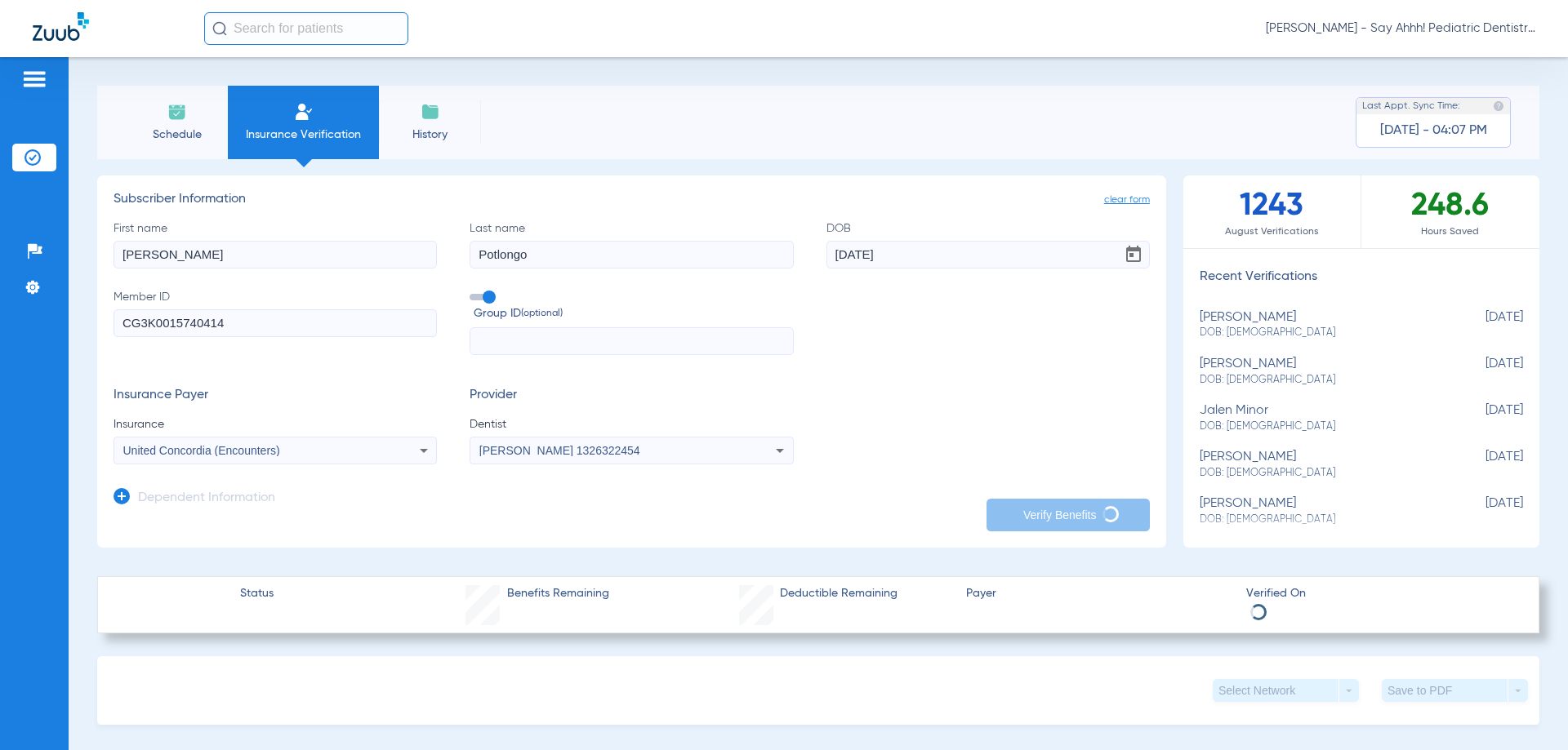
click at [279, 151] on li "Insurance Verification" at bounding box center [303, 123] width 151 height 74
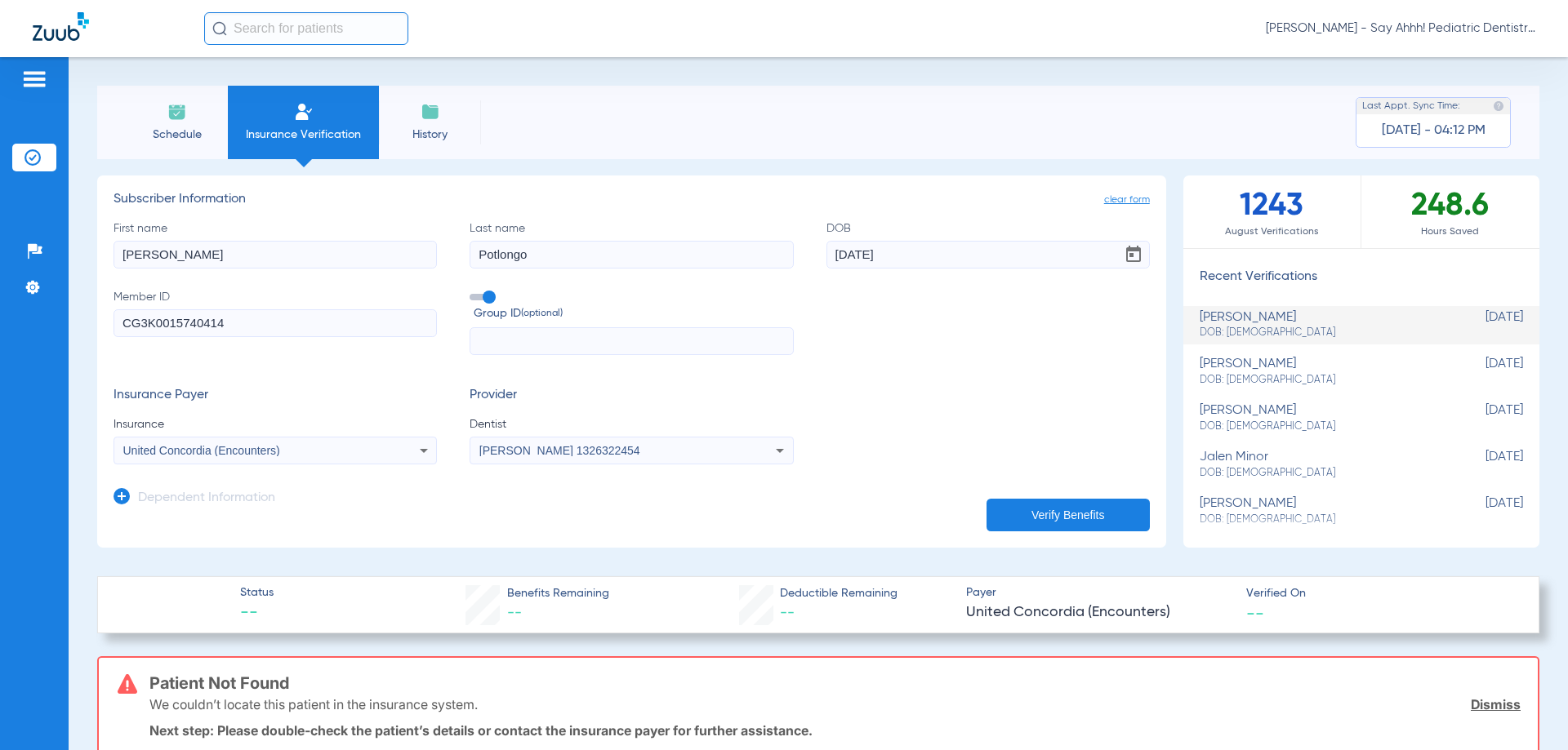
click at [252, 447] on span "United Concordia (Encounters)" at bounding box center [202, 450] width 156 height 13
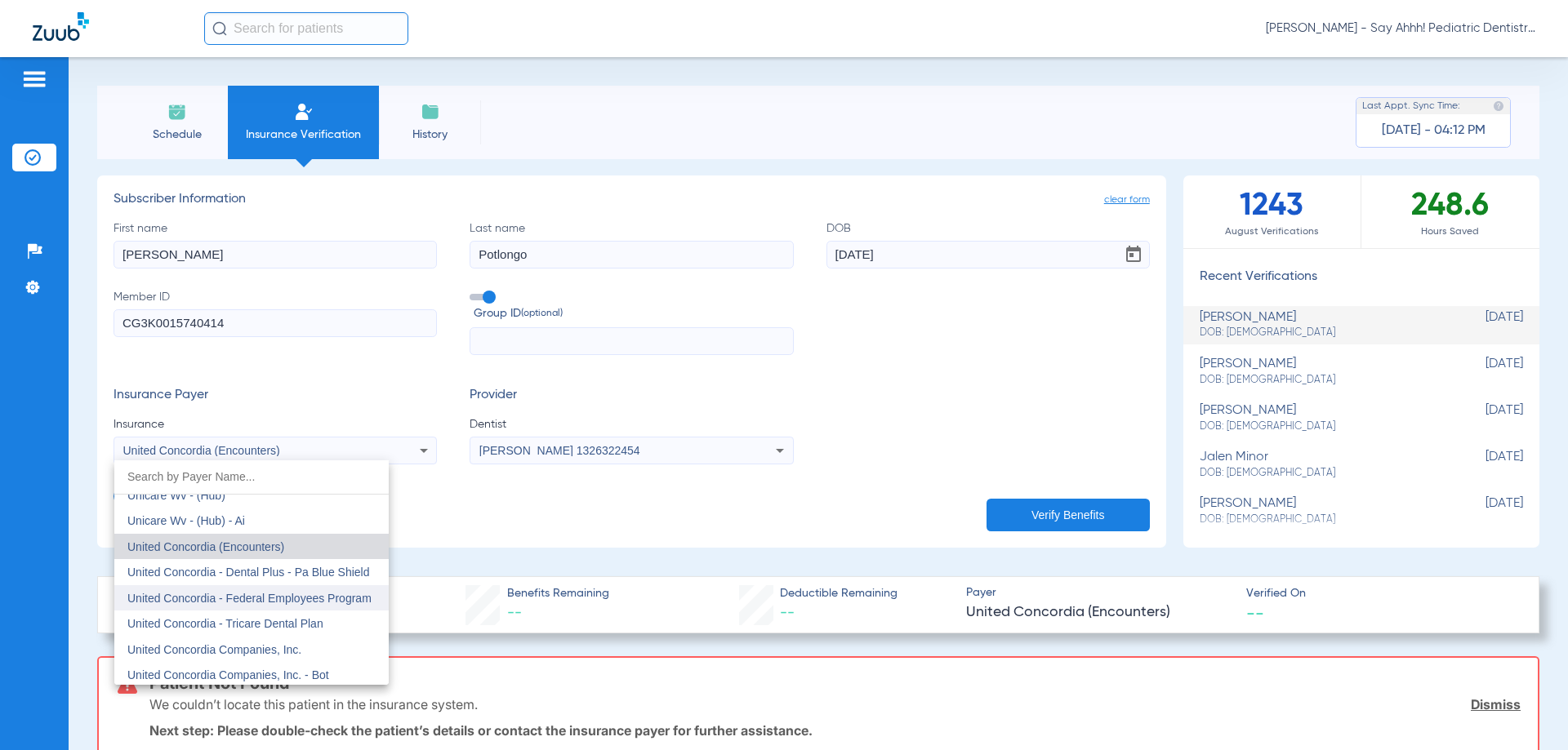
scroll to position [9642, 0]
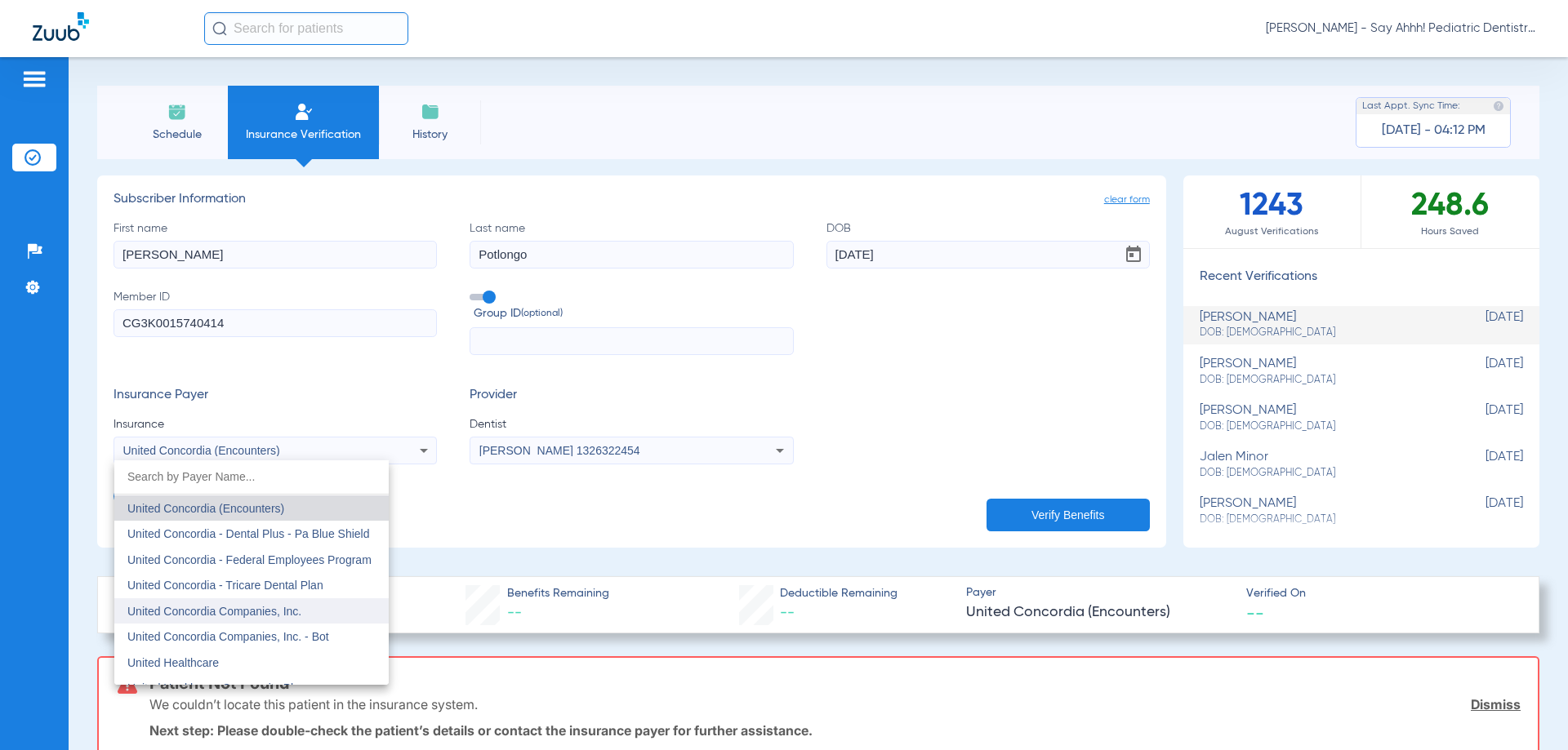
click at [183, 610] on span "United Concordia Companies, Inc." at bounding box center [215, 612] width 174 height 13
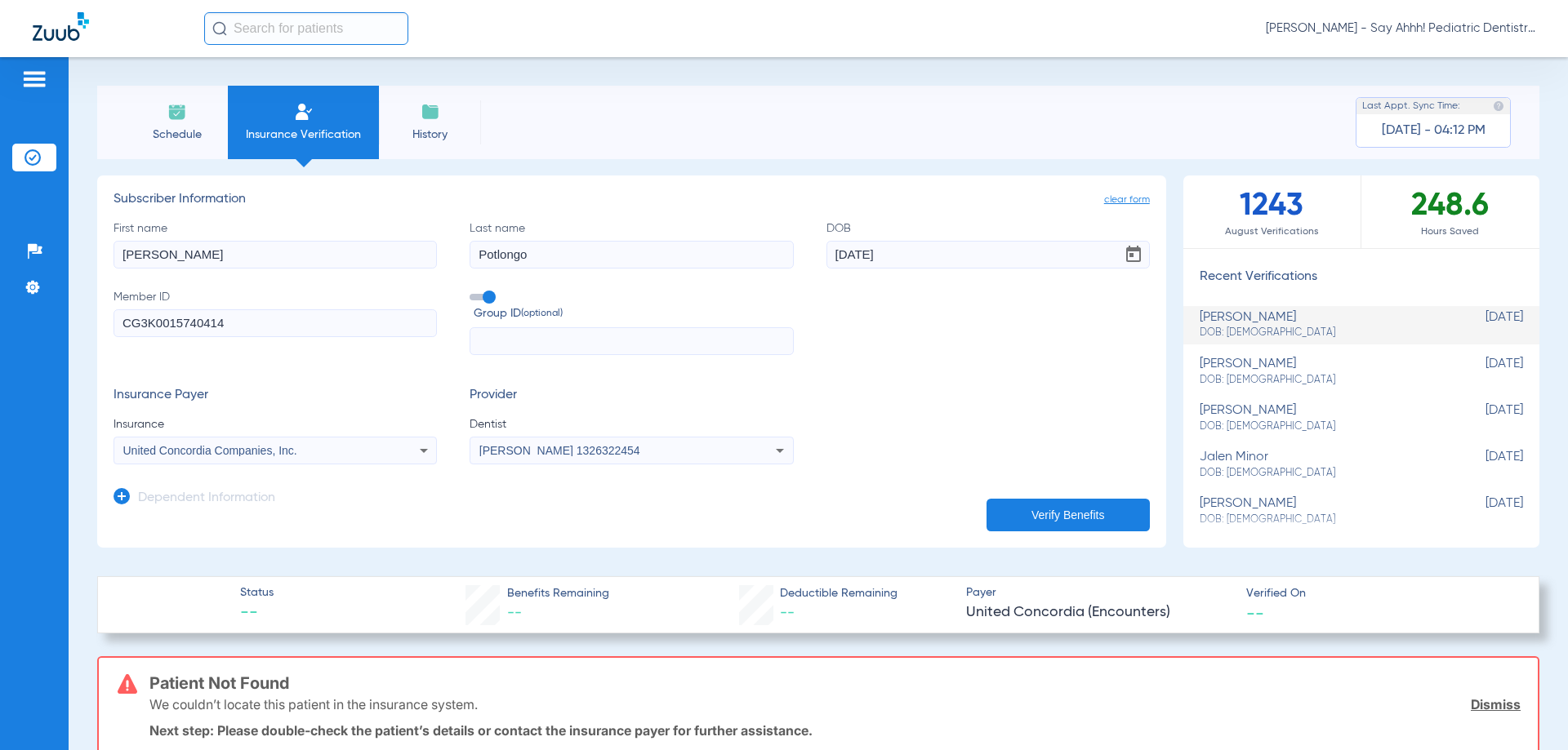
click at [127, 493] on icon at bounding box center [122, 496] width 16 height 16
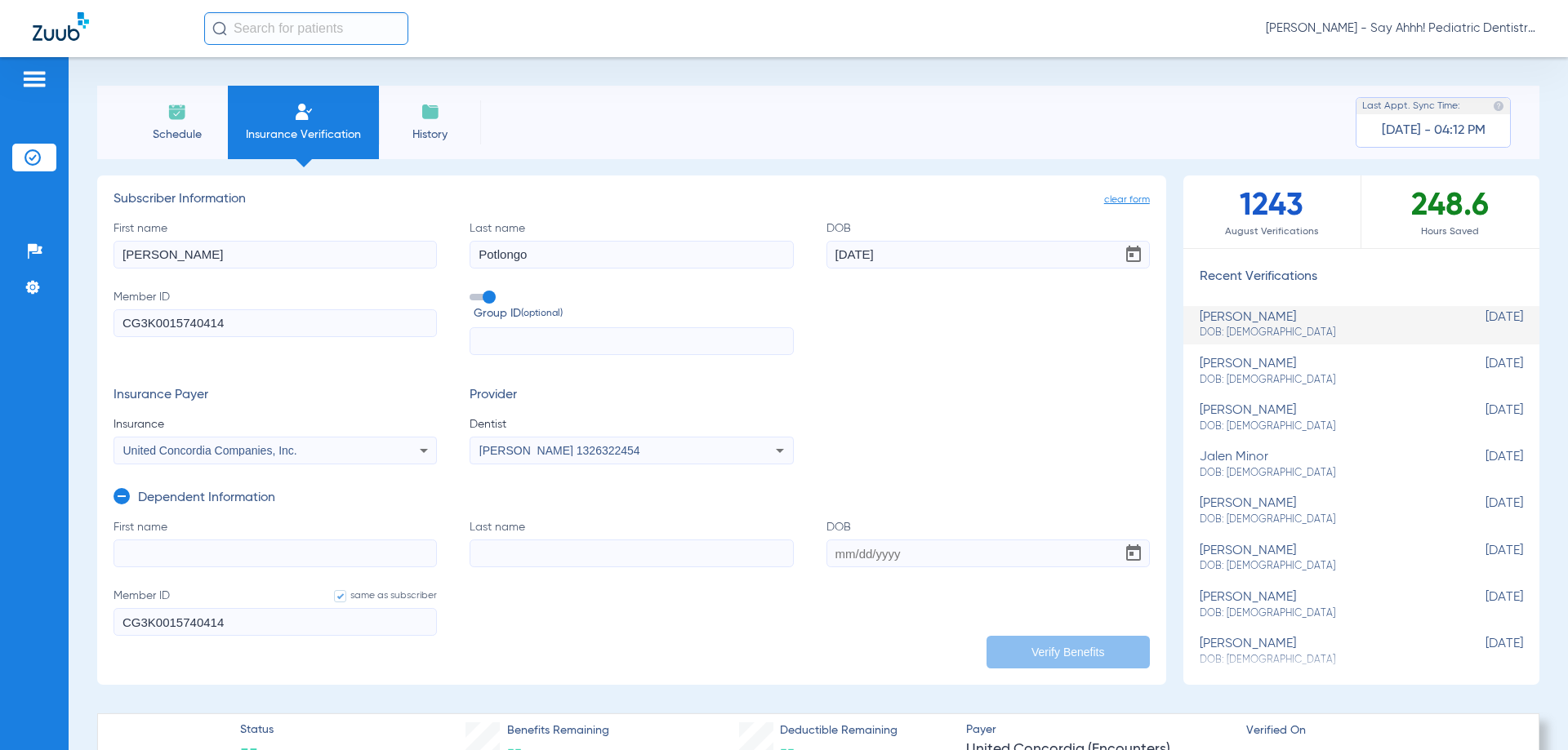
click at [172, 549] on input "First name" at bounding box center [275, 553] width 324 height 28
click at [169, 451] on span "United Concordia Companies, Inc." at bounding box center [211, 450] width 174 height 13
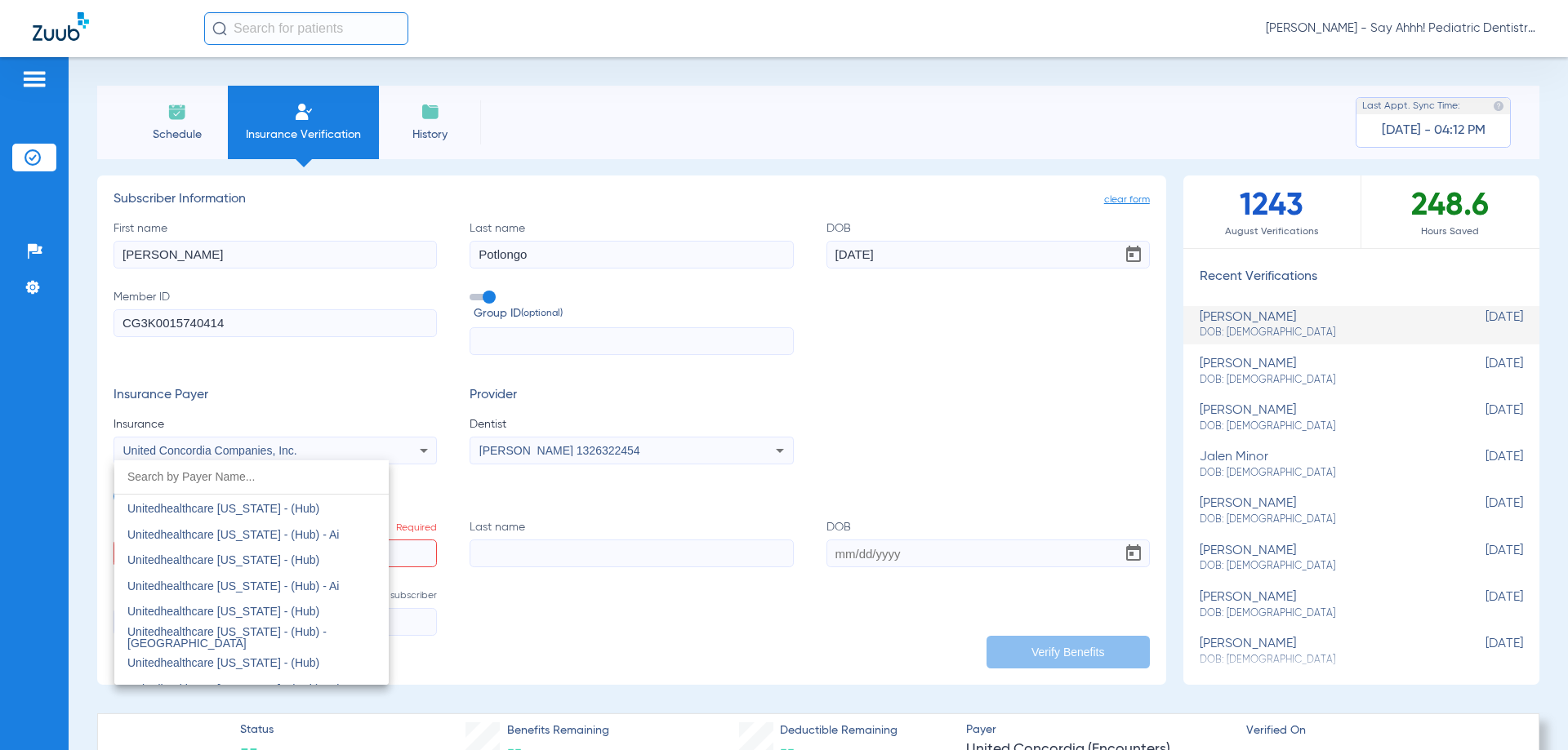
scroll to position [11623, 0]
click at [739, 668] on div at bounding box center [784, 375] width 1568 height 750
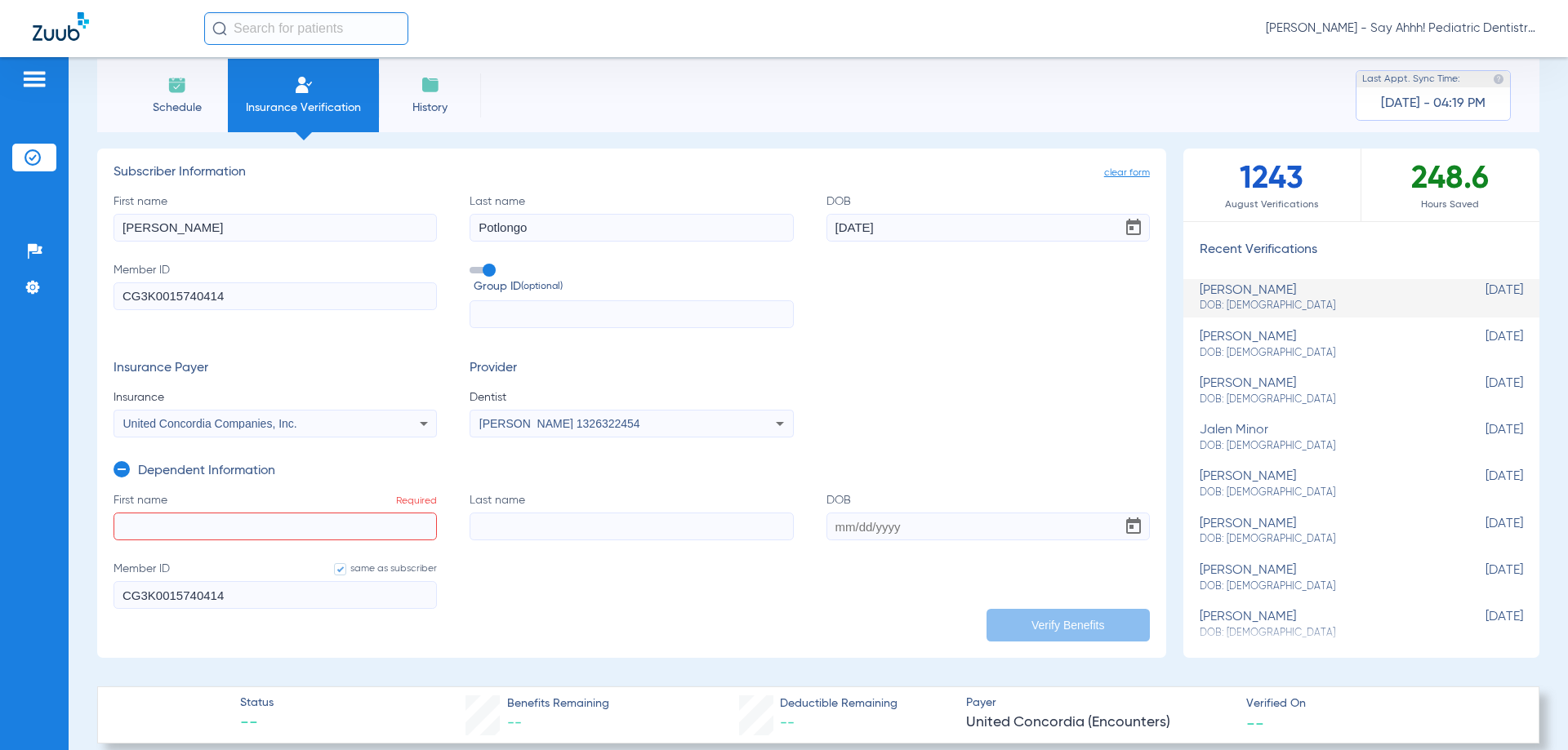
scroll to position [0, 0]
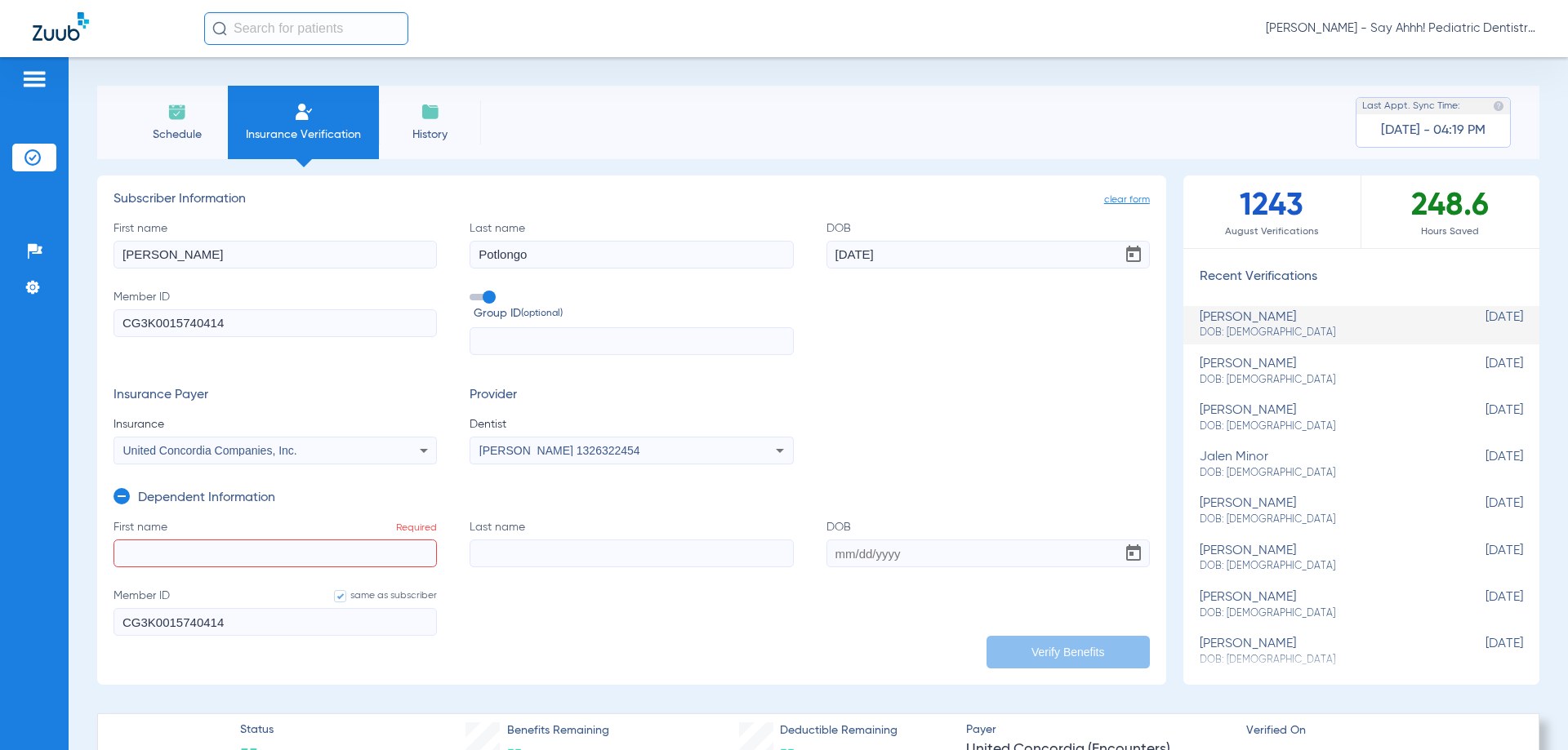
click at [240, 557] on input "First name Required" at bounding box center [275, 553] width 324 height 28
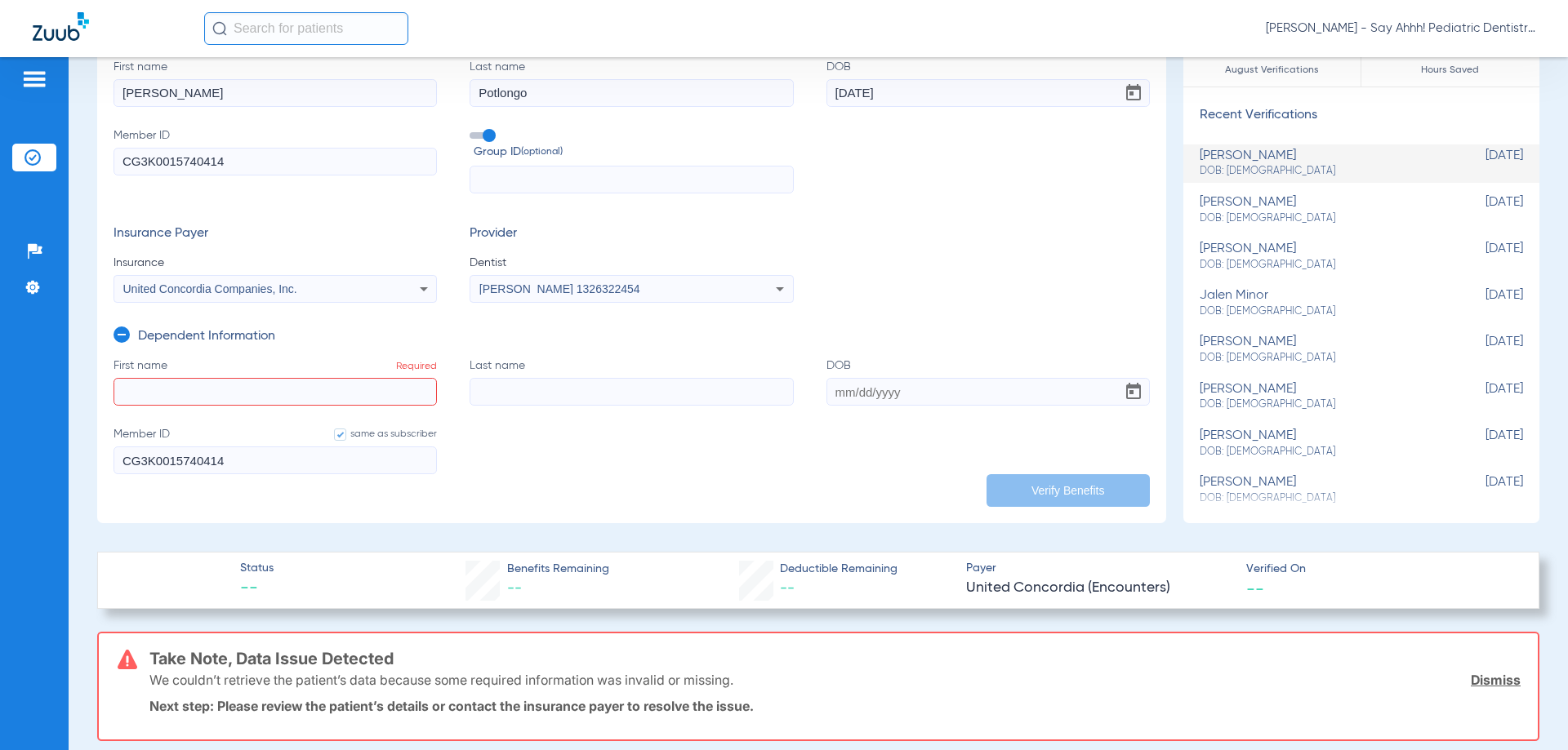
scroll to position [163, 0]
click at [225, 291] on span "United Concordia Companies, Inc." at bounding box center [211, 287] width 174 height 13
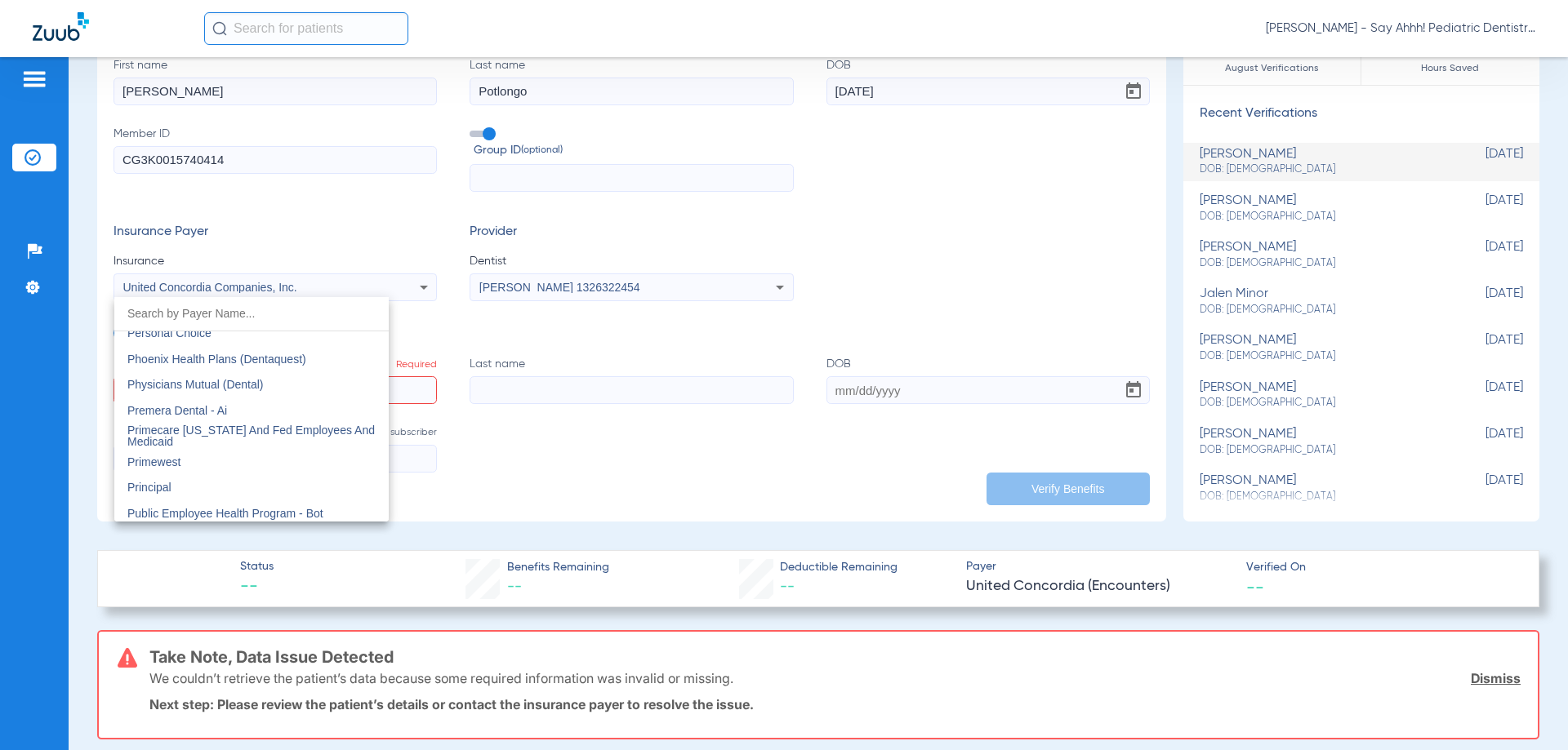
scroll to position [8323, 0]
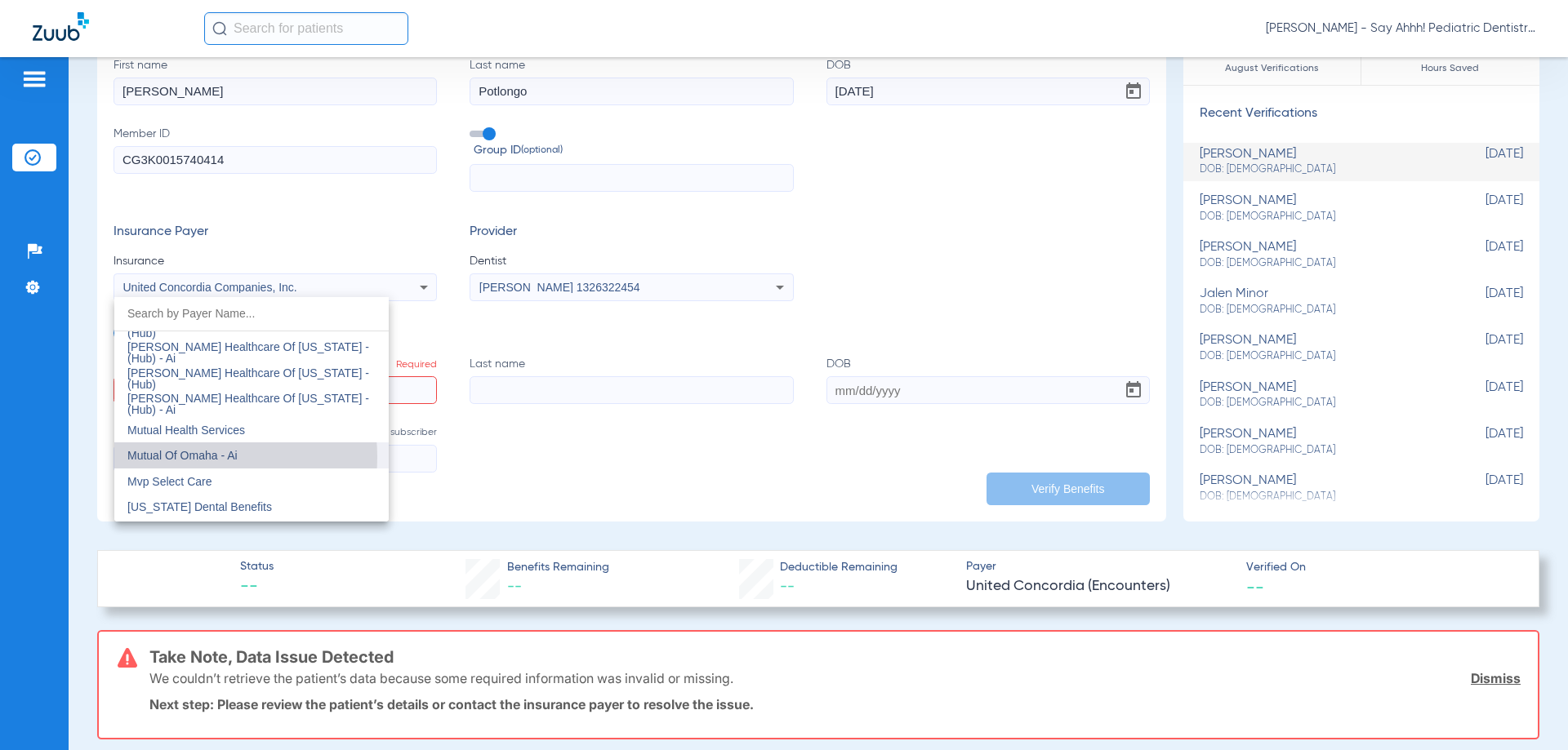
click at [185, 457] on span "Mutual Of Omaha - Ai" at bounding box center [183, 455] width 111 height 13
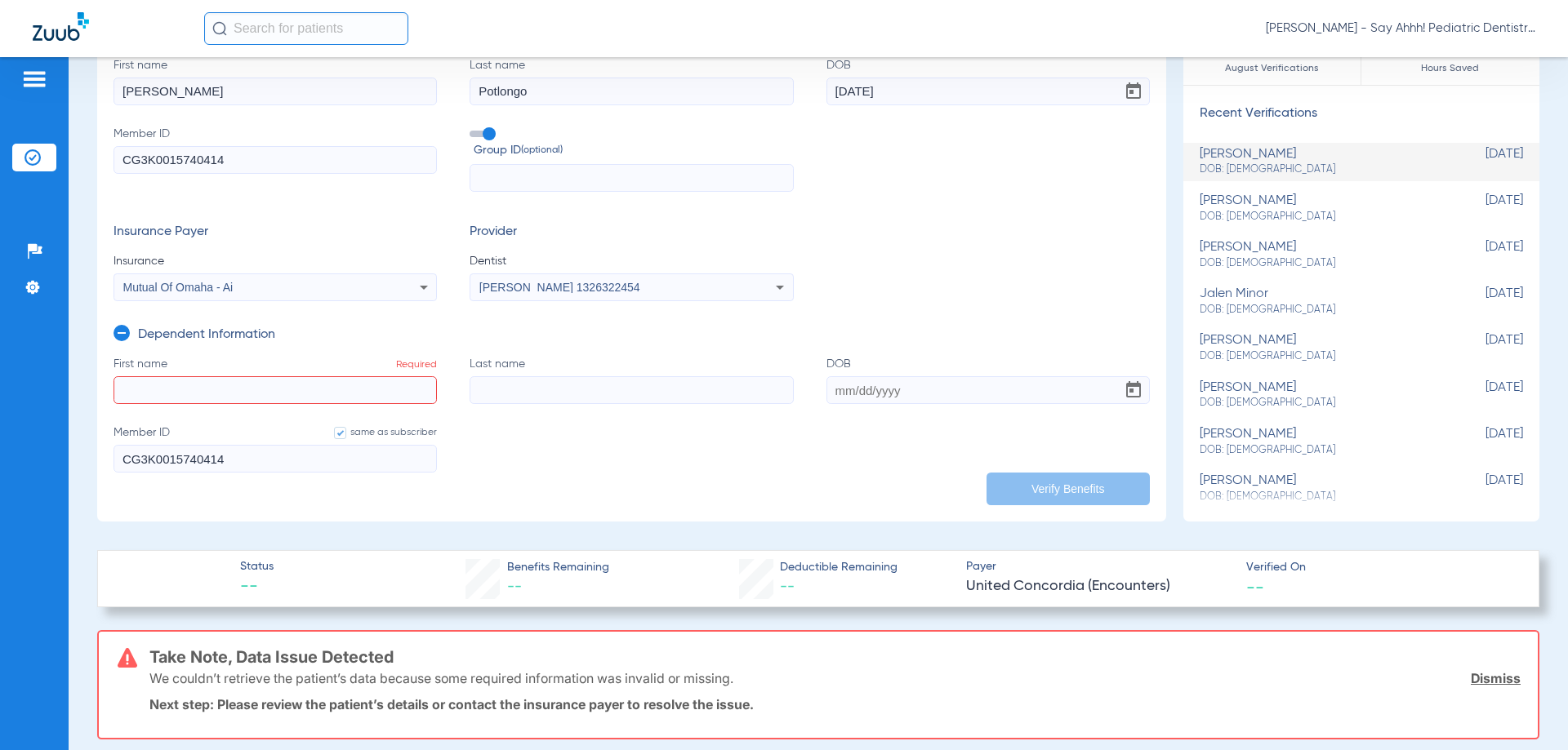
click at [319, 400] on input "First name Required" at bounding box center [275, 391] width 324 height 28
type input "[PERSON_NAME]"
click at [504, 93] on input "Potlongo" at bounding box center [631, 92] width 324 height 28
click at [493, 390] on input "Last name Required" at bounding box center [631, 391] width 324 height 28
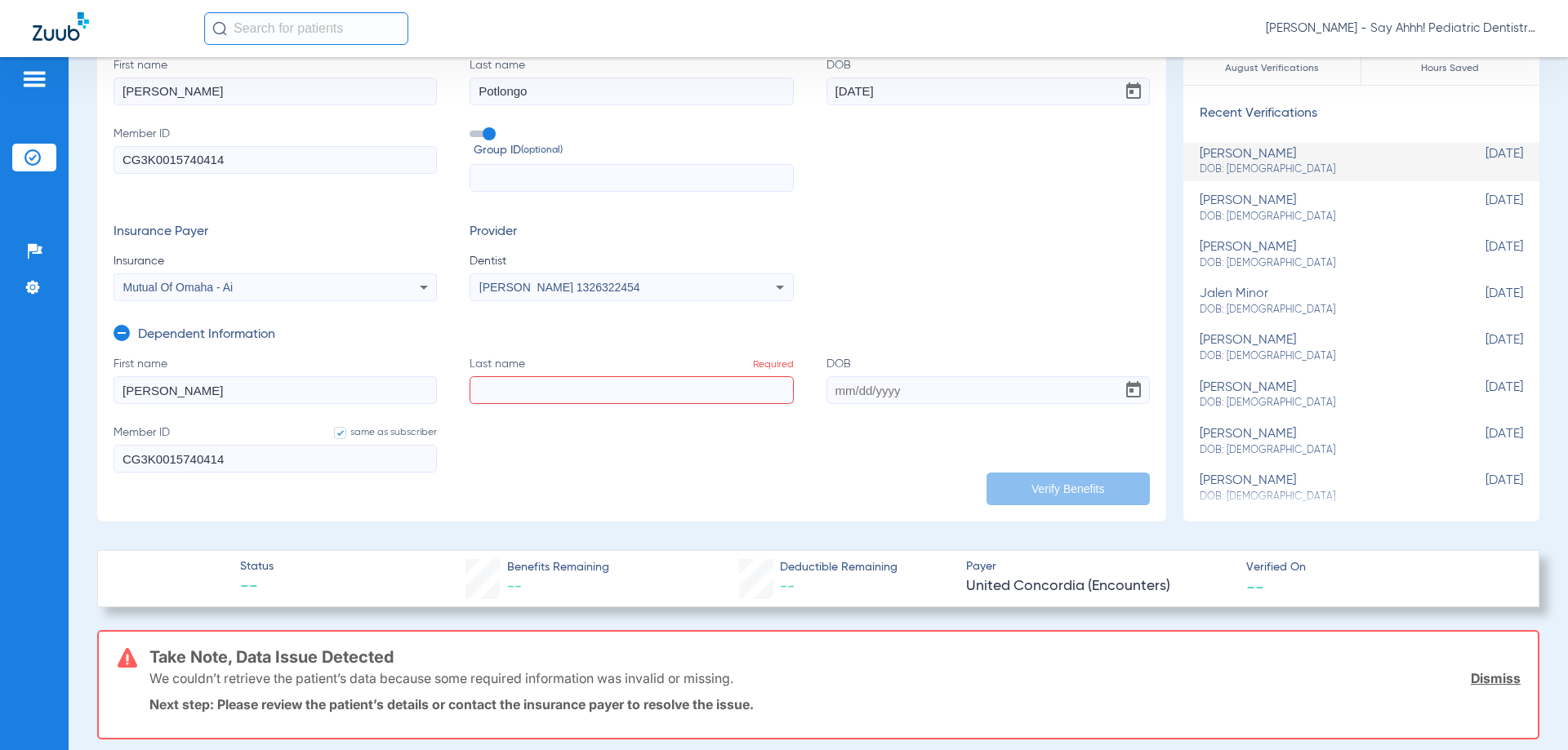
paste input "Potlongo"
type input "Potlongo"
click at [839, 387] on input "DOB" at bounding box center [988, 391] width 324 height 28
paste input "[DATE]"
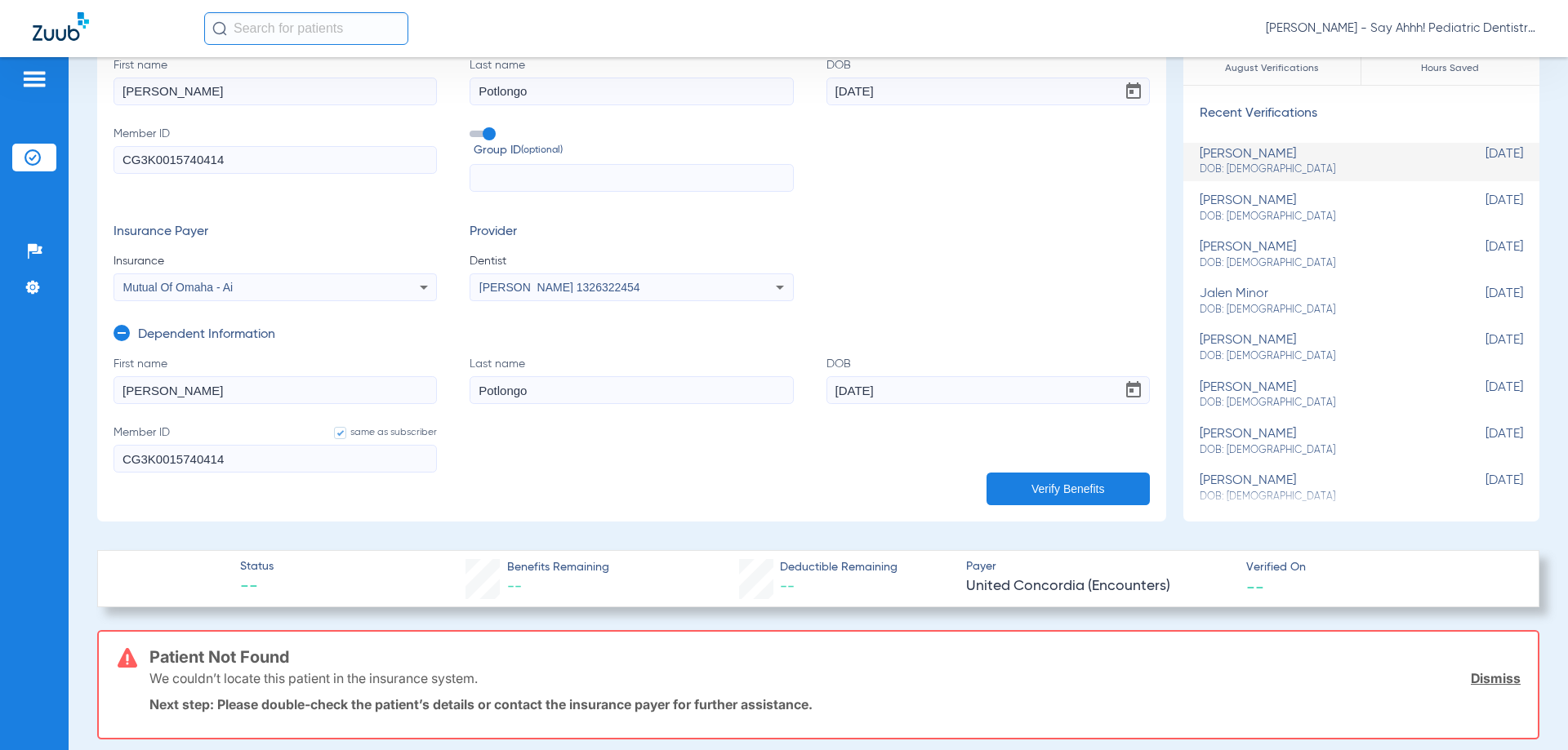
type input "[DATE]"
click at [823, 459] on form "First name [PERSON_NAME] Last name Potlongo DOB [DEMOGRAPHIC_DATA] Member ID sa…" at bounding box center [632, 424] width 1036 height 137
click at [342, 465] on input "CG3K0015740414" at bounding box center [275, 459] width 324 height 28
click at [1046, 496] on button "Verify Benefits" at bounding box center [1067, 489] width 163 height 33
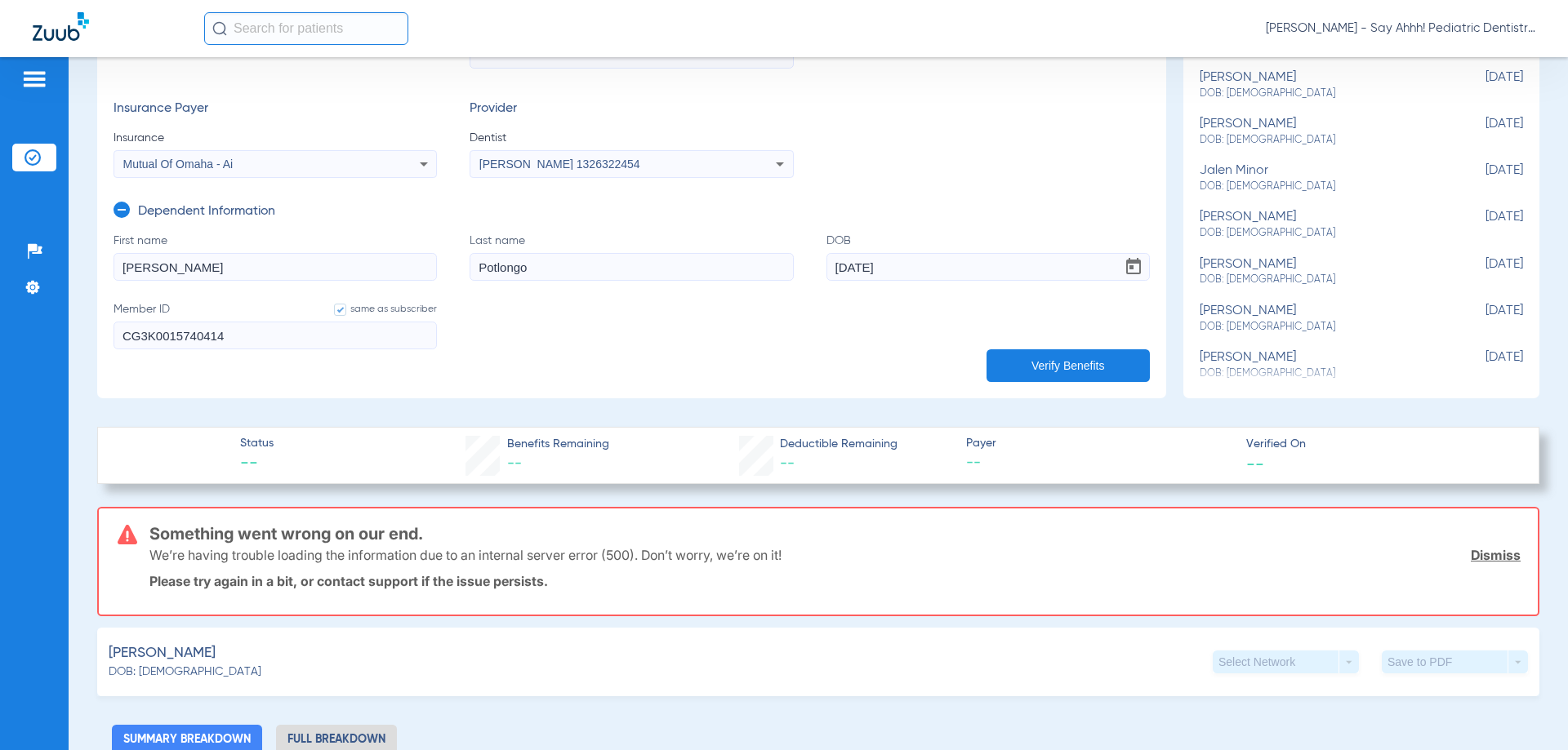
scroll to position [490, 0]
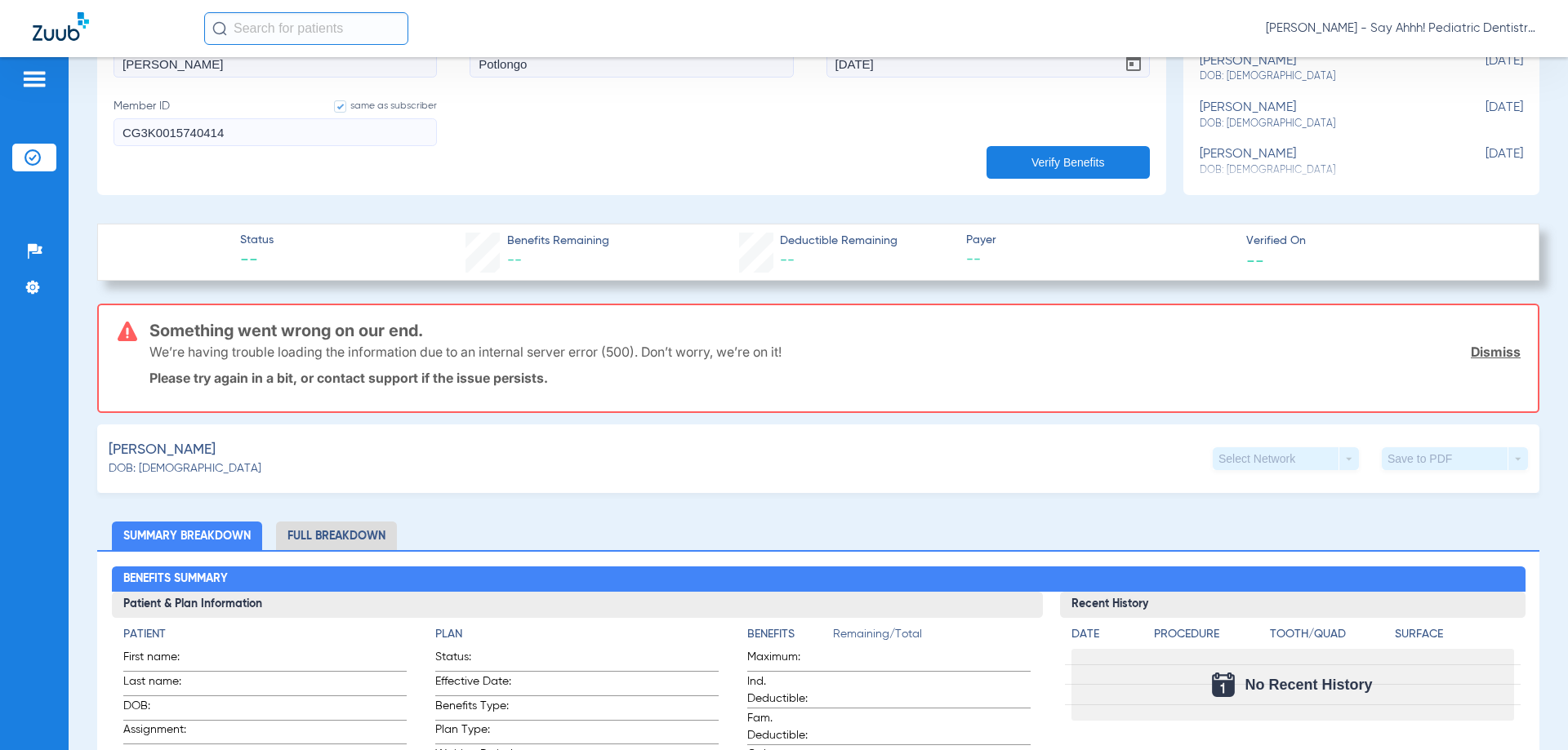
click at [1076, 156] on button "Verify Benefits" at bounding box center [1067, 162] width 163 height 33
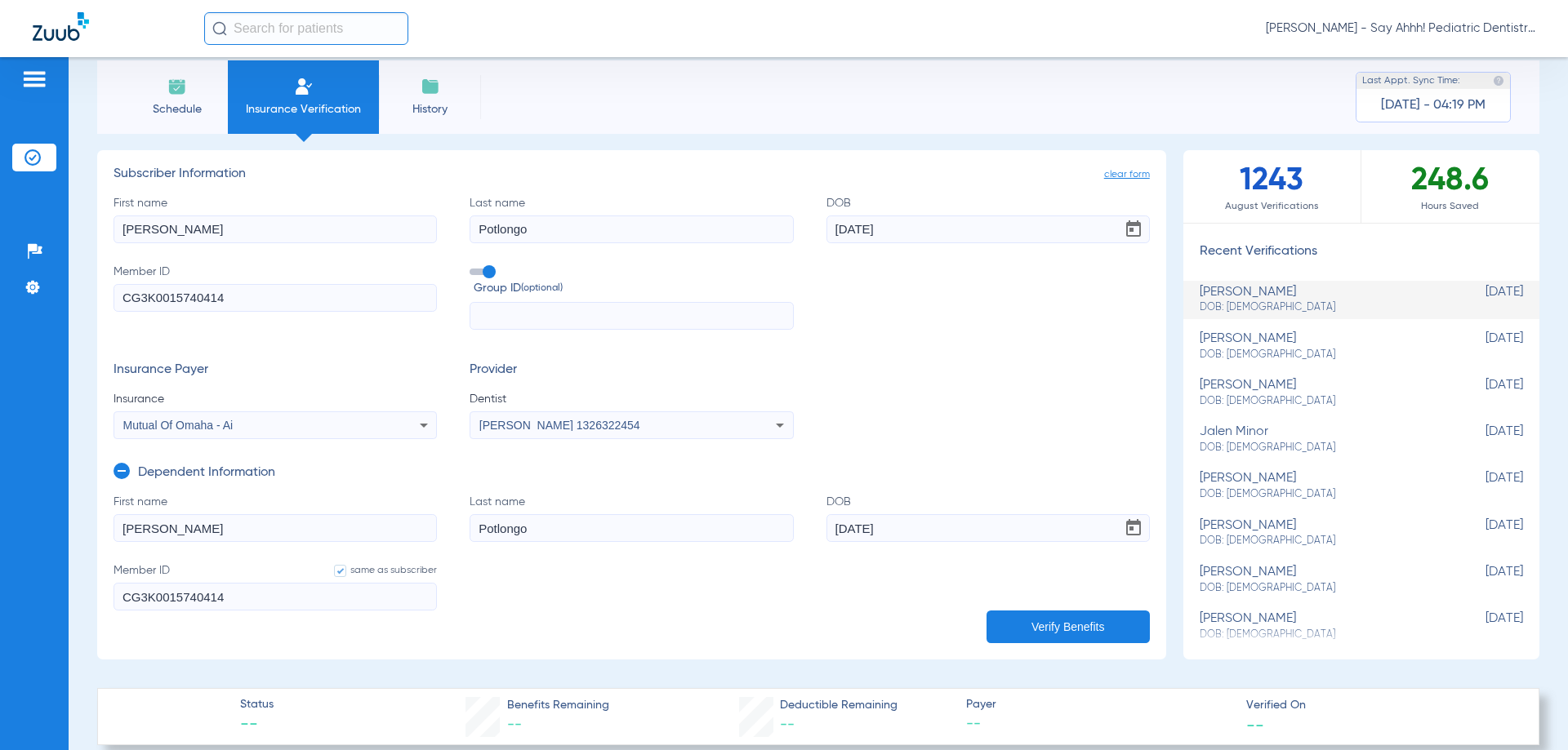
scroll to position [0, 0]
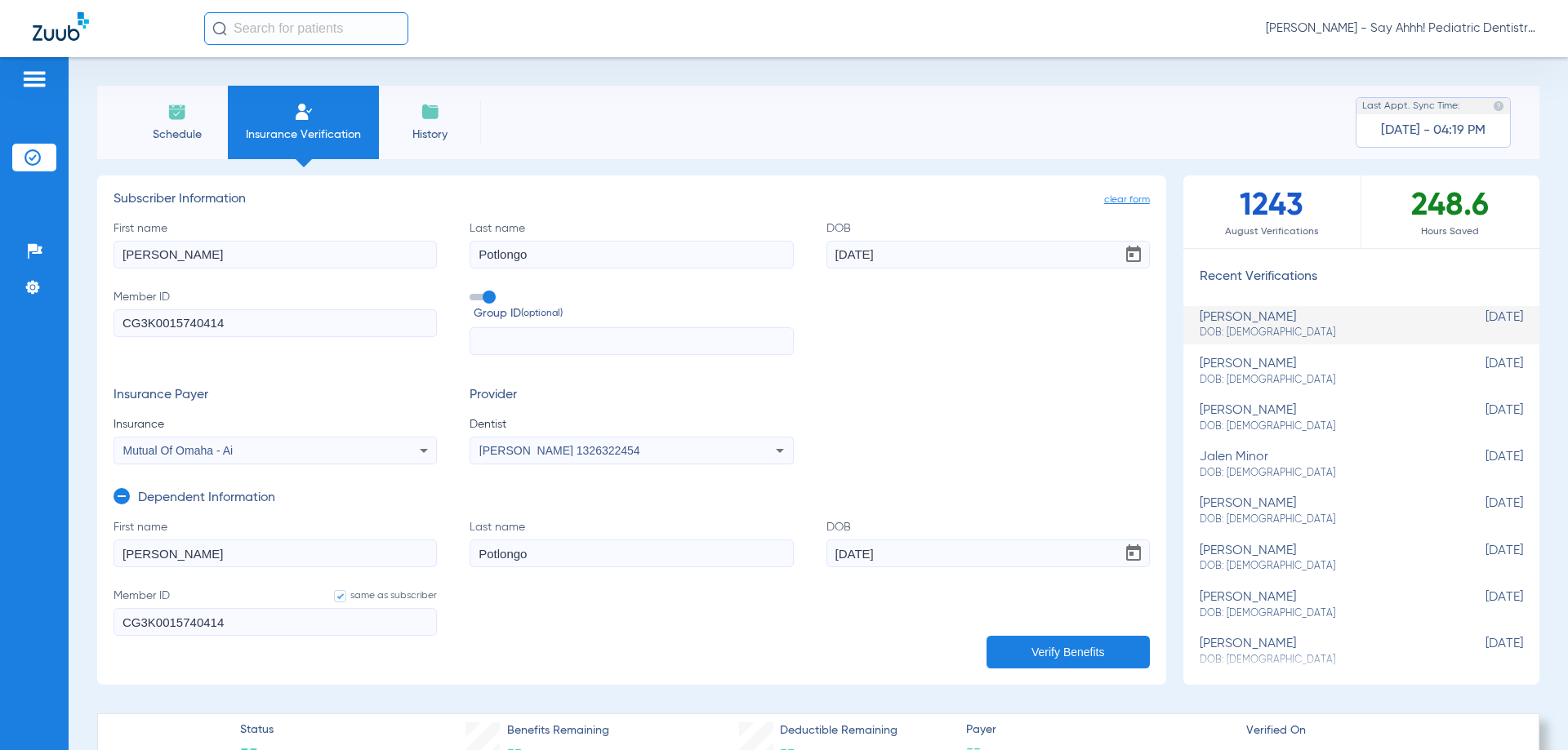
drag, startPoint x: 166, startPoint y: 131, endPoint x: 246, endPoint y: 129, distance: 80.0
click at [166, 130] on span "Schedule" at bounding box center [176, 135] width 78 height 16
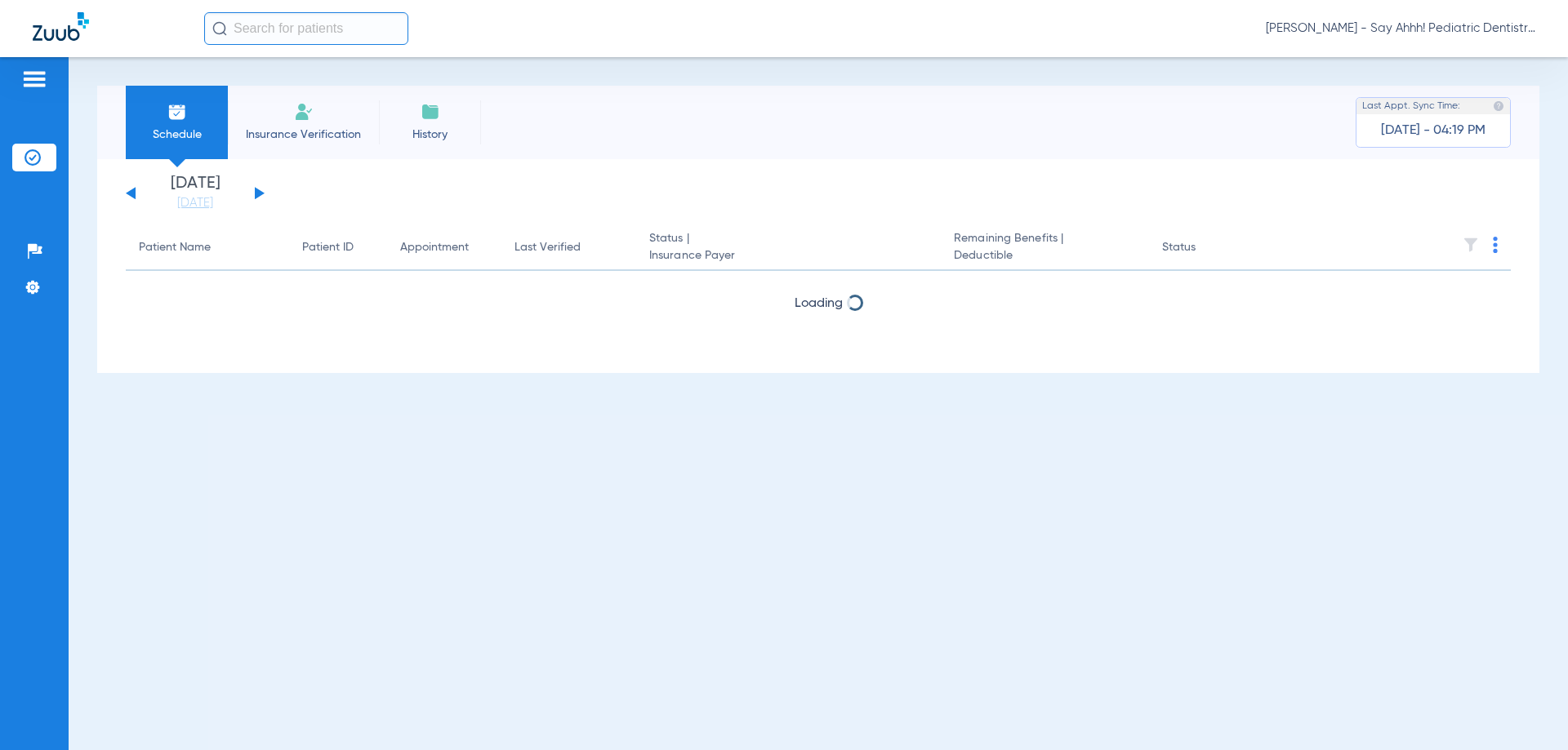
click at [281, 123] on li "Insurance Verification" at bounding box center [303, 123] width 151 height 74
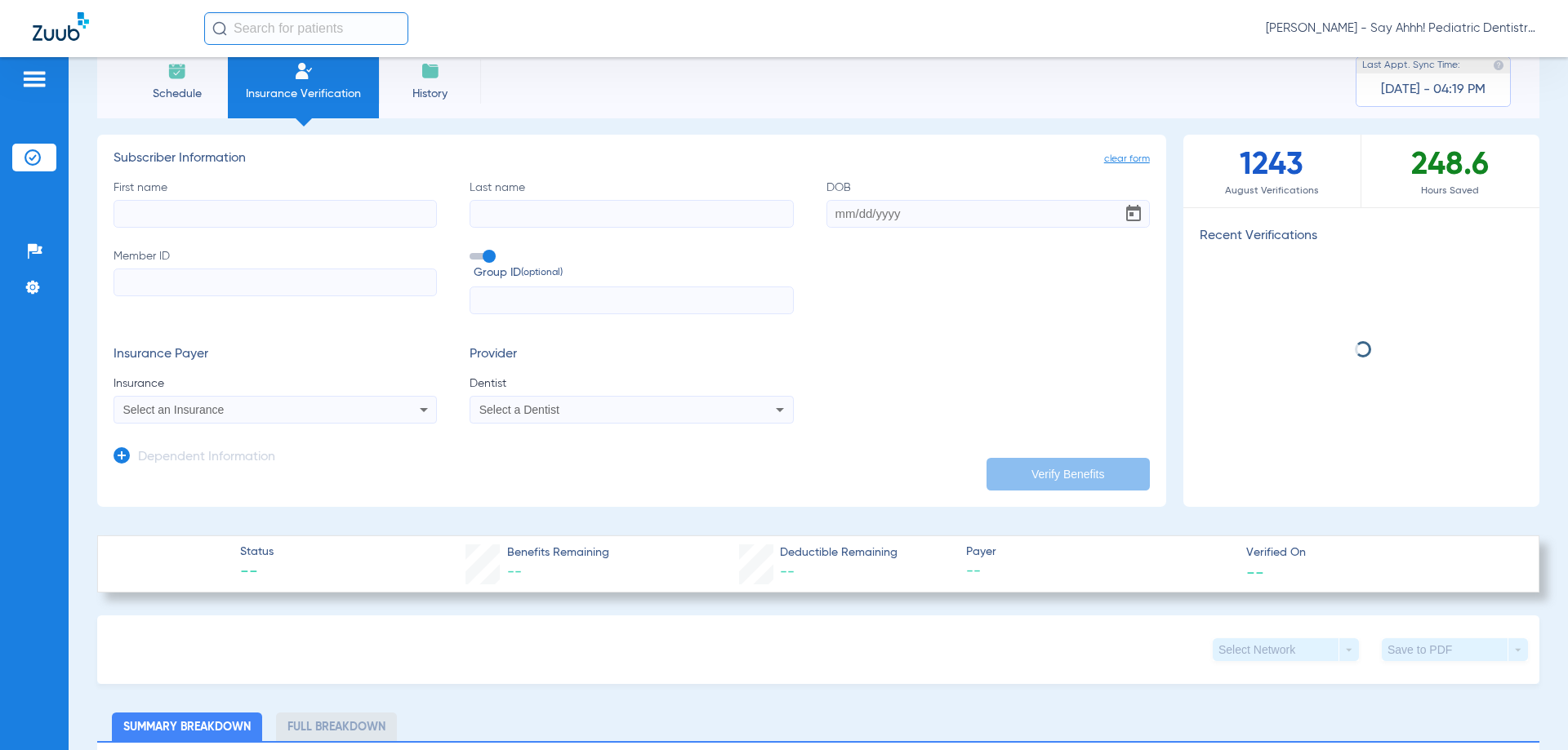
scroll to position [82, 0]
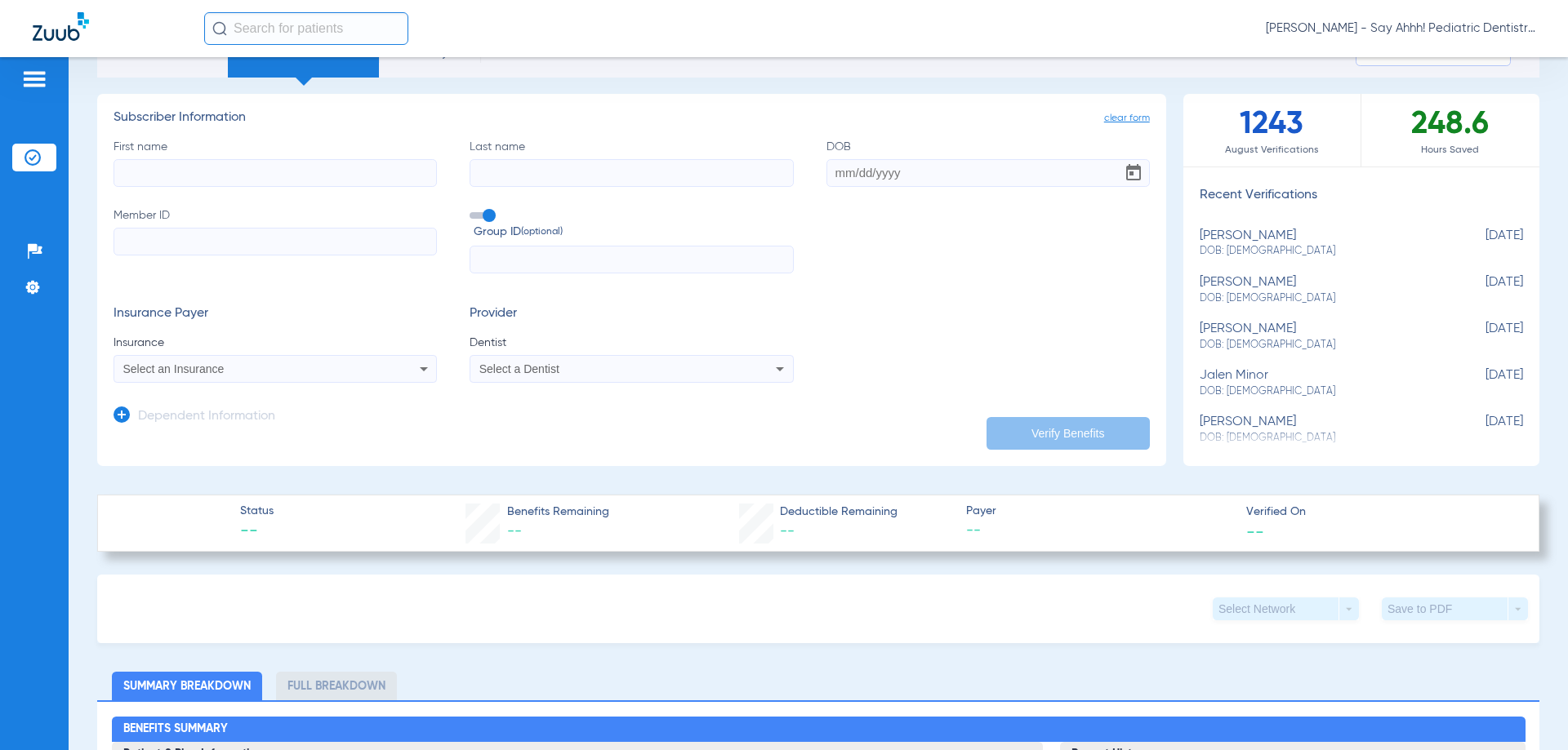
click at [145, 165] on input "First name" at bounding box center [275, 173] width 324 height 28
type input "[PERSON_NAME]"
type input "potlongo"
paste input "[DATE]"
type input "[DATE]"
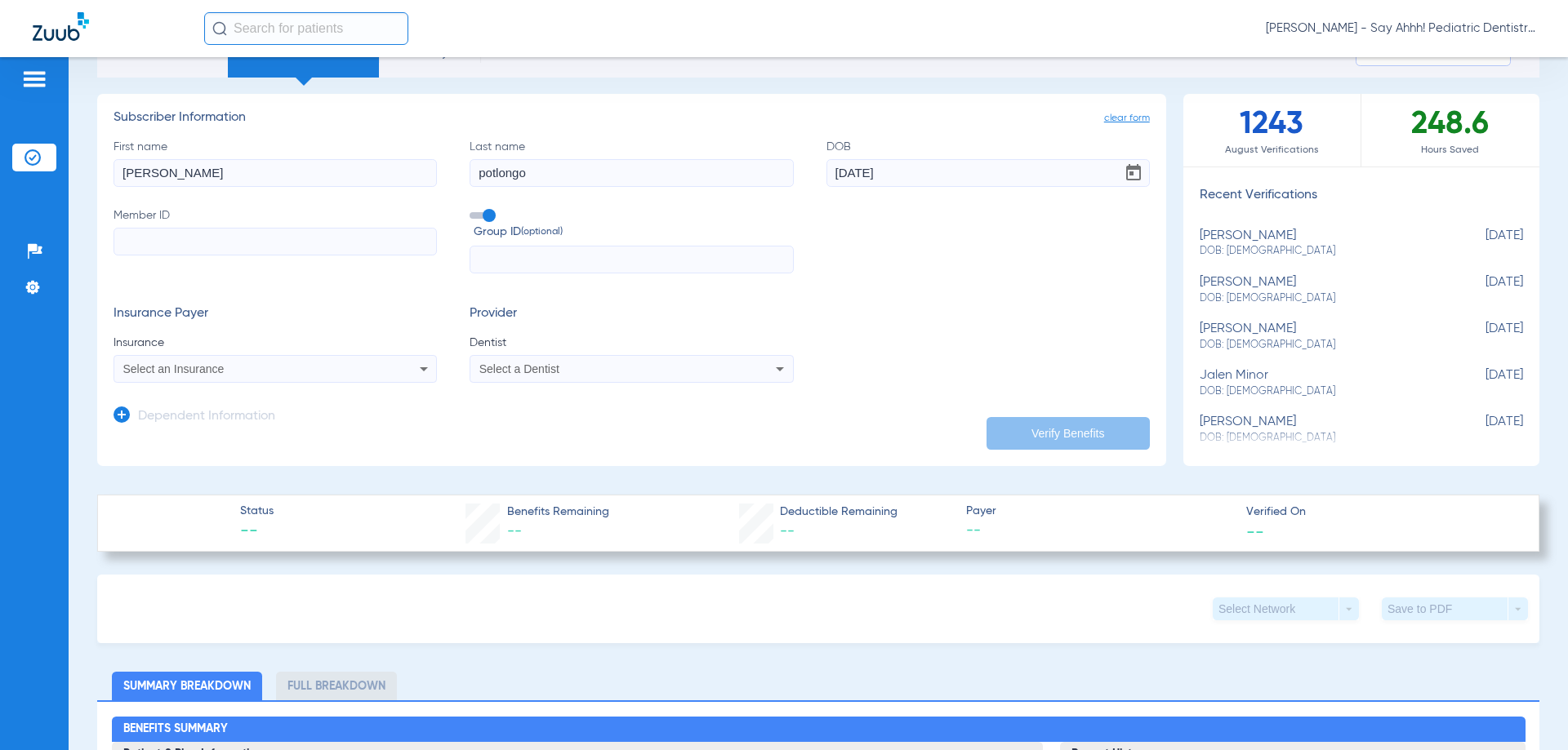
click at [505, 261] on input "text" at bounding box center [631, 260] width 324 height 28
paste input "CG3K0015740414"
type input "CG3K0015740414"
click at [330, 373] on div "Select an Insurance" at bounding box center [246, 369] width 244 height 11
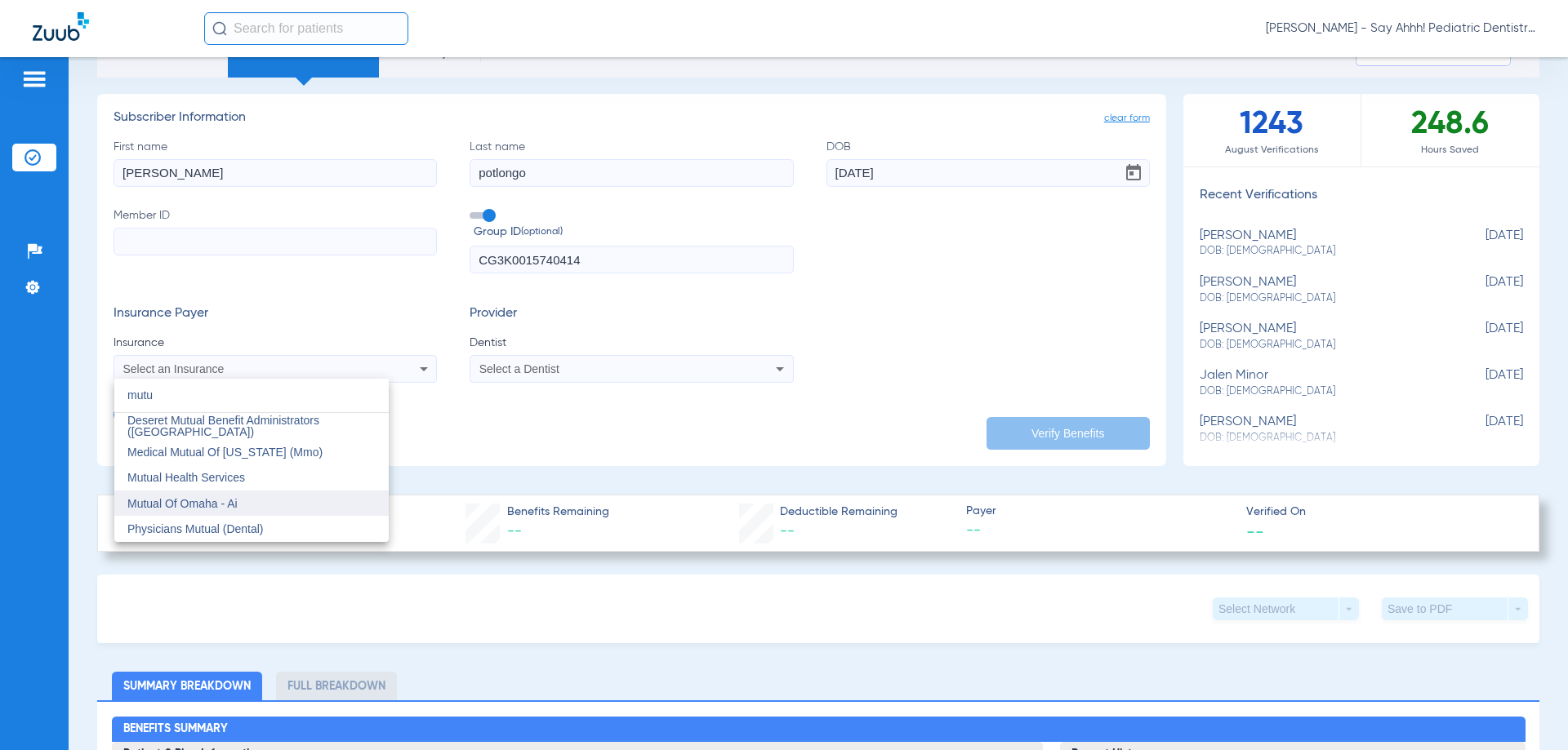
type input "mutu"
click at [161, 500] on span "Mutual Of Omaha - Ai" at bounding box center [183, 504] width 111 height 13
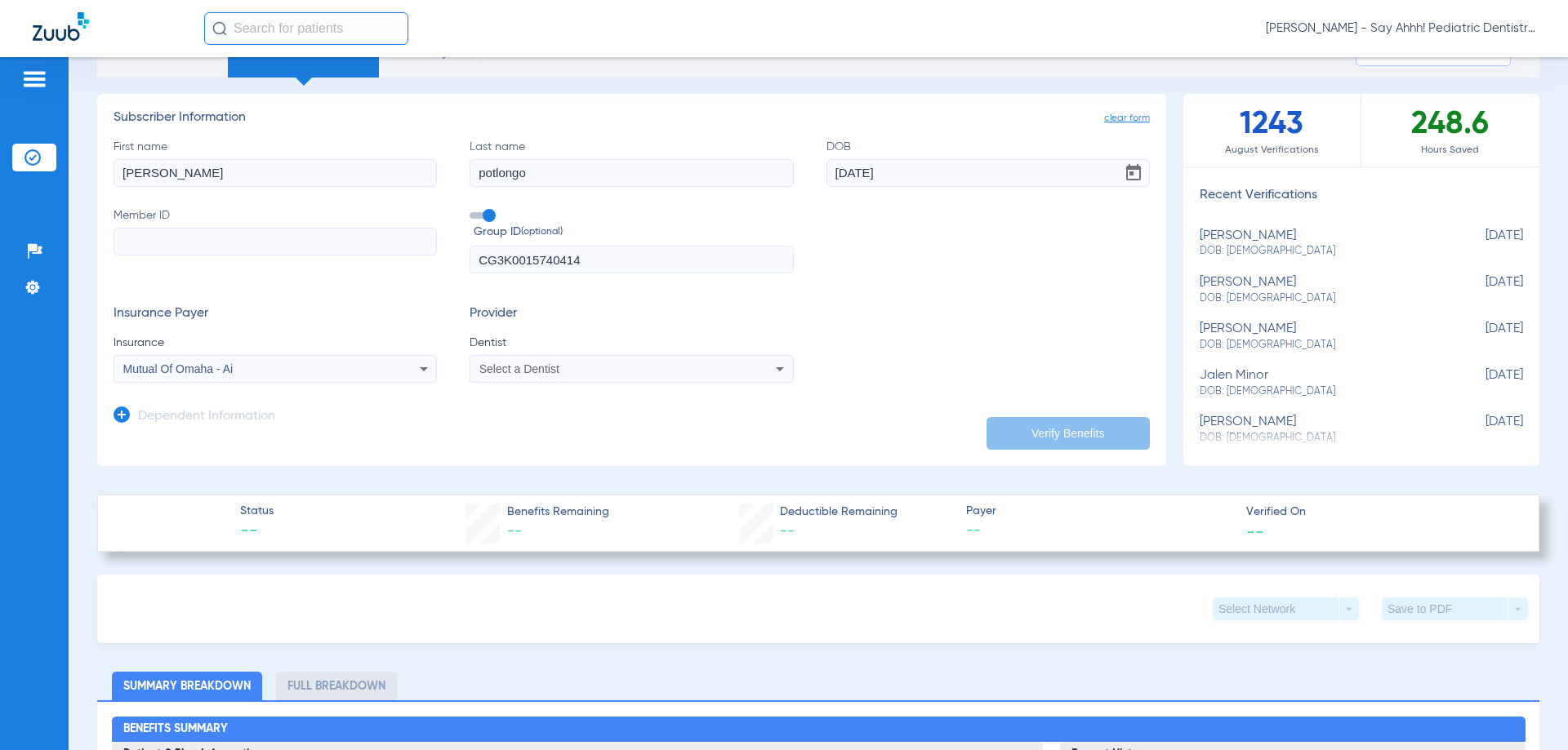
click at [566, 373] on div "Select a Dentist" at bounding box center [601, 369] width 244 height 11
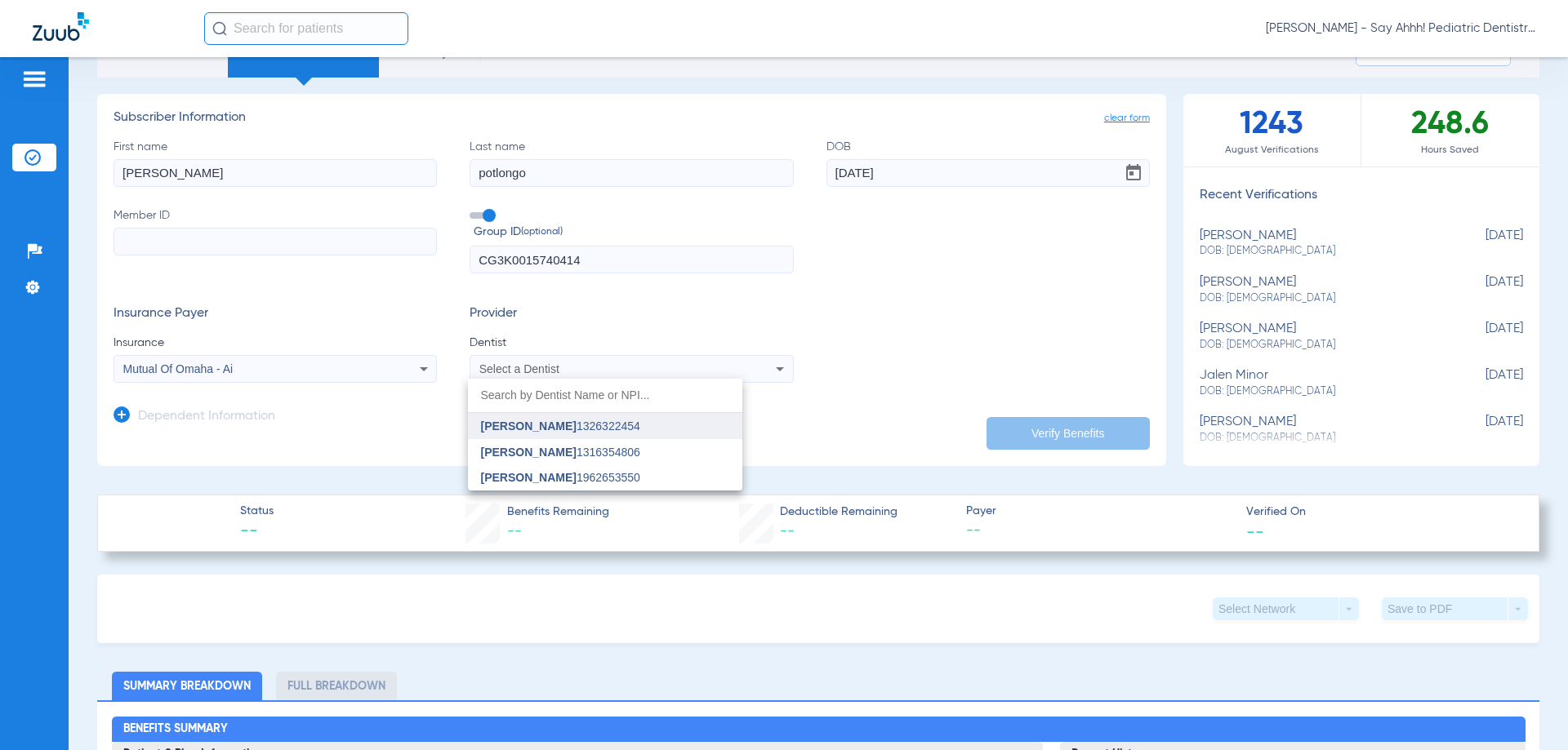
click at [534, 426] on span "[PERSON_NAME]" at bounding box center [528, 426] width 96 height 13
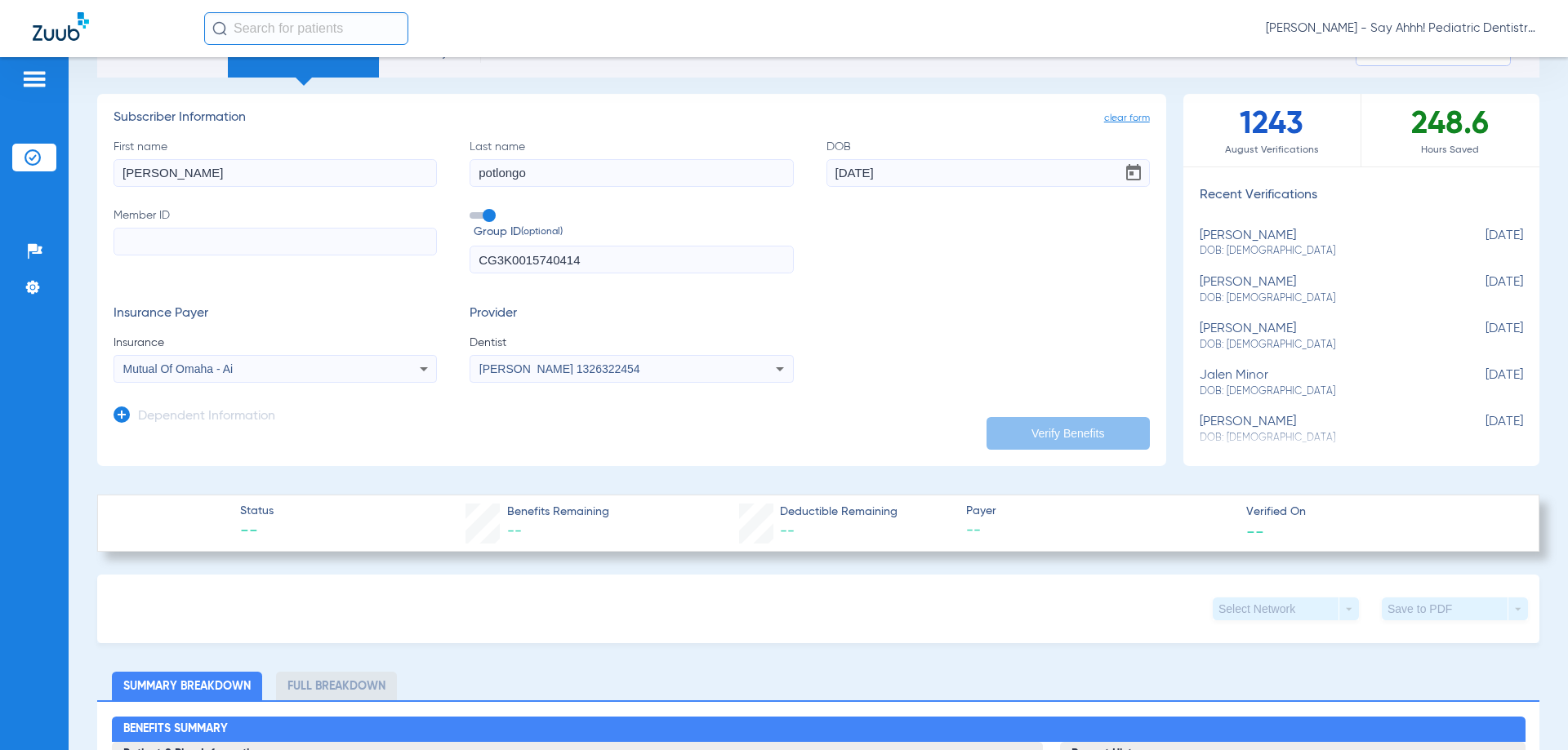
drag, startPoint x: 602, startPoint y: 259, endPoint x: 425, endPoint y: 254, distance: 177.1
click at [425, 254] on div "First name [PERSON_NAME] Last name potlongo DOB [DEMOGRAPHIC_DATA] Member ID Gr…" at bounding box center [632, 206] width 1036 height 135
click at [201, 241] on input "Member ID" at bounding box center [275, 242] width 324 height 28
paste input "CG3K0015740414"
type input "CG3K0015740414"
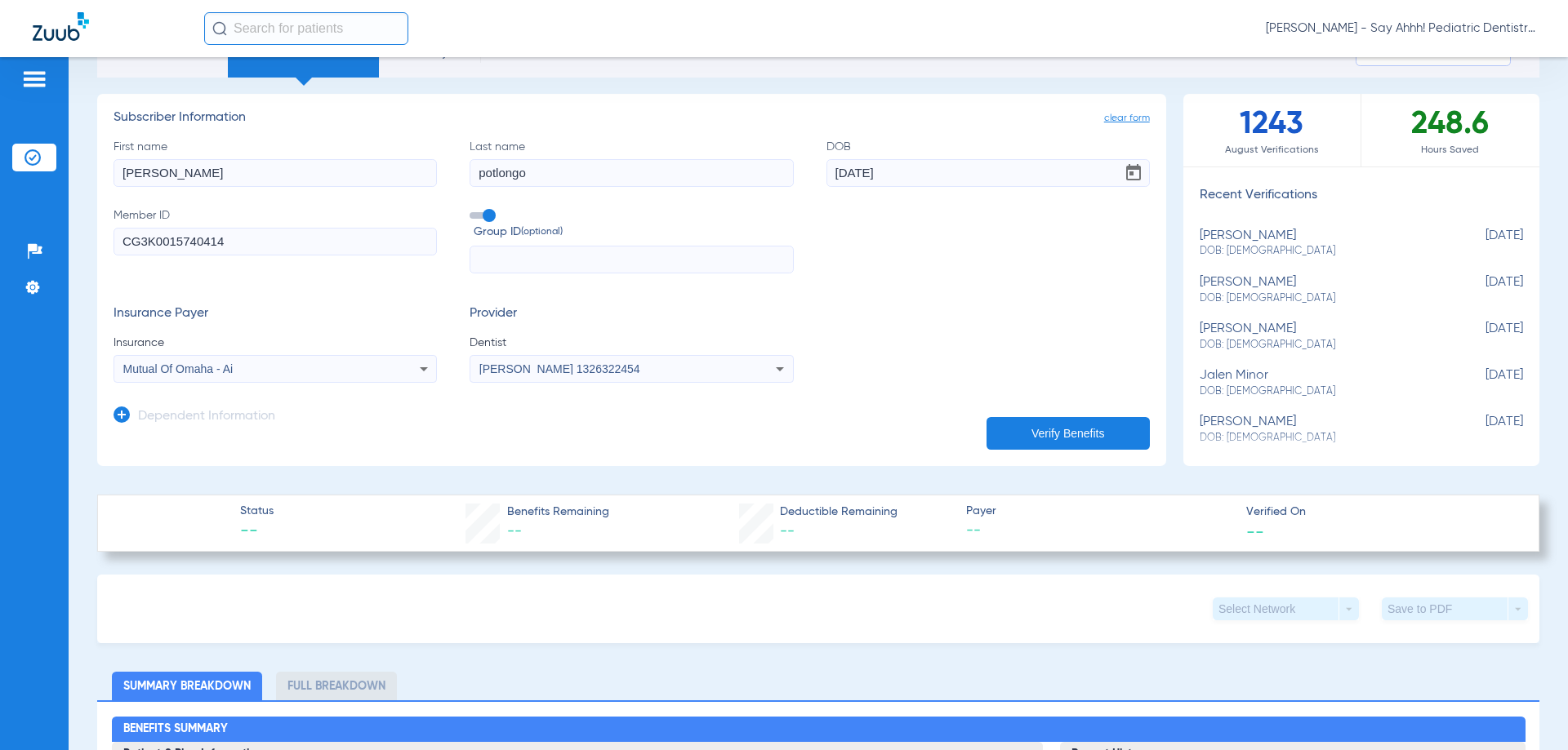
click at [122, 415] on icon at bounding box center [122, 414] width 16 height 16
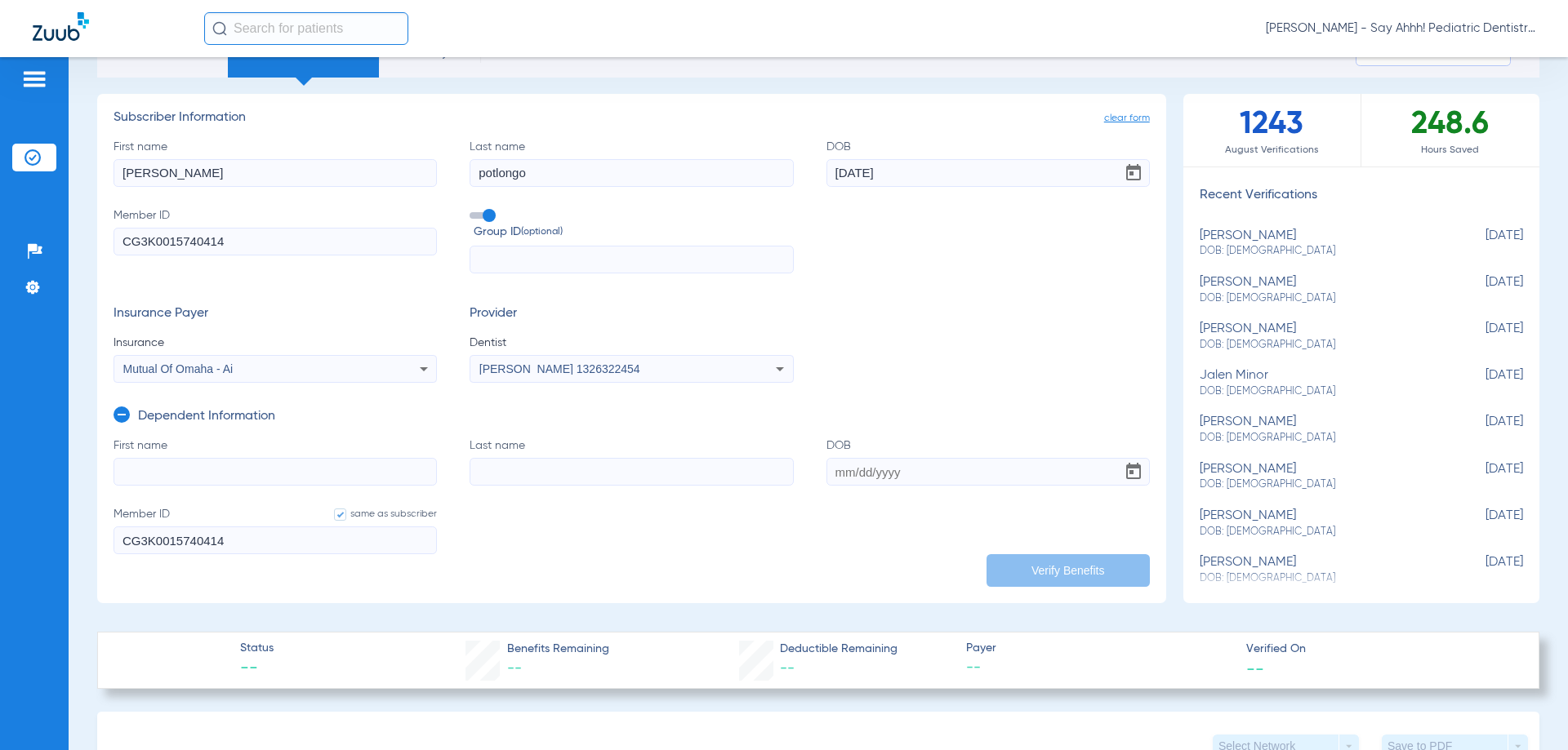
click at [150, 468] on input "First name" at bounding box center [275, 472] width 324 height 28
type input "[PERSON_NAME]"
type input "potlongo"
click at [832, 477] on input "DOB Required" at bounding box center [988, 472] width 324 height 28
paste input "[DATE]"
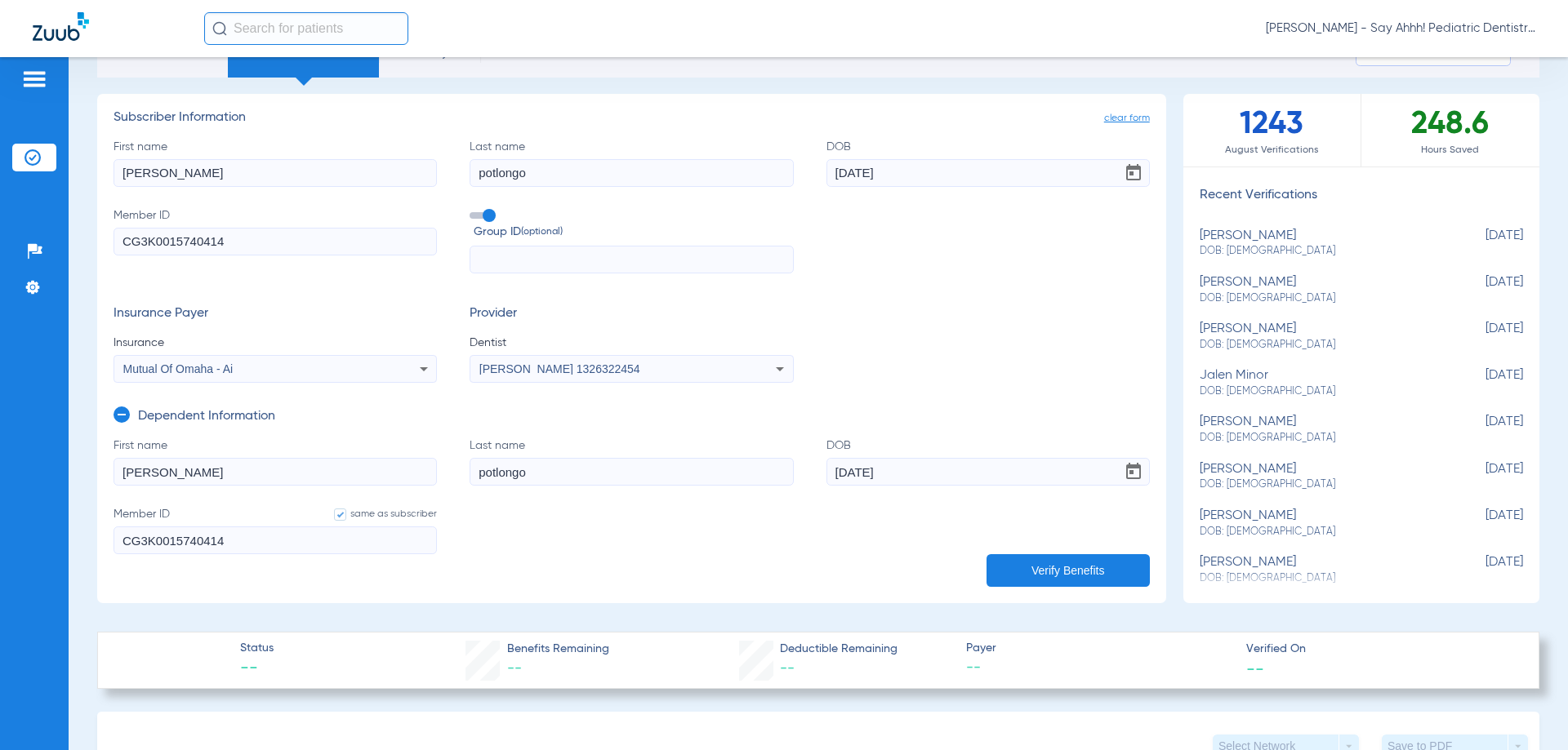
type input "[DATE]"
drag, startPoint x: 786, startPoint y: 565, endPoint x: 777, endPoint y: 567, distance: 9.2
click at [786, 565] on form "First name [PERSON_NAME] Last name potlongo DOB [DEMOGRAPHIC_DATA] Member ID sa…" at bounding box center [632, 505] width 1036 height 137
click at [1027, 565] on button "Verify Benefits" at bounding box center [1067, 571] width 163 height 33
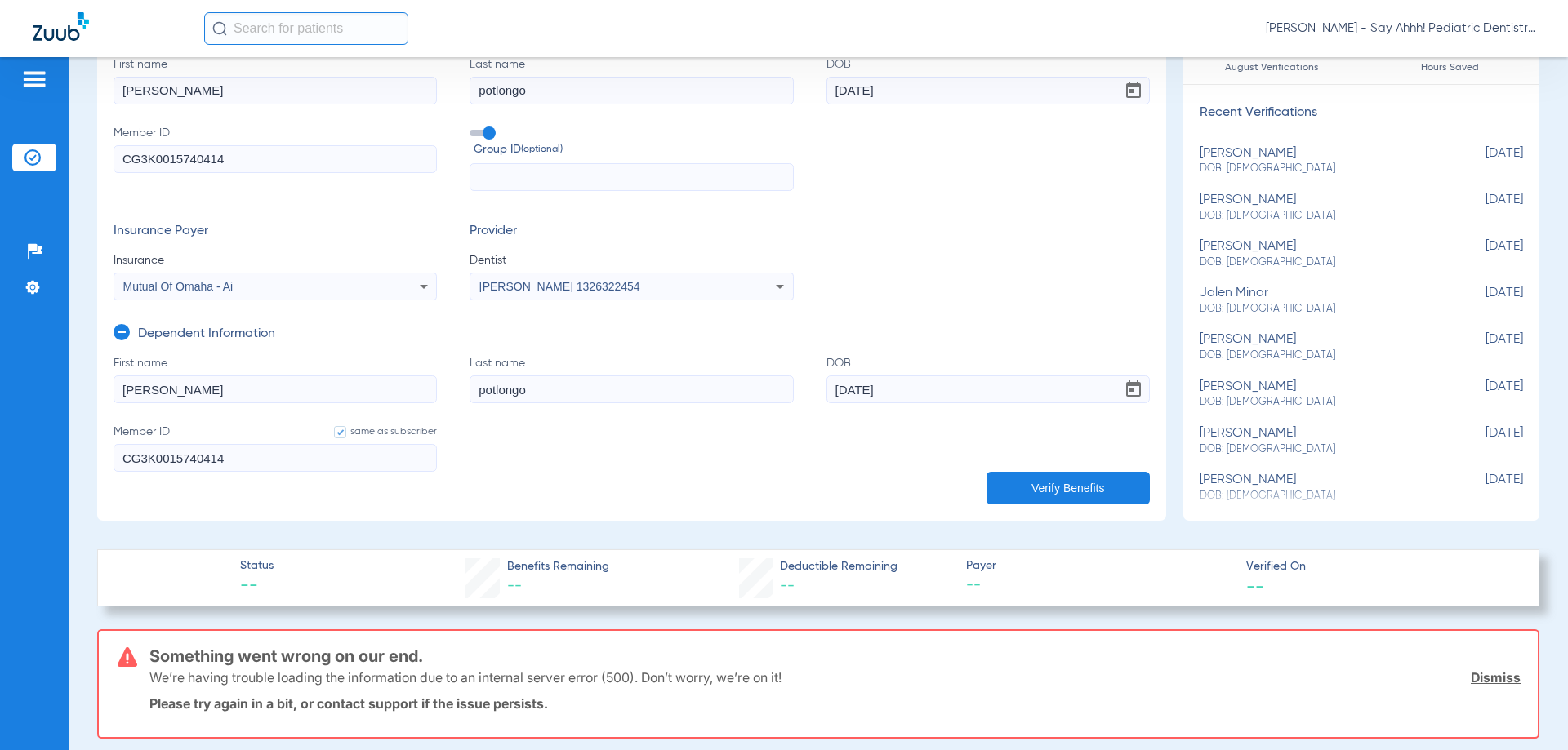
scroll to position [163, 0]
